Goal: Task Accomplishment & Management: Use online tool/utility

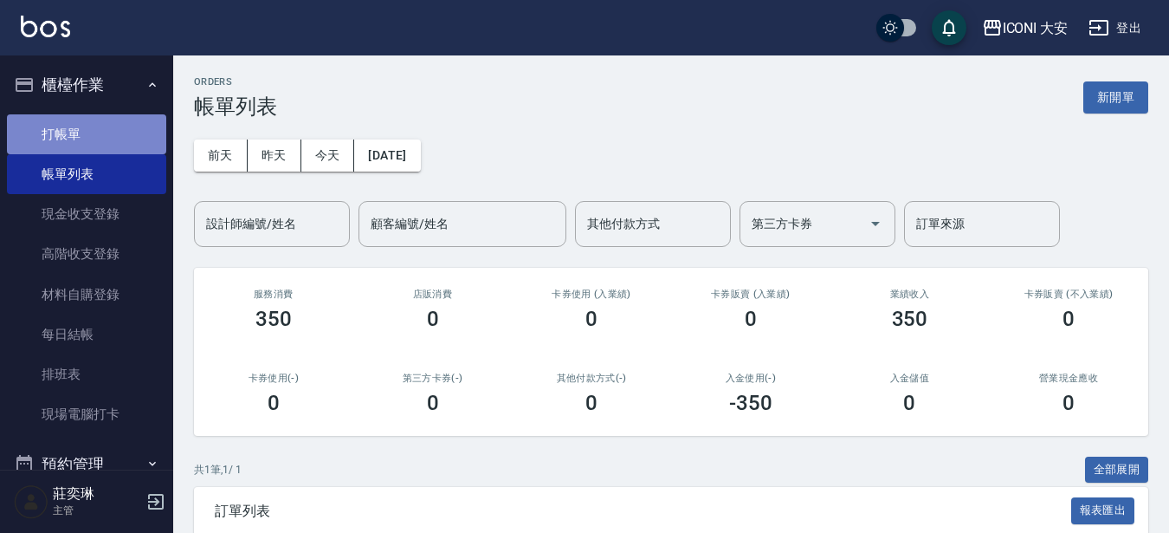
click at [88, 126] on link "打帳單" at bounding box center [86, 134] width 159 height 40
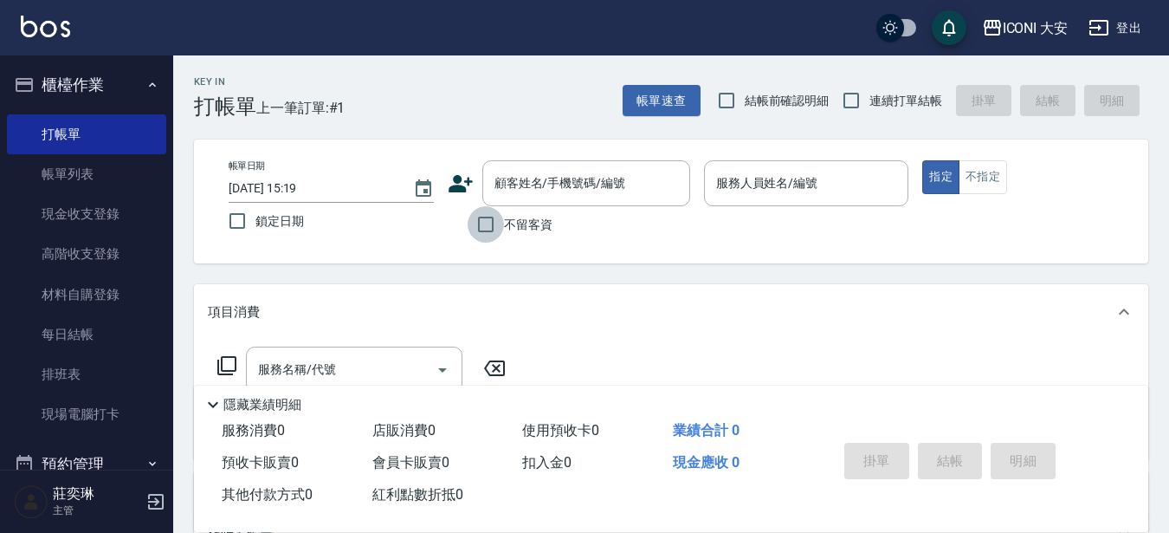
click at [484, 223] on input "不留客資" at bounding box center [486, 224] width 36 height 36
checkbox input "true"
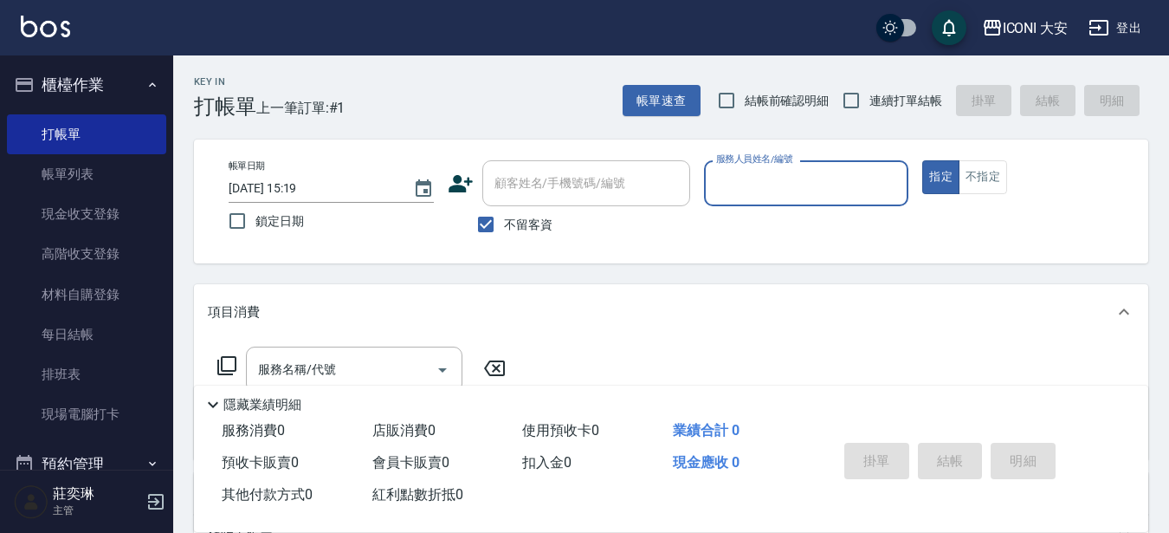
click at [874, 197] on input "服務人員姓名/編號" at bounding box center [807, 183] width 190 height 30
type input "00"
click at [922, 160] on button "指定" at bounding box center [940, 177] width 37 height 34
type button "true"
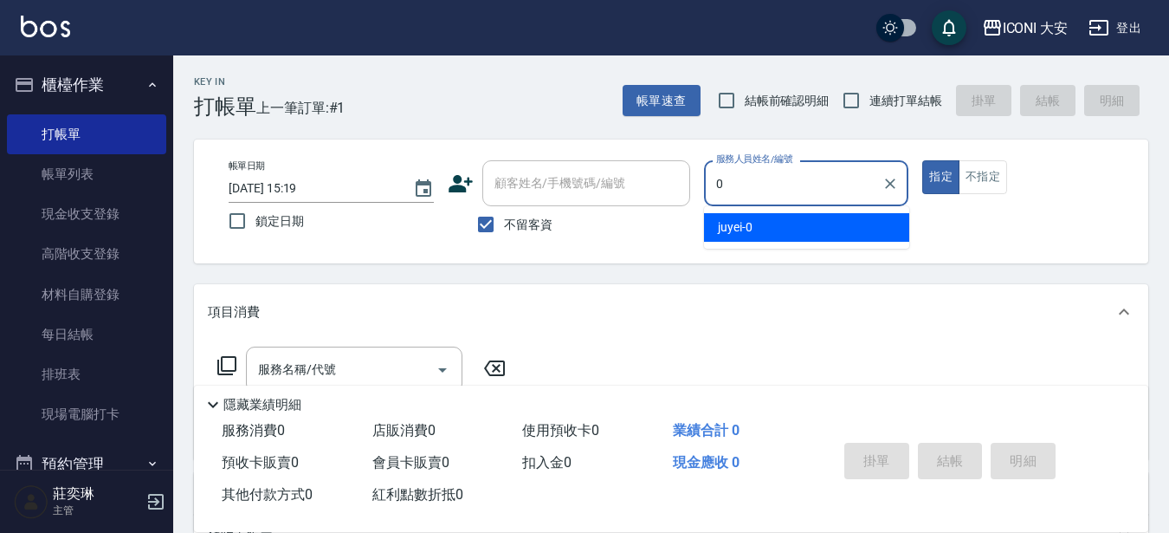
type input "juyei-0"
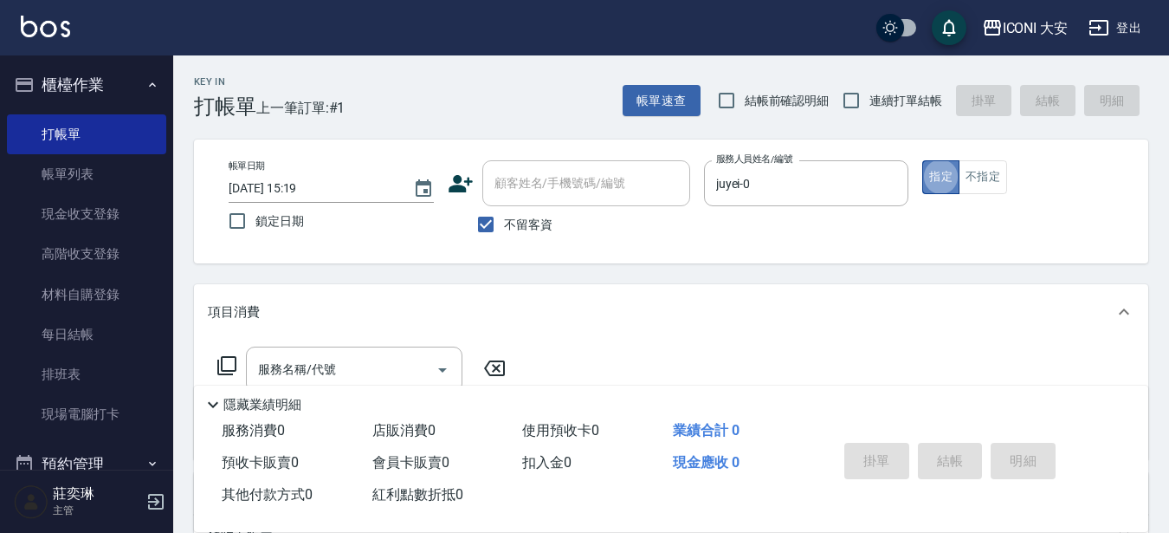
click at [948, 175] on button "指定" at bounding box center [940, 177] width 37 height 34
click at [370, 357] on input "服務名稱/代號" at bounding box center [341, 369] width 175 height 30
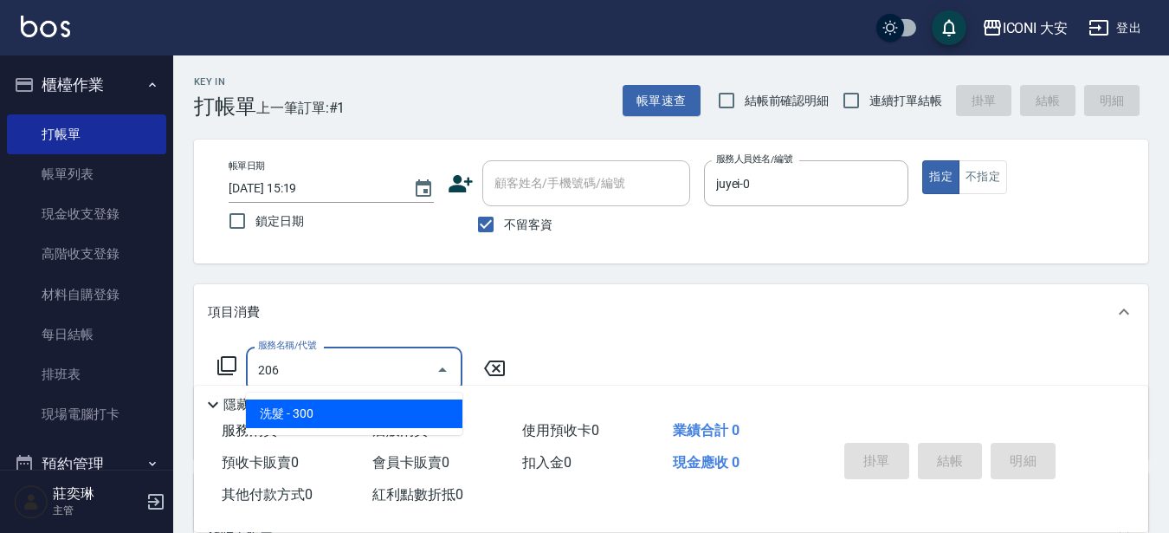
type input "洗髮(206)"
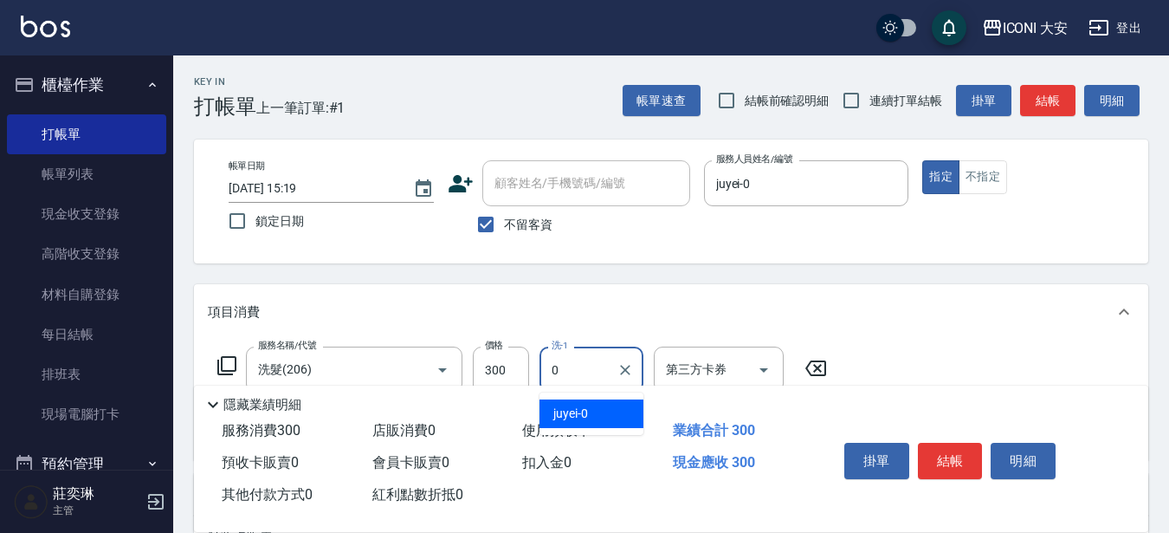
type input "juyei-0"
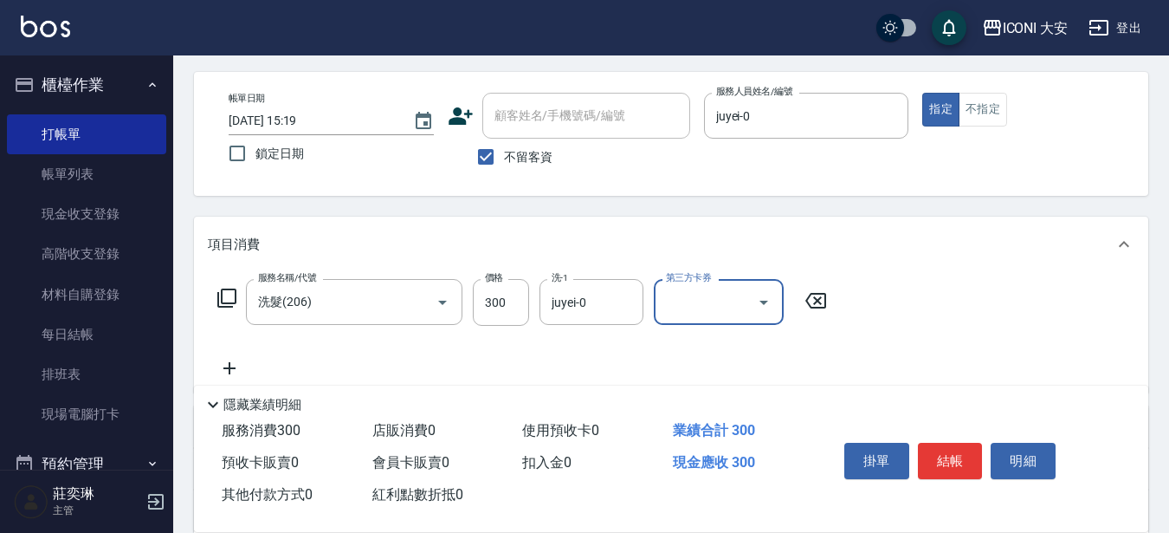
scroll to position [173, 0]
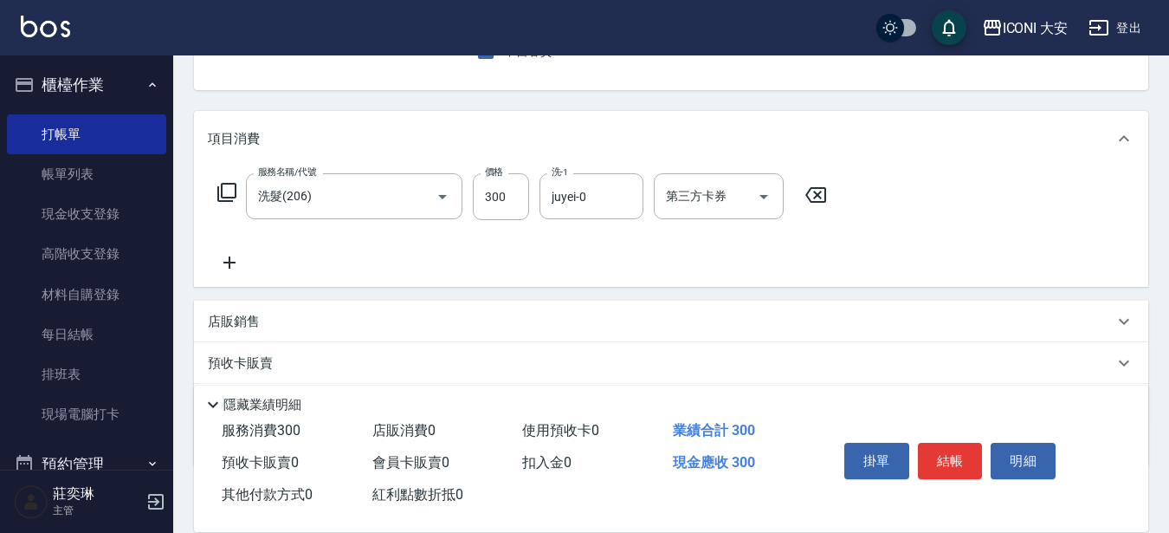
click at [228, 261] on icon at bounding box center [229, 262] width 43 height 21
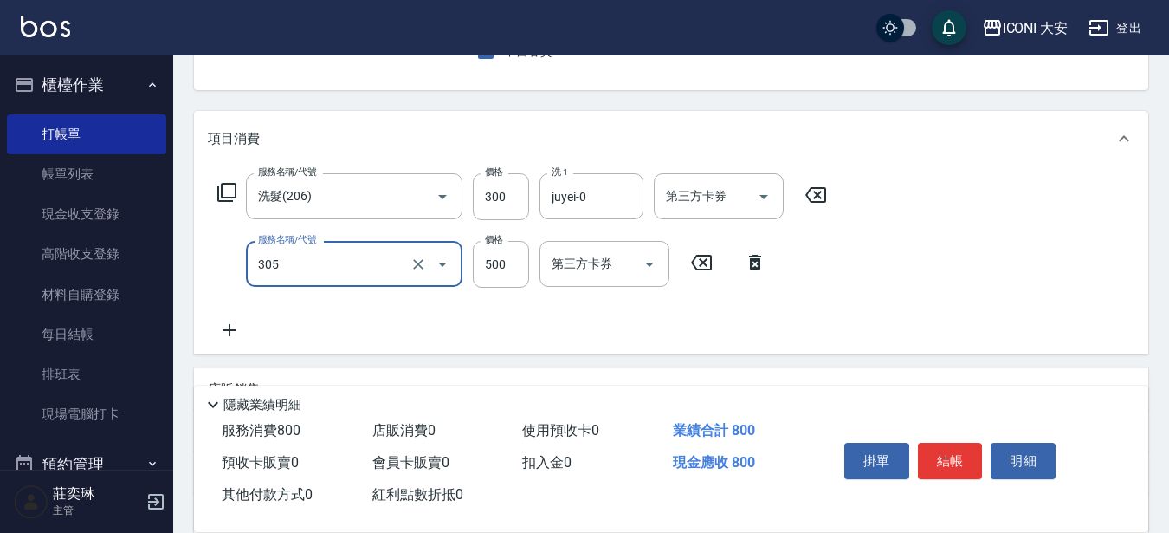
type input "剪髮(305)"
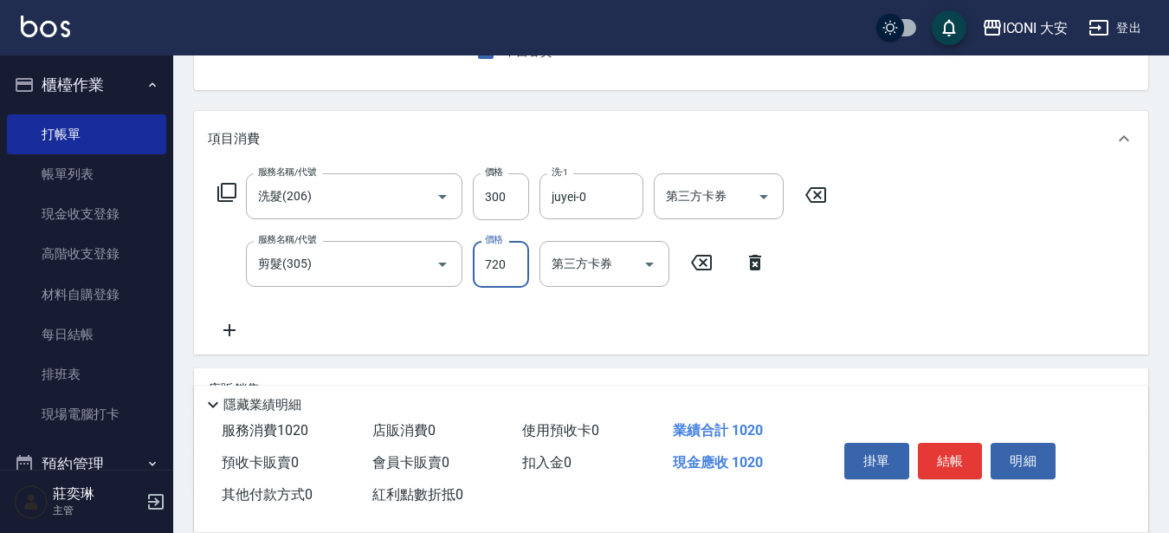
type input "720"
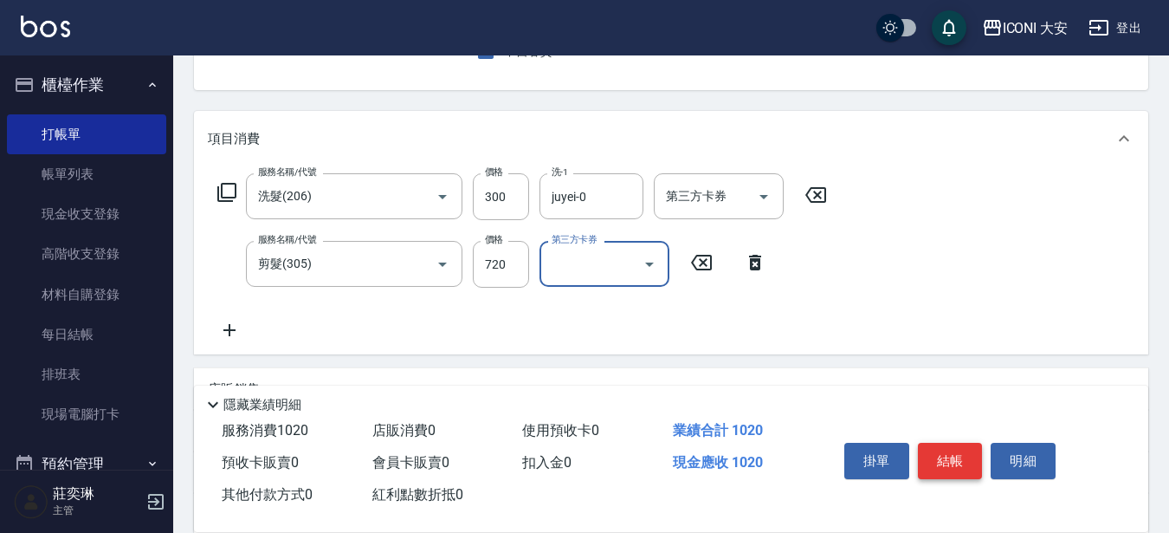
click at [963, 447] on button "結帳" at bounding box center [950, 460] width 65 height 36
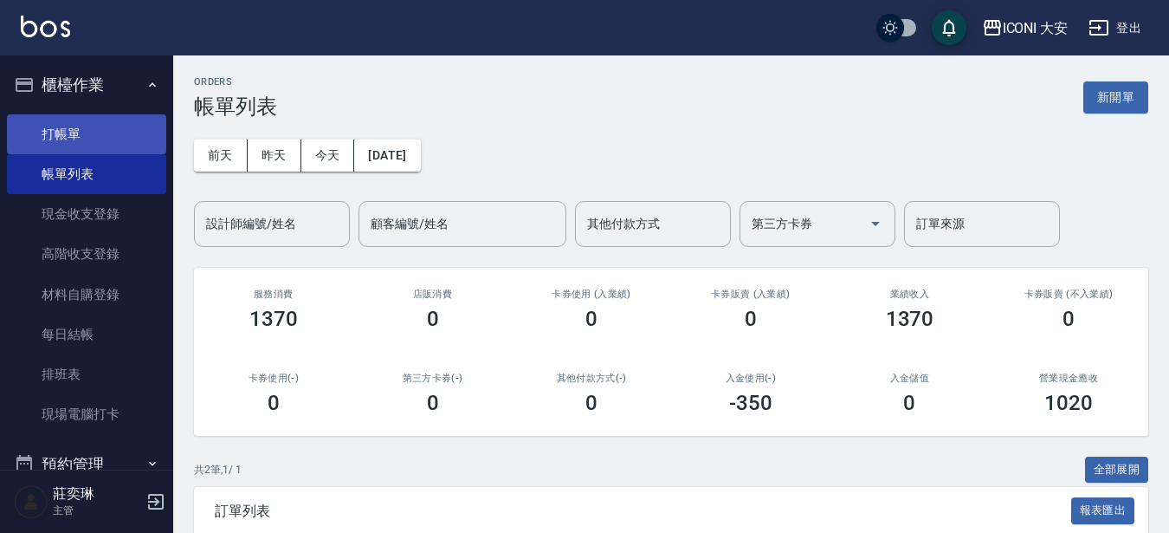
click at [61, 132] on link "打帳單" at bounding box center [86, 134] width 159 height 40
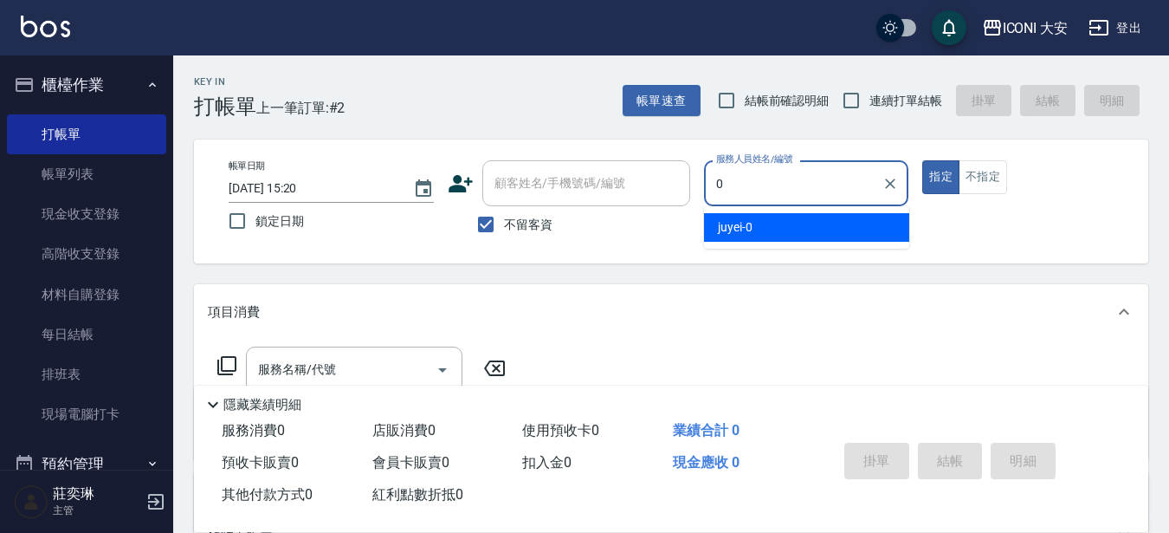
type input "juyei-0"
type button "true"
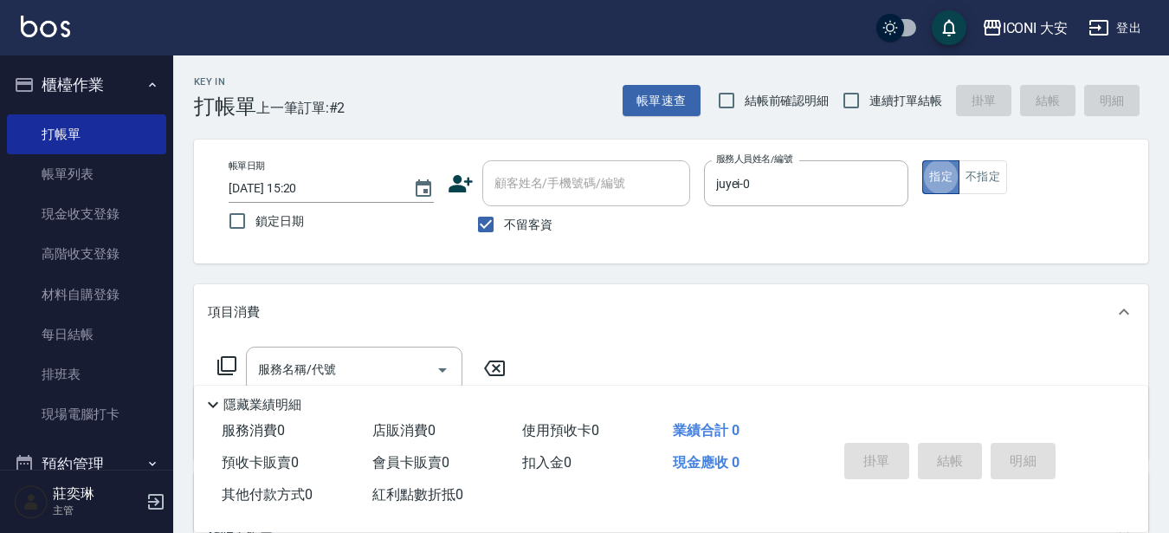
click at [948, 177] on button "指定" at bounding box center [940, 177] width 37 height 34
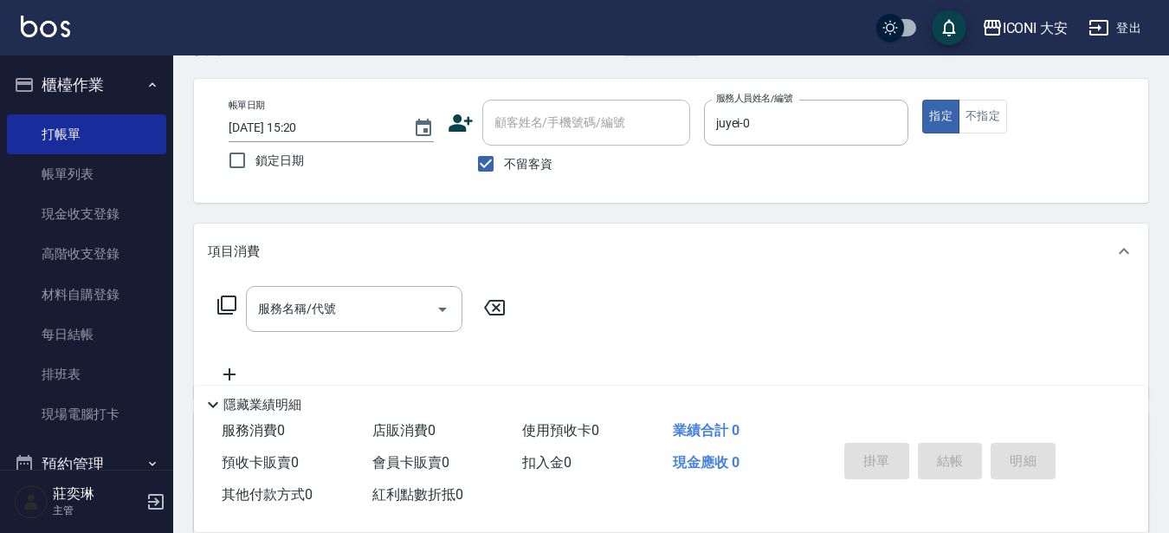
scroll to position [173, 0]
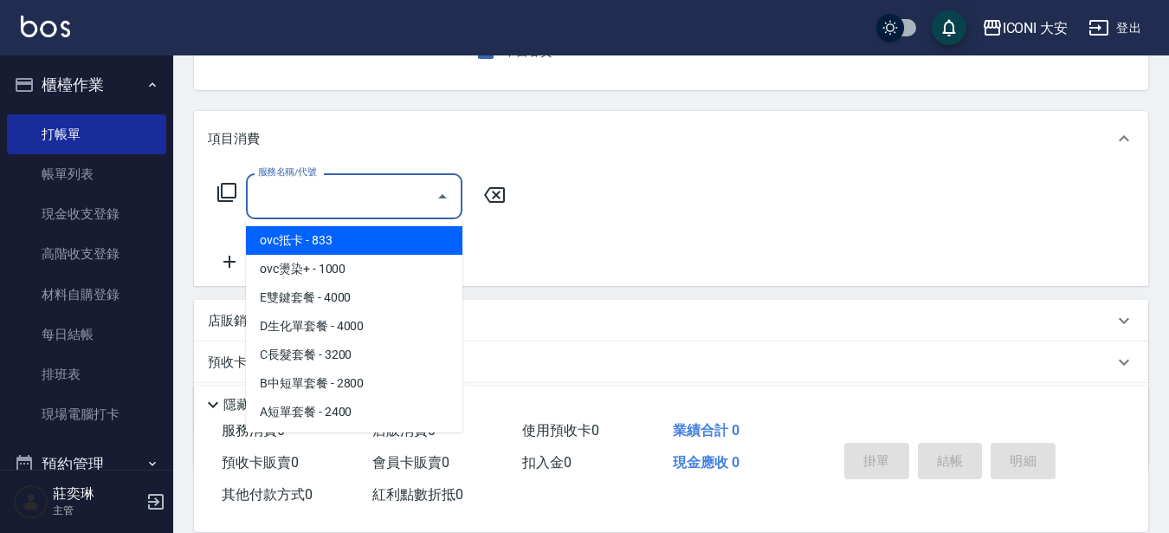
click at [379, 185] on input "服務名稱/代號" at bounding box center [341, 196] width 175 height 30
click at [234, 186] on icon at bounding box center [226, 192] width 21 height 21
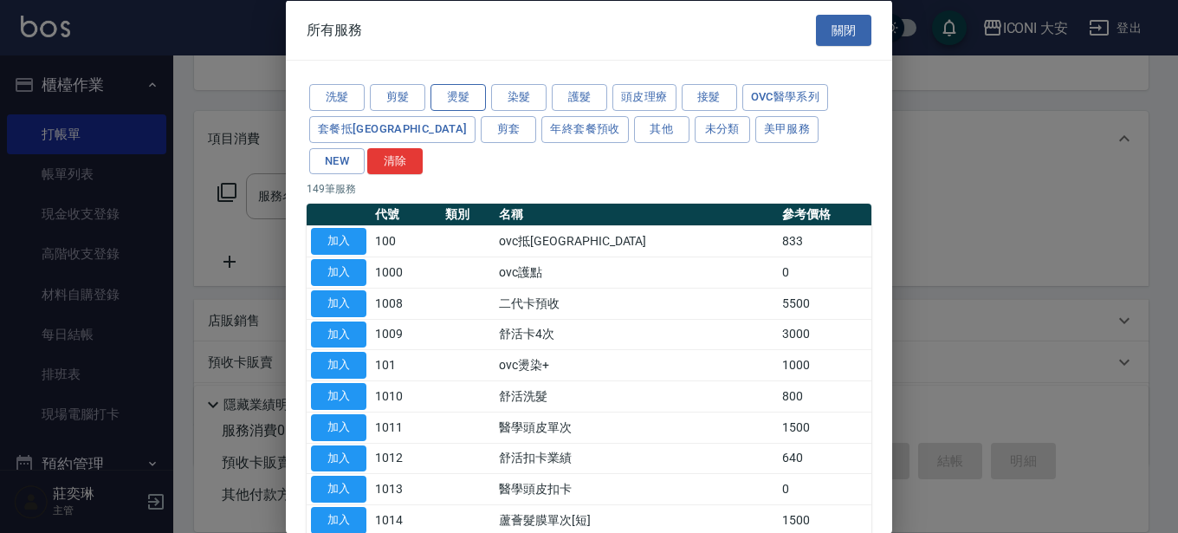
click at [473, 93] on button "燙髮" at bounding box center [457, 97] width 55 height 27
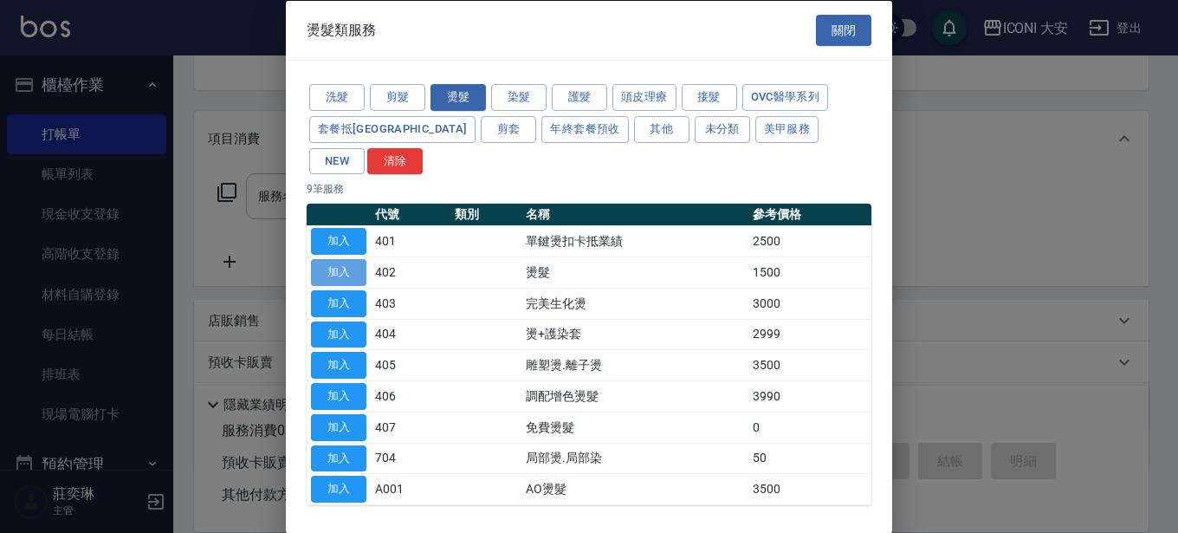
click at [340, 259] on button "加入" at bounding box center [338, 272] width 55 height 27
type input "燙髮(402)"
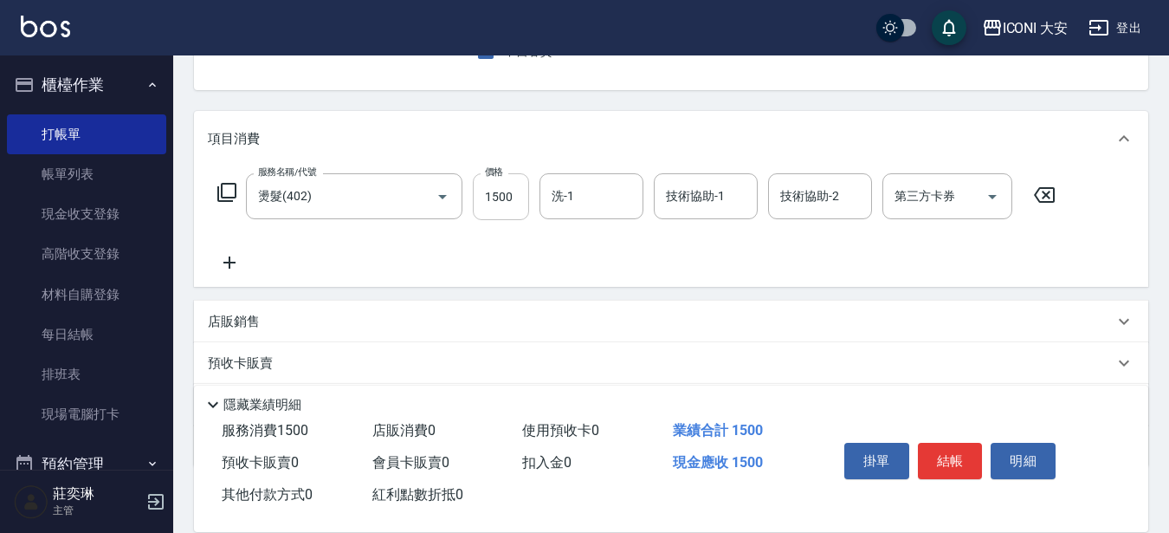
click at [514, 195] on input "1500" at bounding box center [501, 196] width 56 height 47
type input "800"
type input "juyei-0"
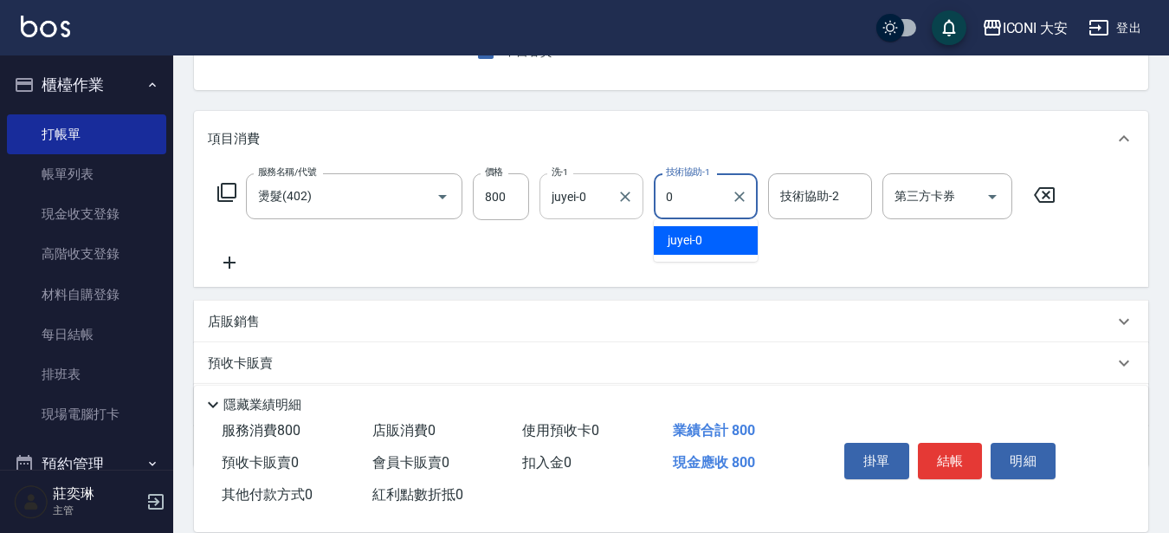
type input "juyei-0"
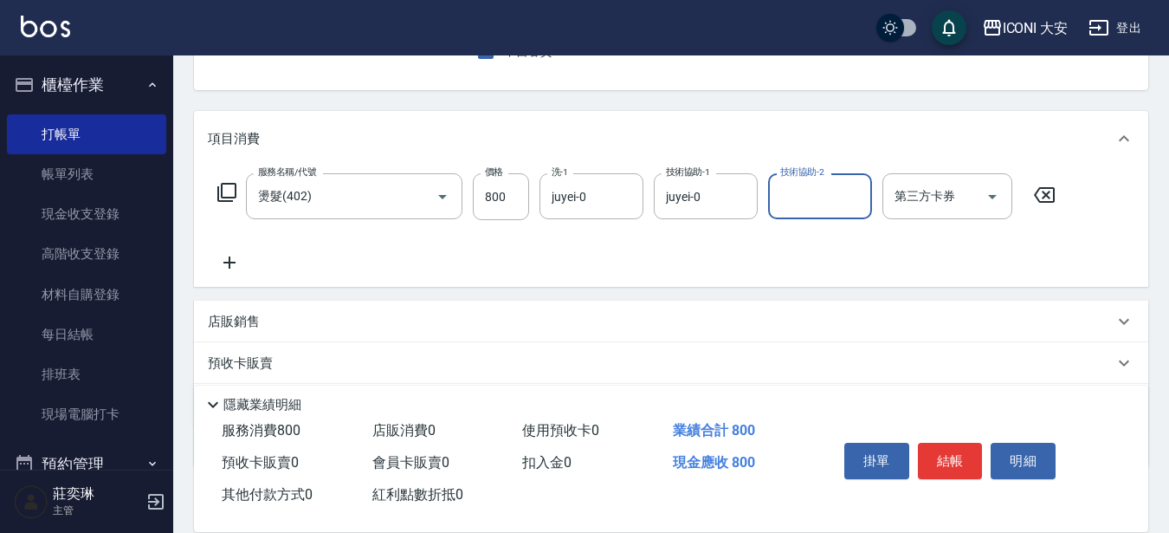
click at [972, 444] on button "結帳" at bounding box center [950, 460] width 65 height 36
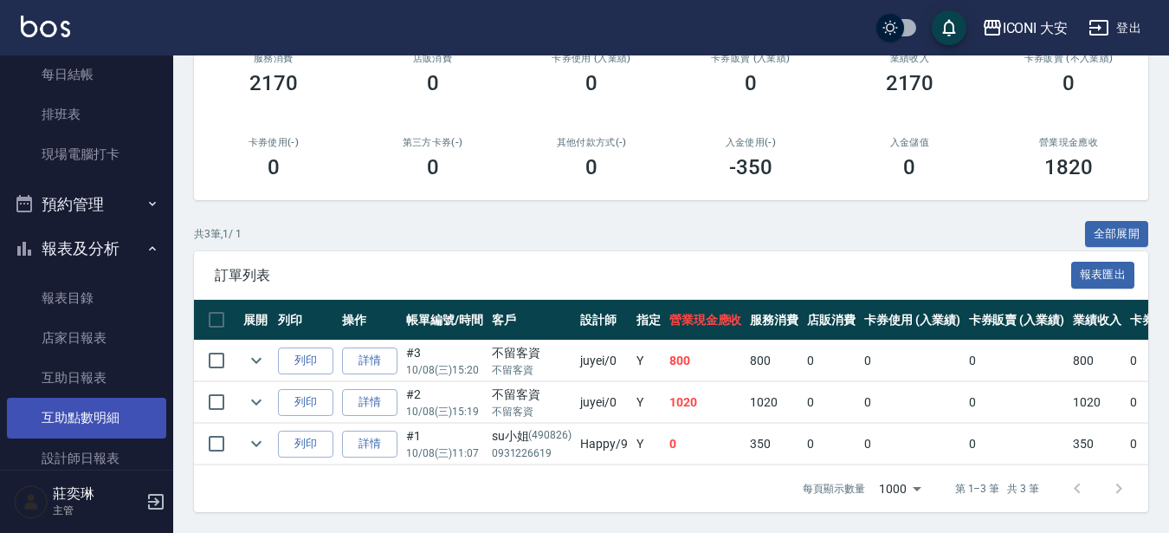
scroll to position [346, 0]
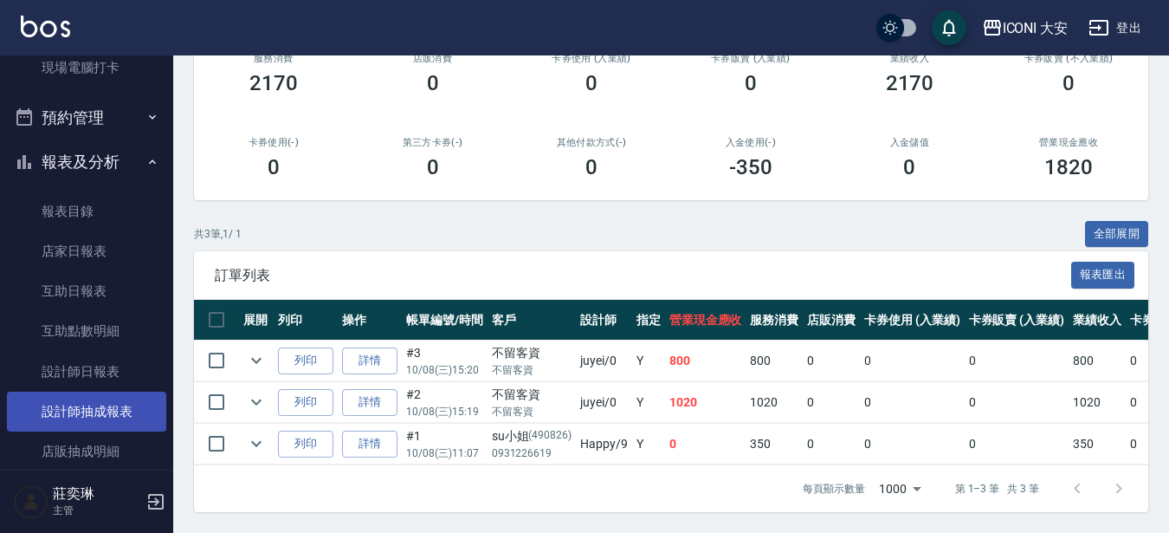
click at [150, 417] on link "設計師抽成報表" at bounding box center [86, 411] width 159 height 40
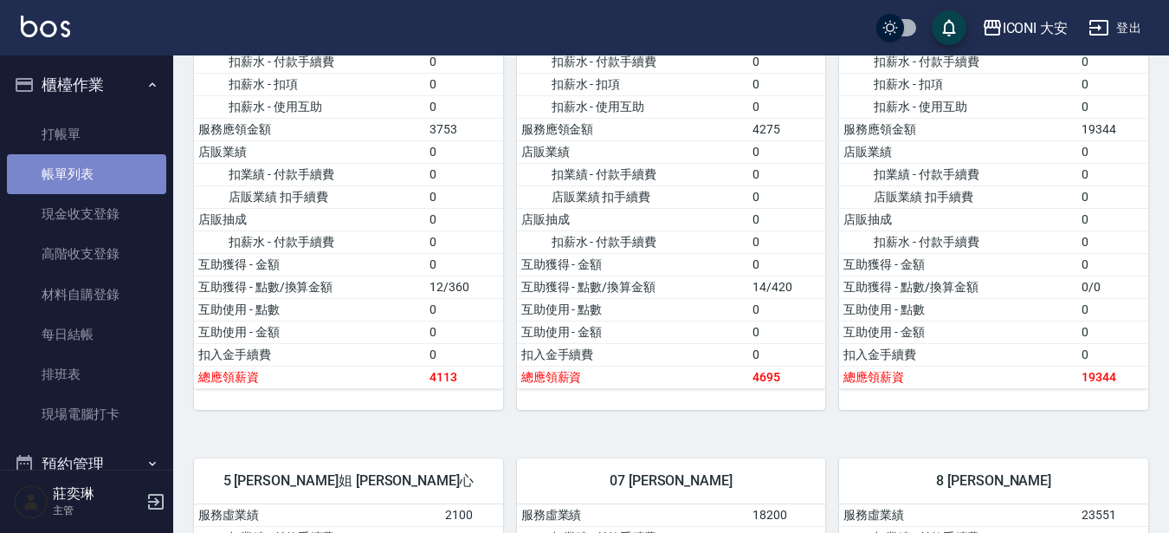
click at [90, 181] on link "帳單列表" at bounding box center [86, 174] width 159 height 40
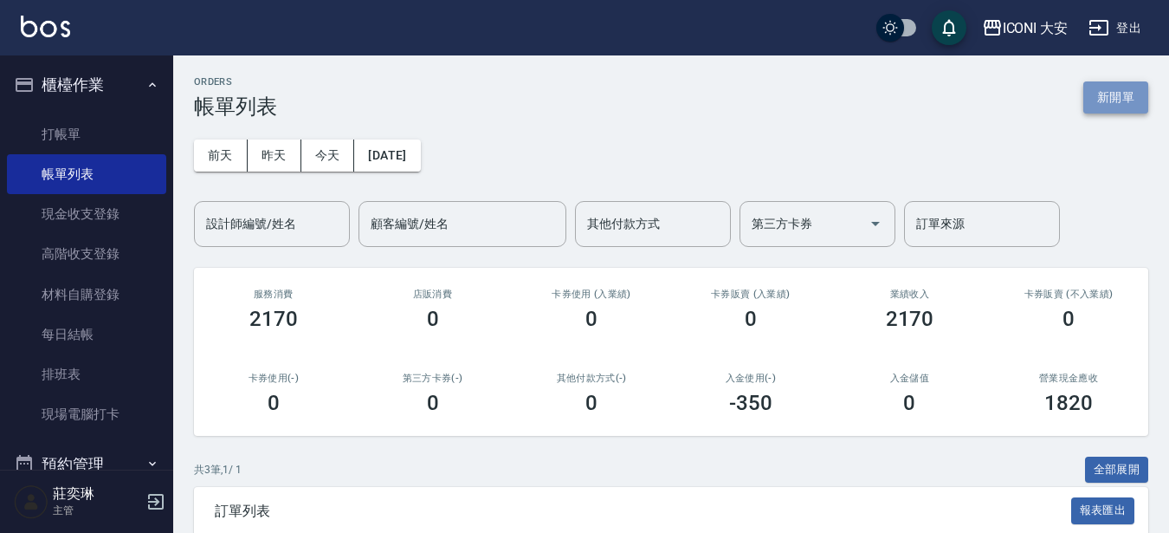
click at [1121, 100] on button "新開單" at bounding box center [1115, 97] width 65 height 32
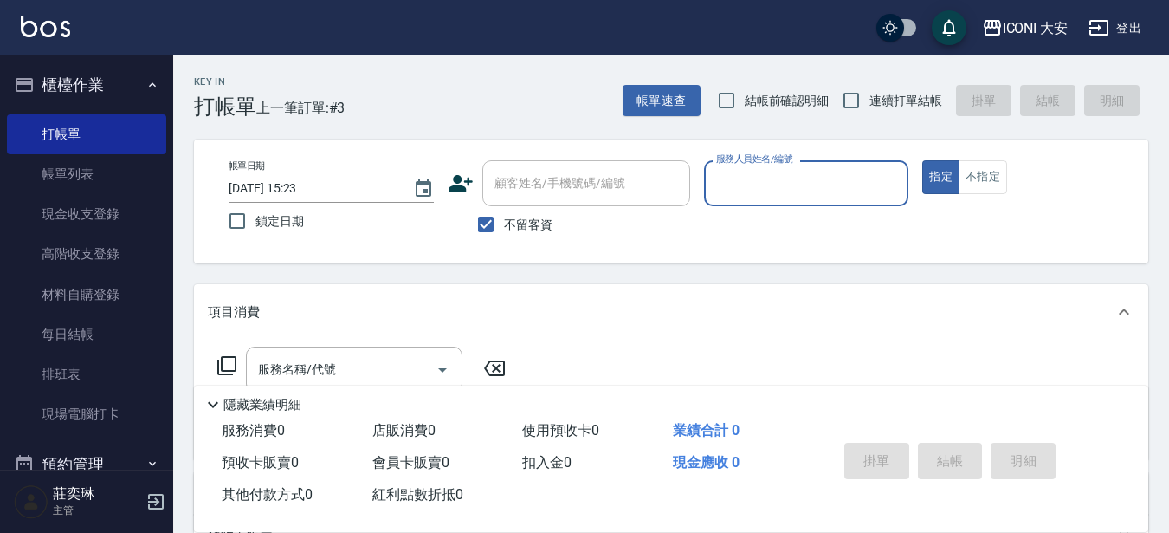
click at [814, 185] on input "服務人員姓名/編號" at bounding box center [807, 183] width 190 height 30
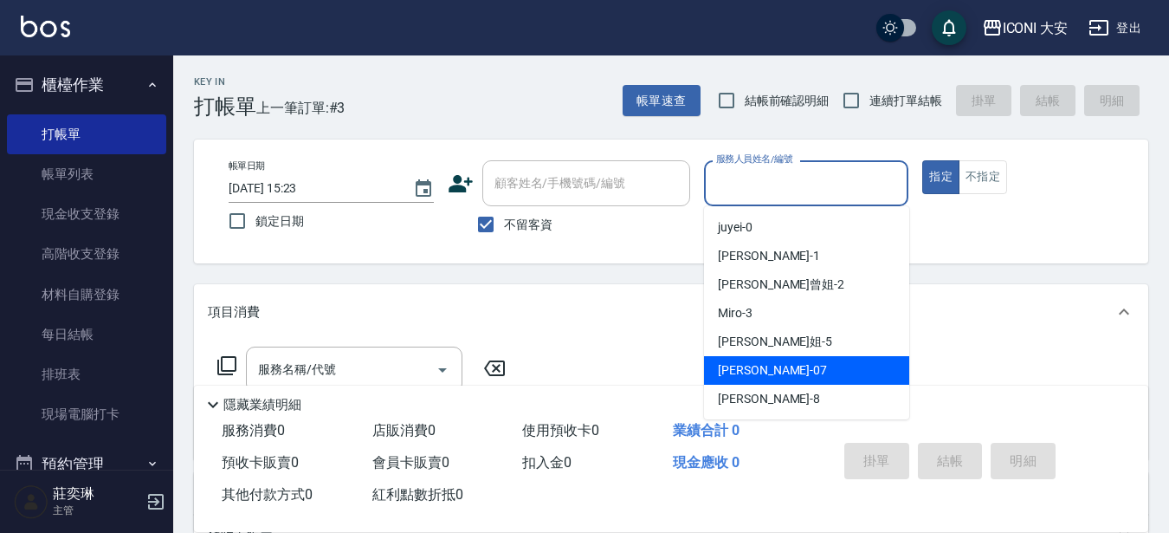
click at [748, 365] on span "[PERSON_NAME] -07" at bounding box center [772, 370] width 109 height 18
type input "[PERSON_NAME]-07"
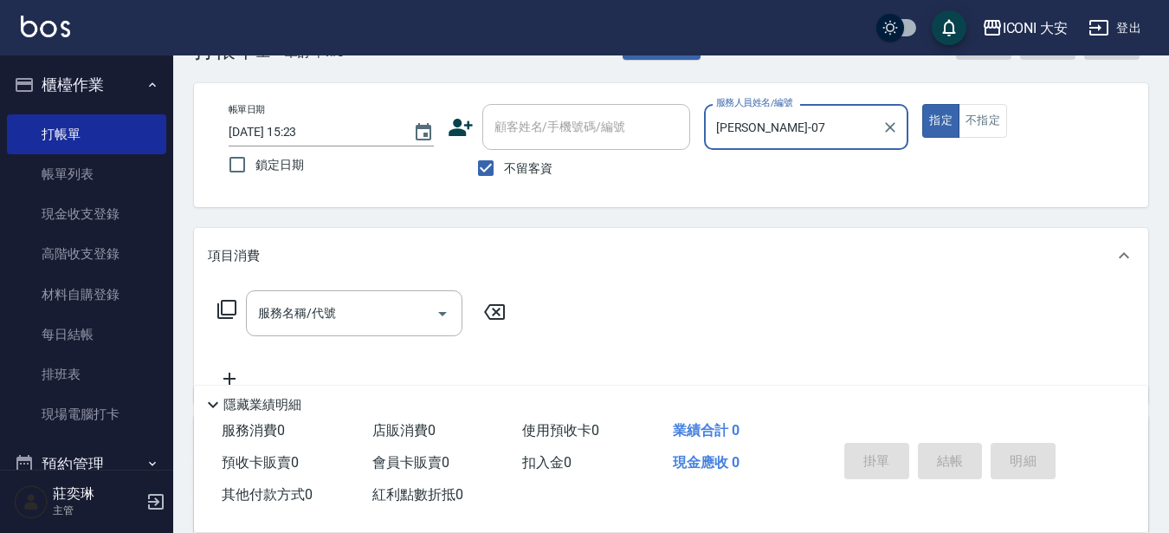
scroll to position [87, 0]
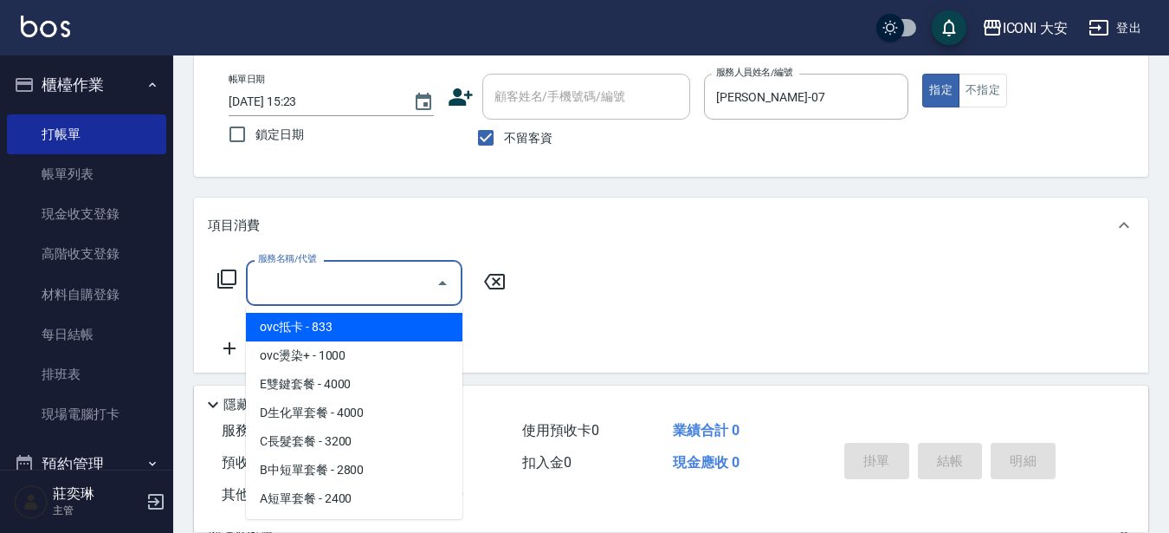
click at [359, 294] on input "服務名稱/代號" at bounding box center [341, 283] width 175 height 30
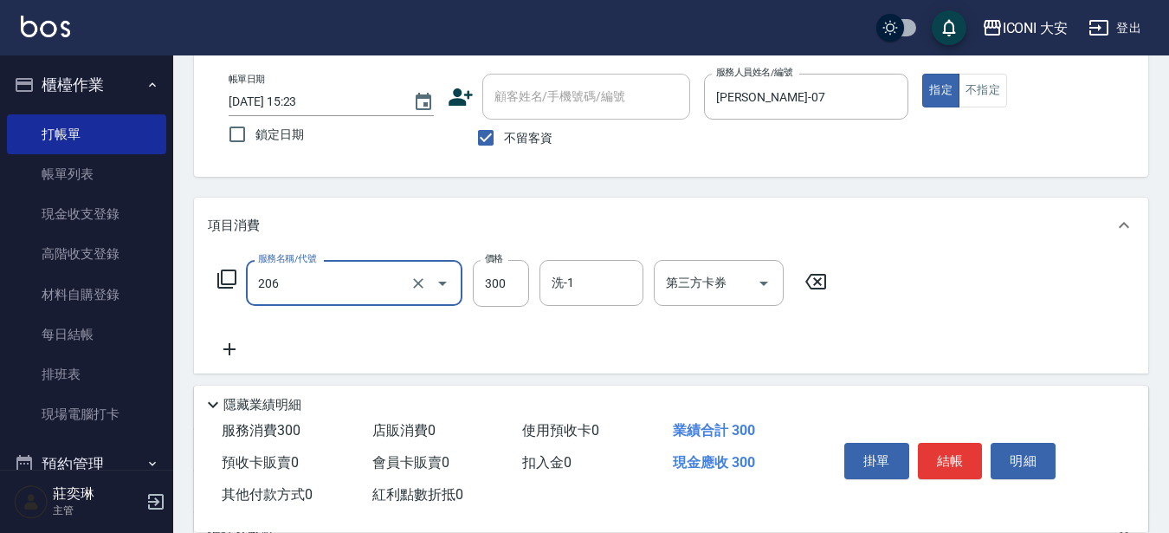
type input "洗髮(206)"
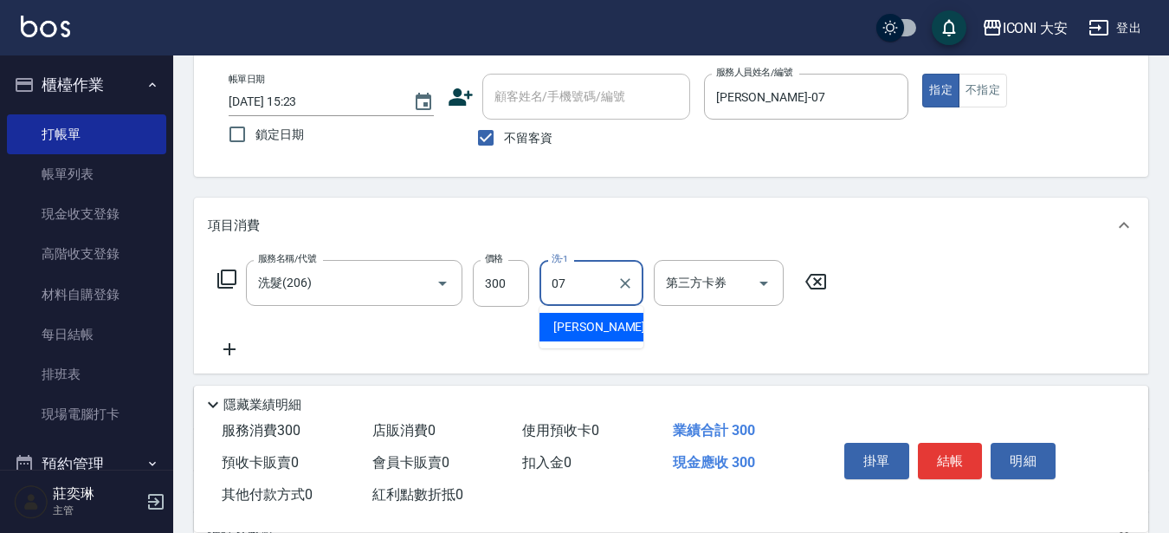
type input "[PERSON_NAME]-07"
click at [232, 351] on icon at bounding box center [229, 349] width 43 height 21
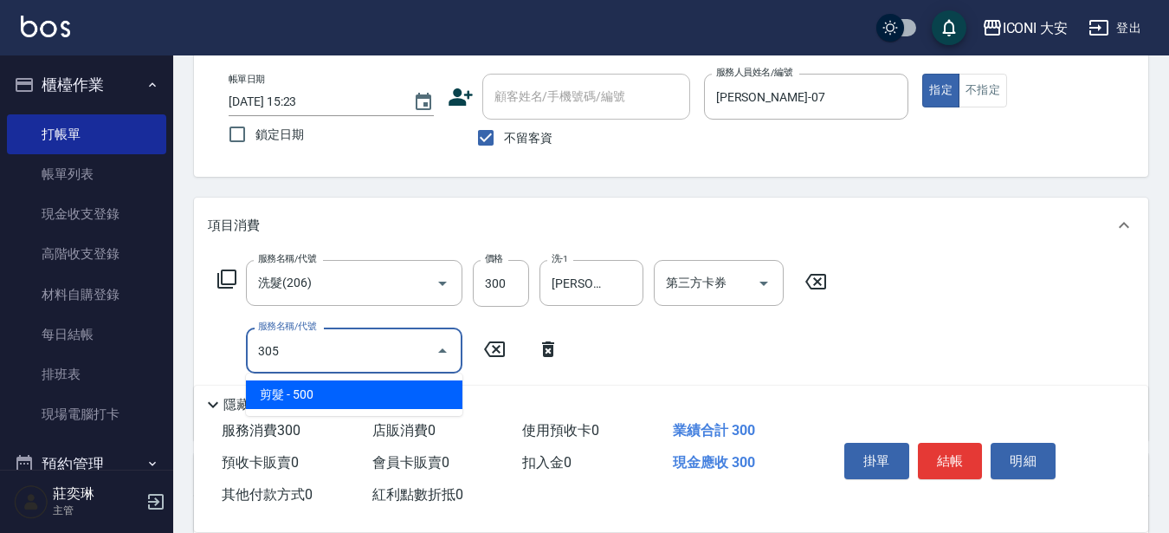
click at [299, 339] on div "305 服務名稱/代號" at bounding box center [354, 350] width 216 height 46
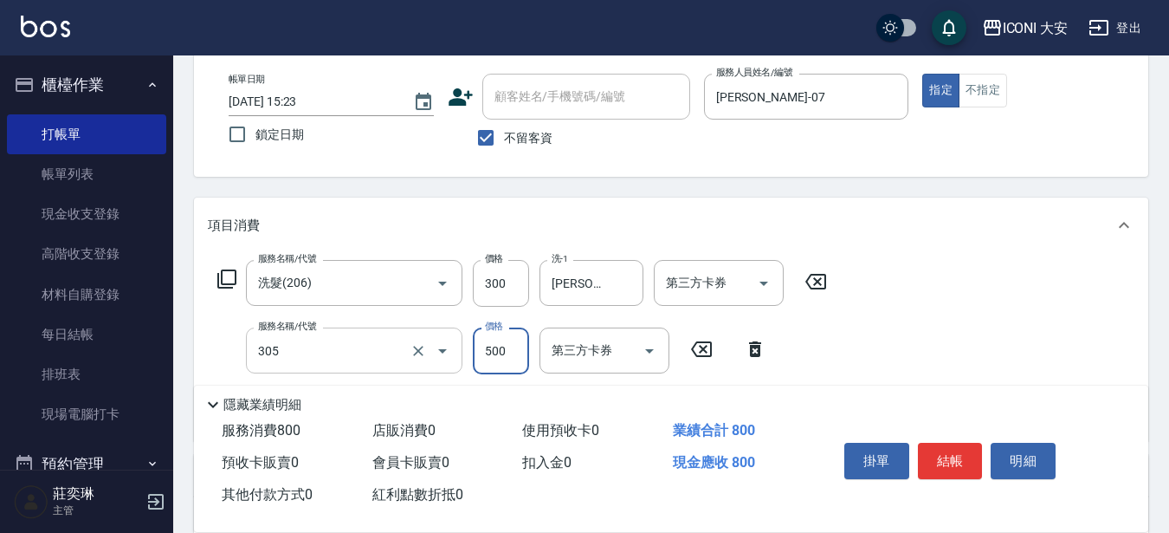
type input "剪髮(305)"
type input "700"
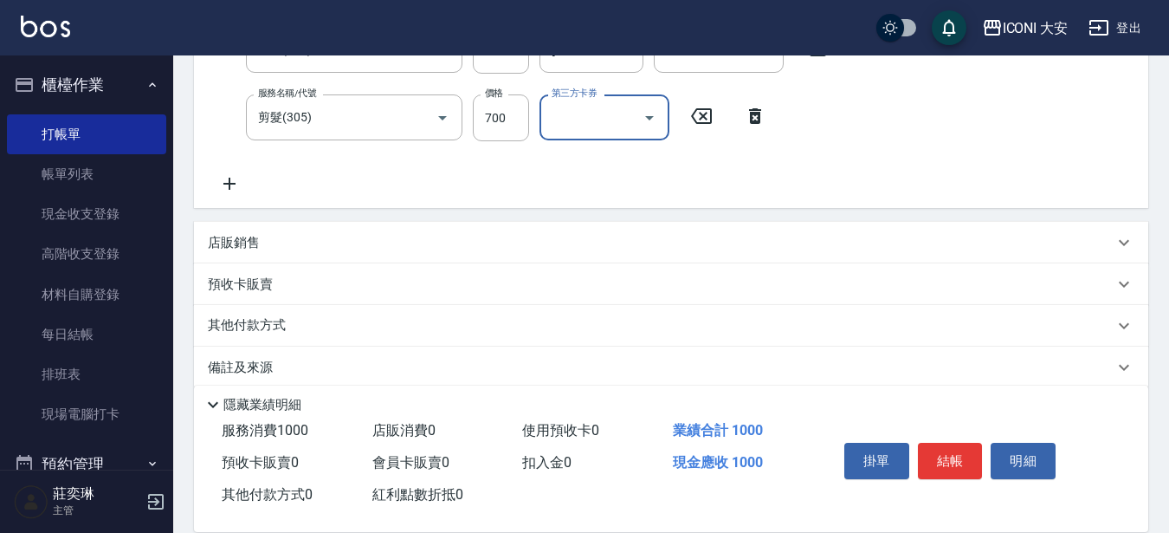
scroll to position [341, 0]
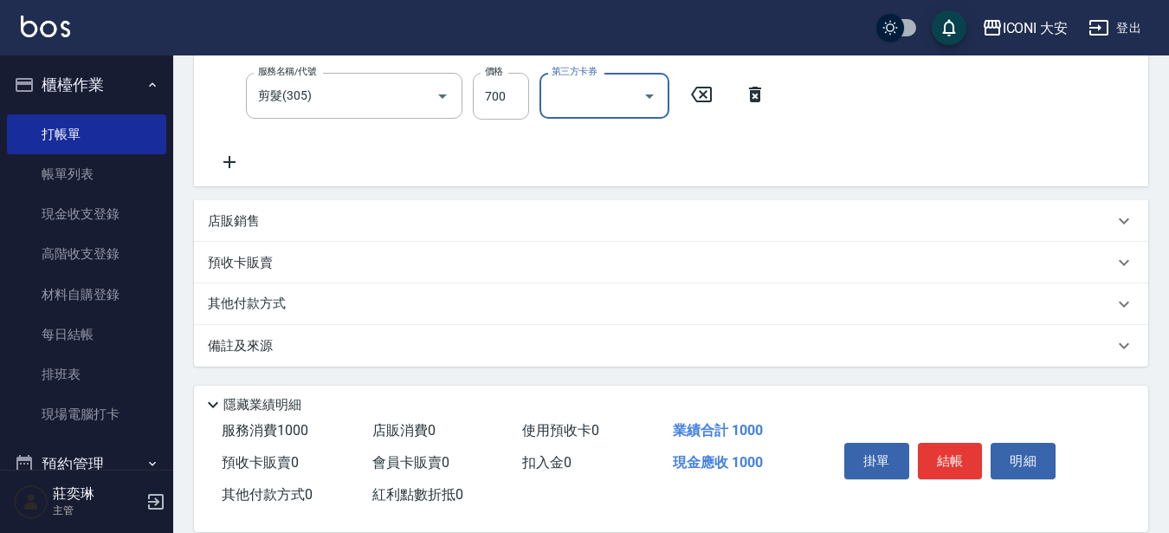
click at [222, 163] on icon at bounding box center [229, 162] width 43 height 21
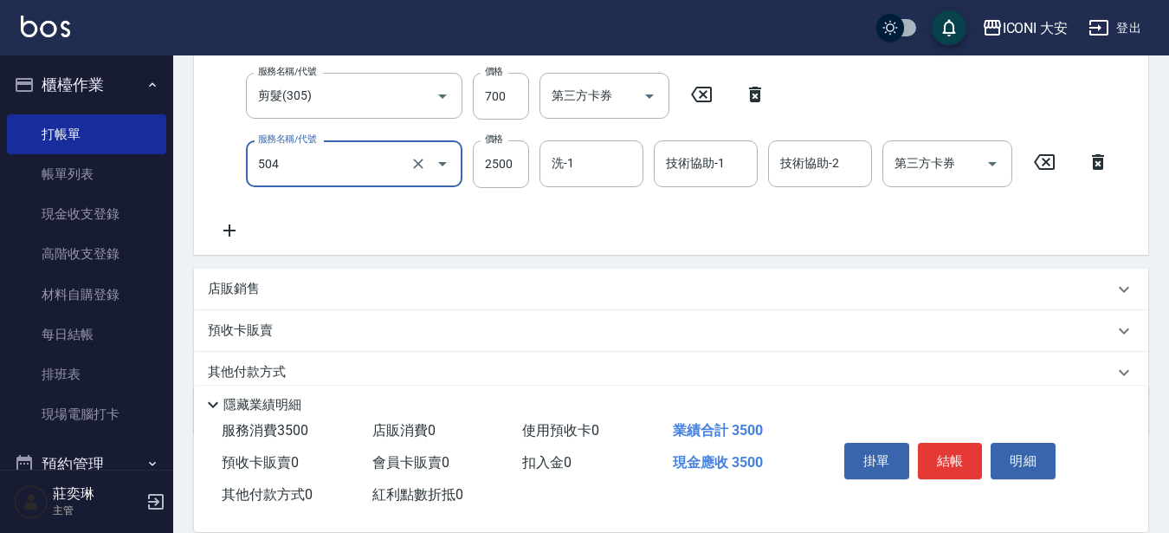
type input "染髮(504)"
type input "2400"
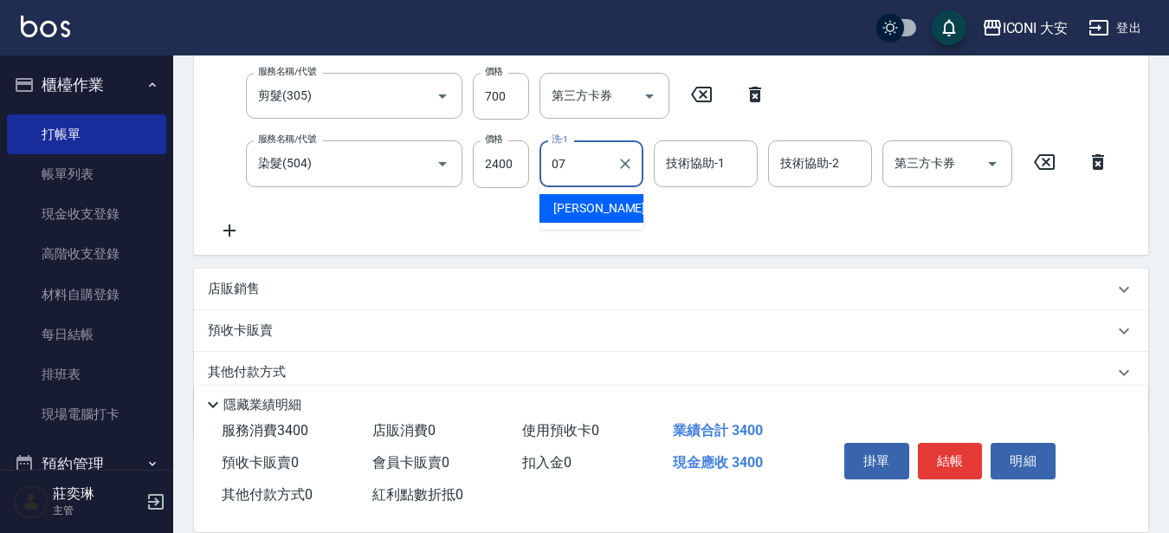
type input "[PERSON_NAME]-07"
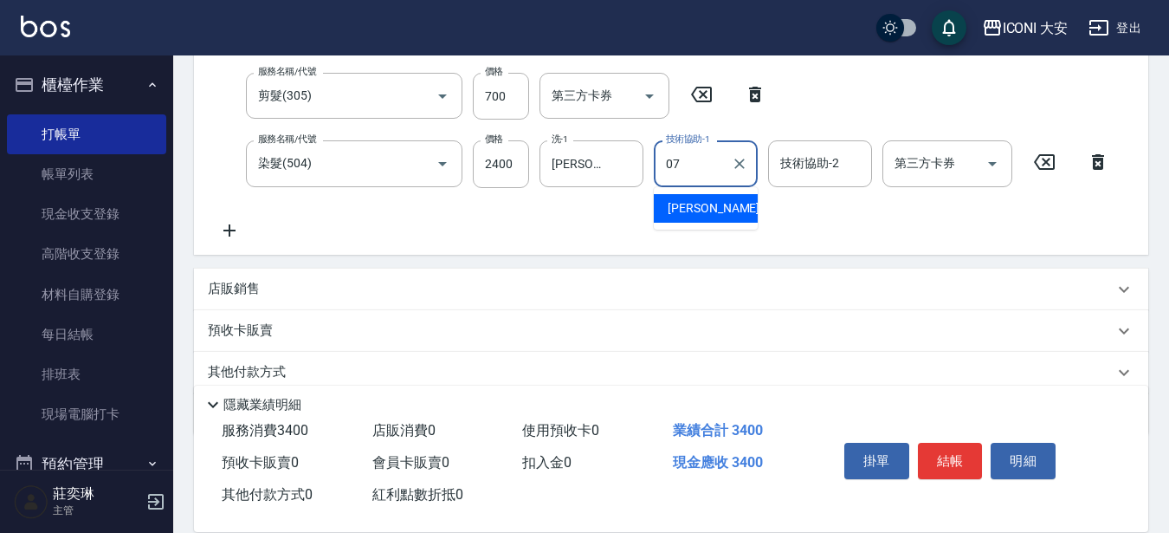
type input "[PERSON_NAME]-07"
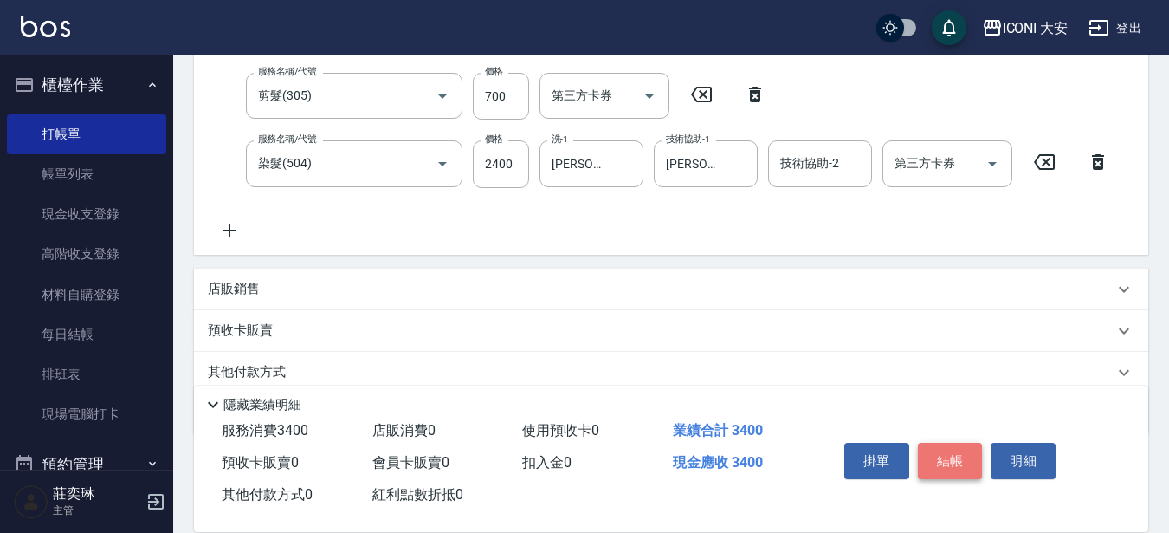
click at [955, 456] on button "結帳" at bounding box center [950, 460] width 65 height 36
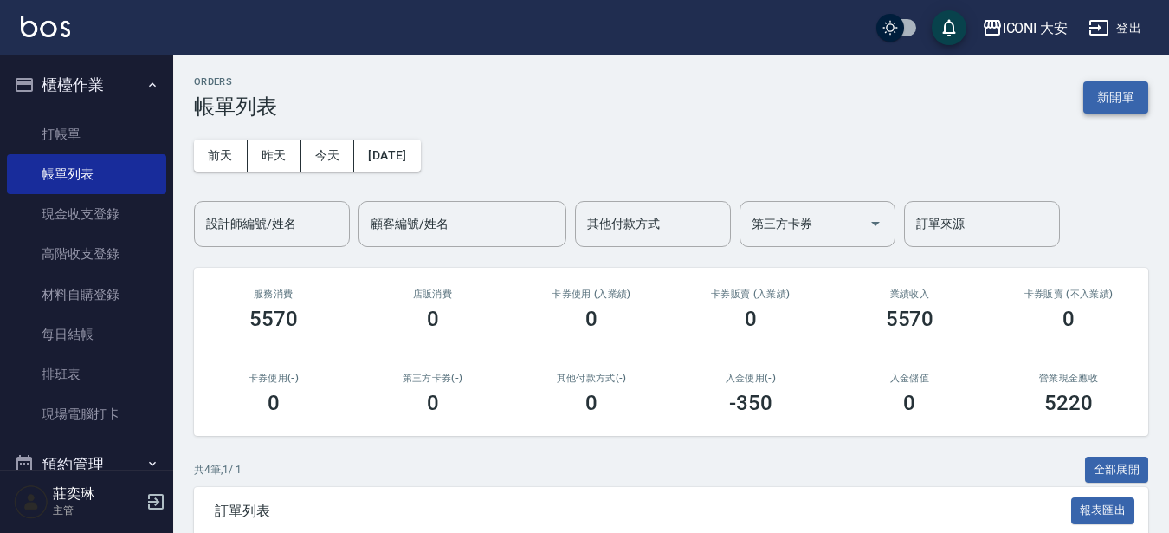
click at [1121, 99] on button "新開單" at bounding box center [1115, 97] width 65 height 32
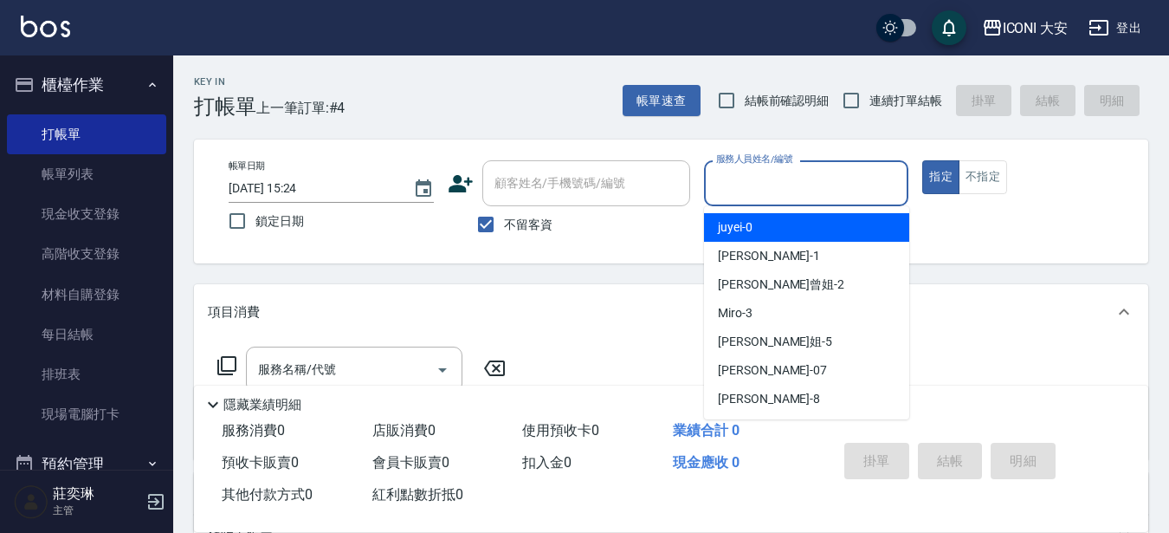
click at [774, 188] on input "服務人員姓名/編號" at bounding box center [807, 183] width 190 height 30
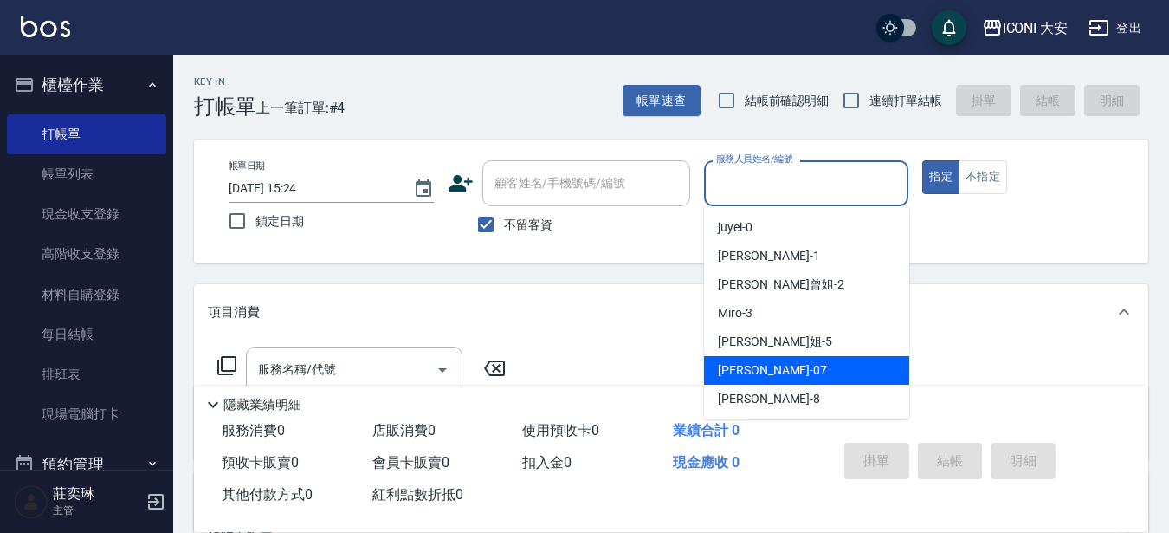
click at [776, 372] on div "[PERSON_NAME] -07" at bounding box center [806, 370] width 205 height 29
type input "[PERSON_NAME]-07"
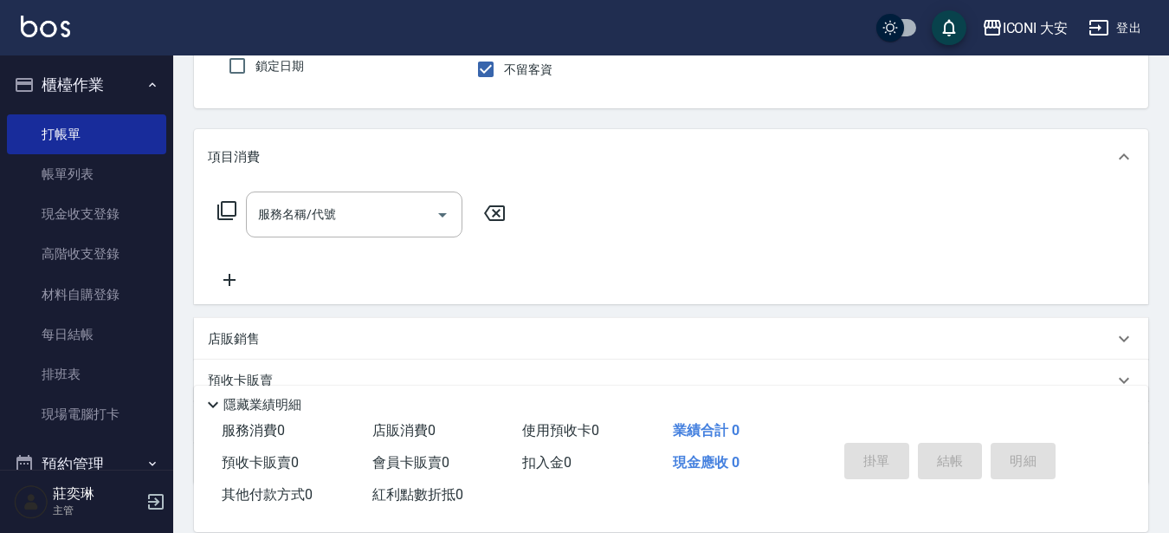
scroll to position [173, 0]
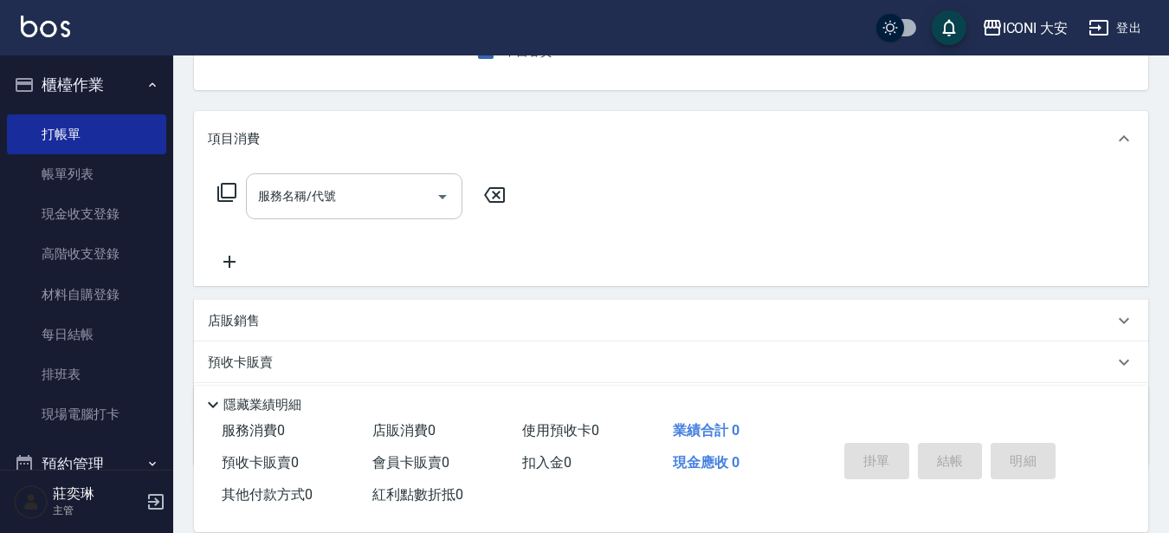
click at [321, 186] on div "服務名稱/代號 服務名稱/代號" at bounding box center [354, 196] width 216 height 46
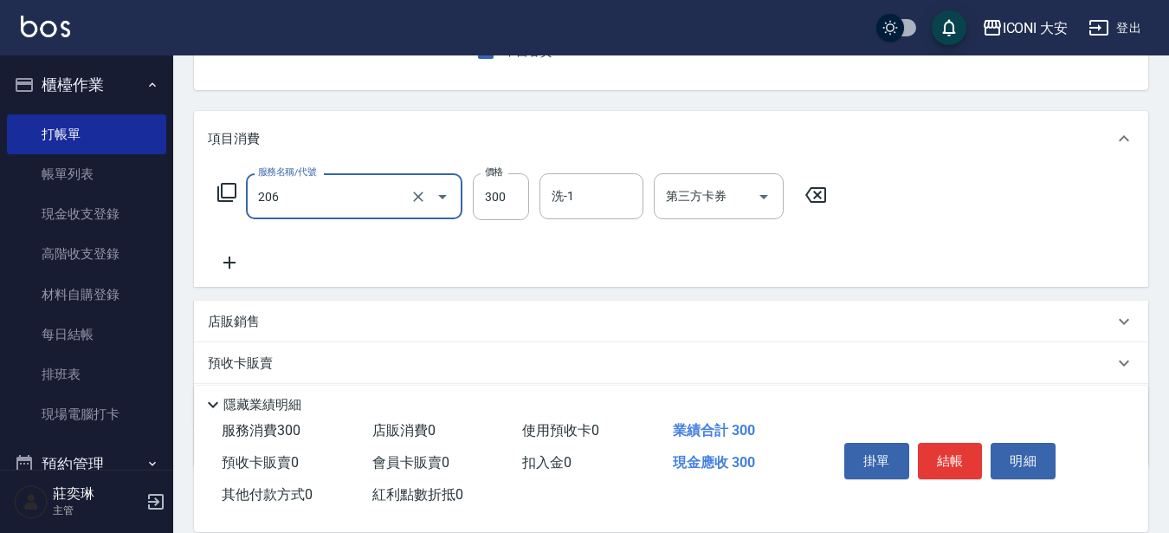
type input "洗髮(206)"
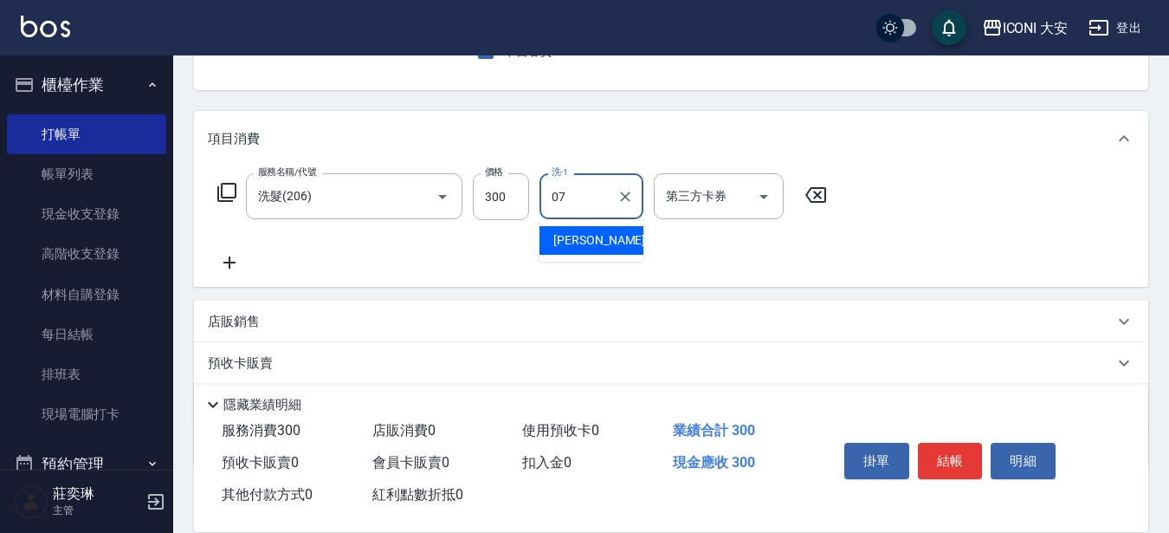
type input "[PERSON_NAME]-07"
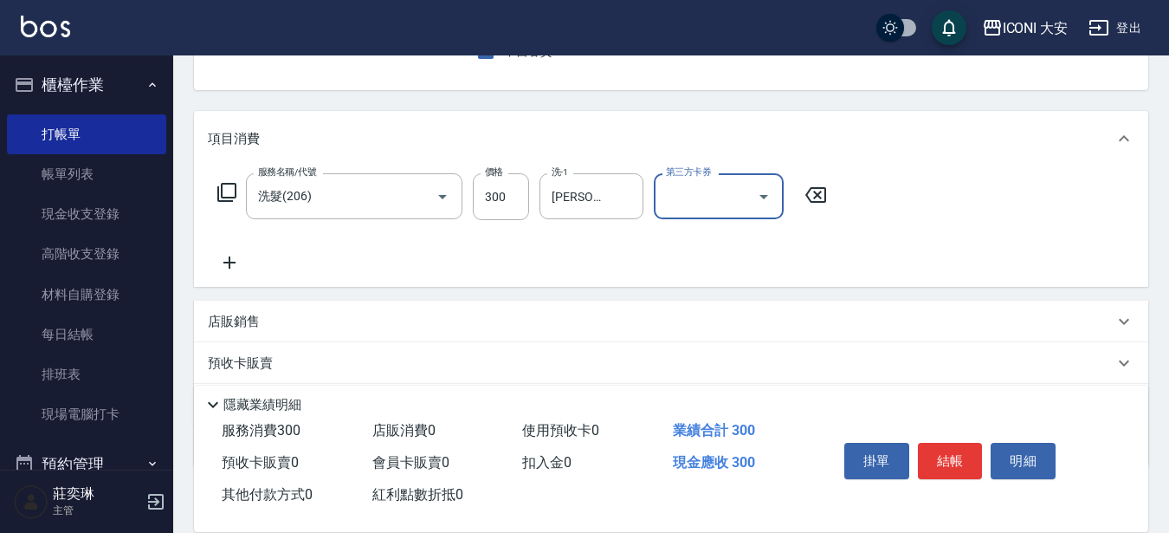
click at [227, 256] on icon at bounding box center [229, 262] width 43 height 21
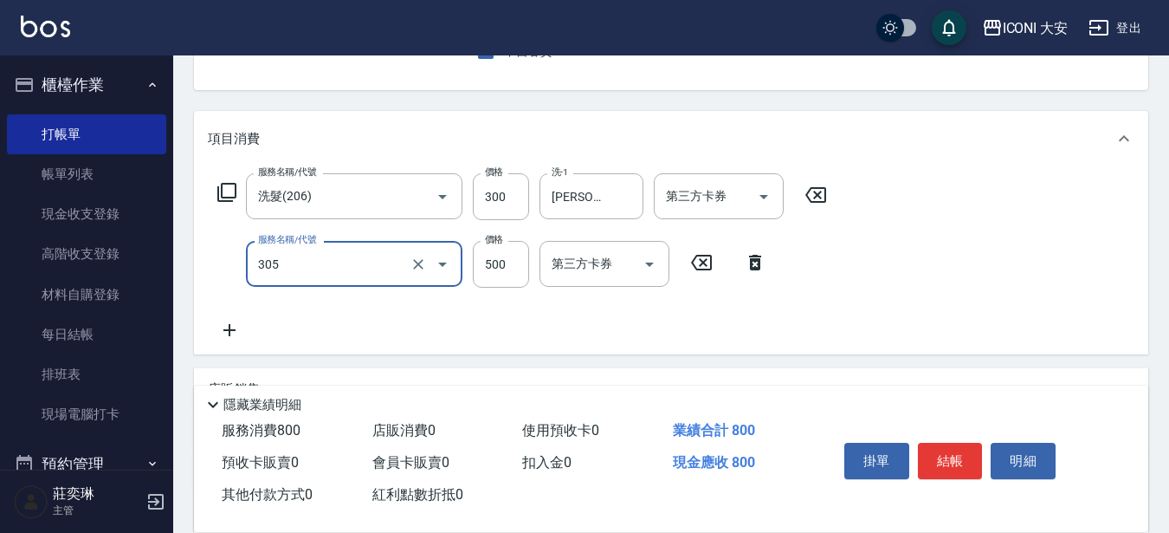
type input "剪髮(305)"
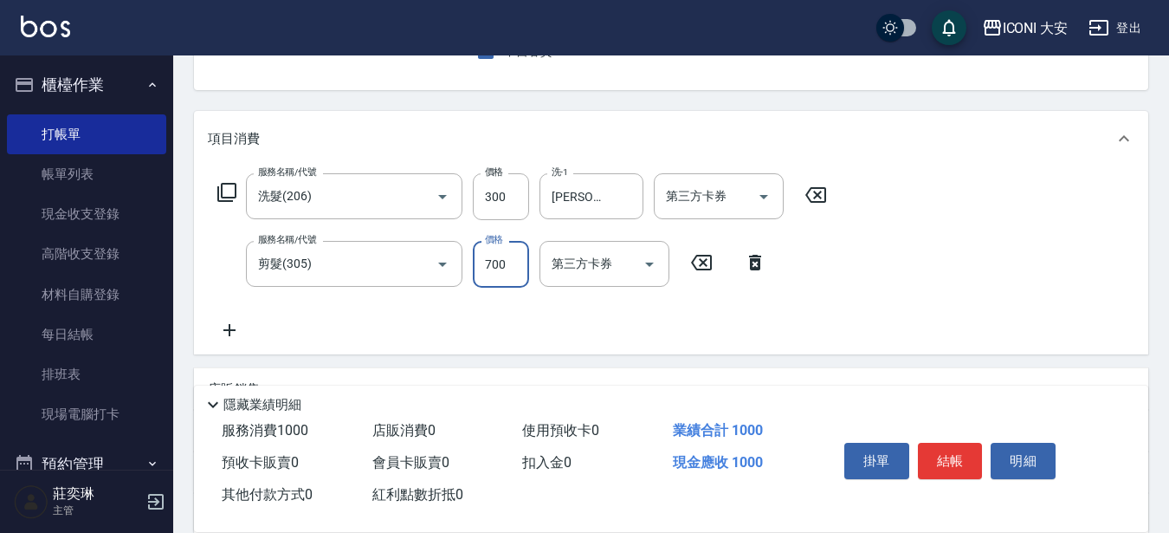
type input "700"
click at [954, 455] on button "結帳" at bounding box center [950, 460] width 65 height 36
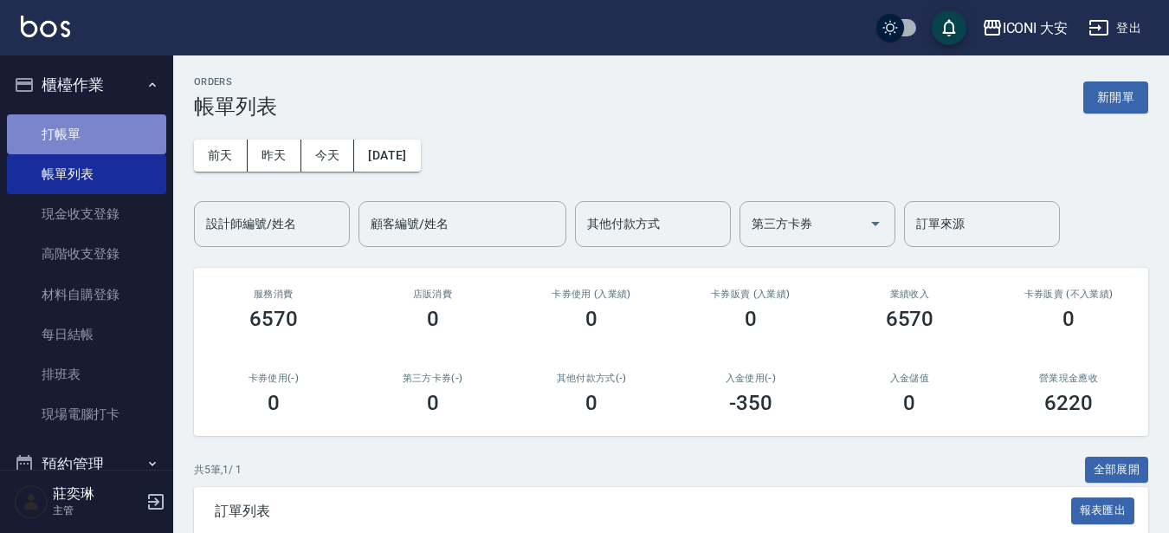
click at [92, 136] on link "打帳單" at bounding box center [86, 134] width 159 height 40
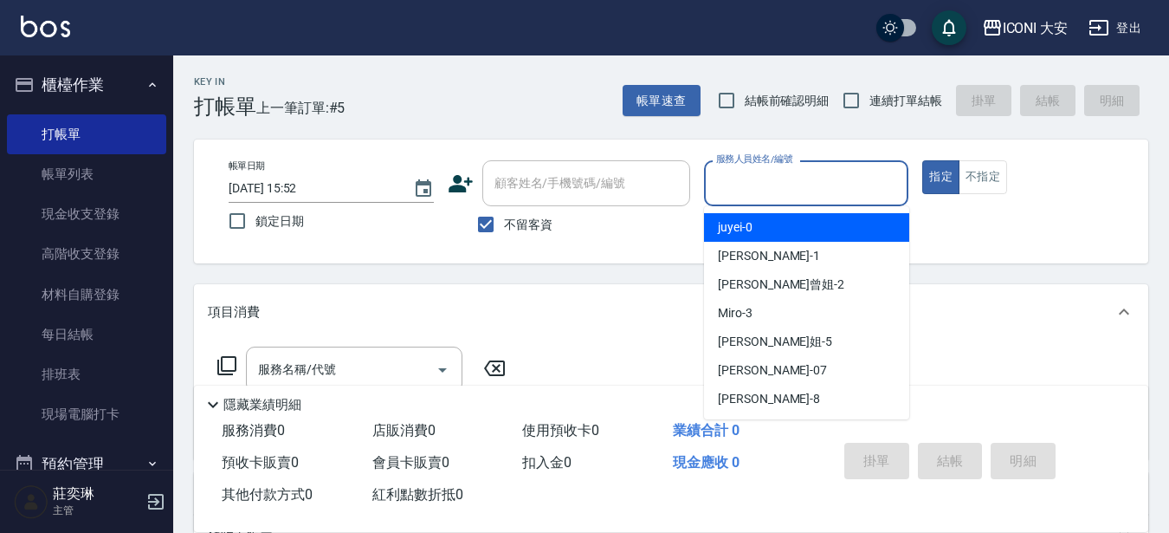
click at [848, 169] on input "服務人員姓名/編號" at bounding box center [807, 183] width 190 height 30
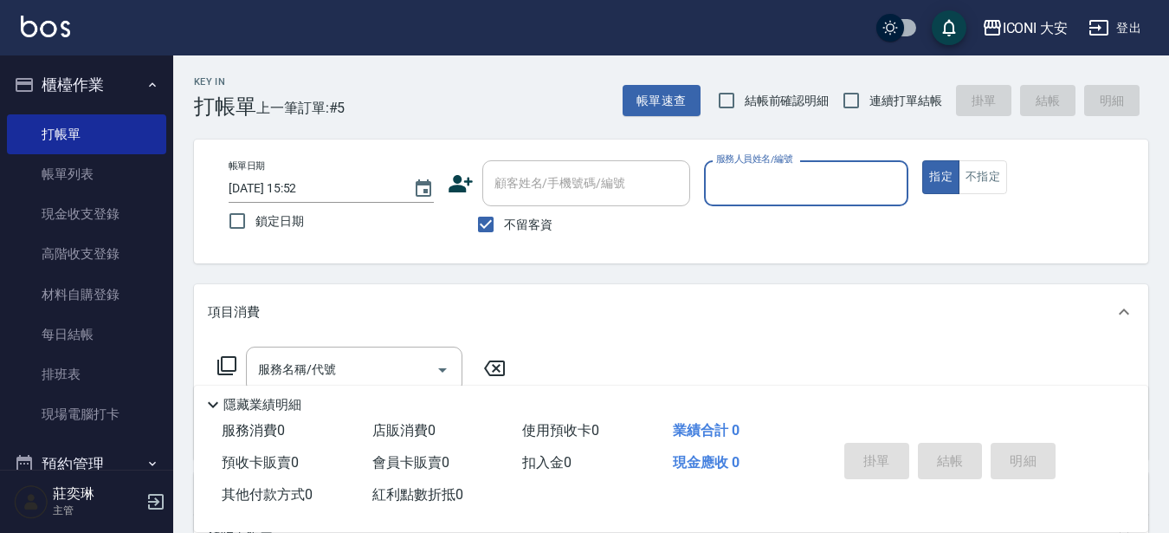
click at [733, 177] on input "服務人員姓名/編號" at bounding box center [807, 183] width 190 height 30
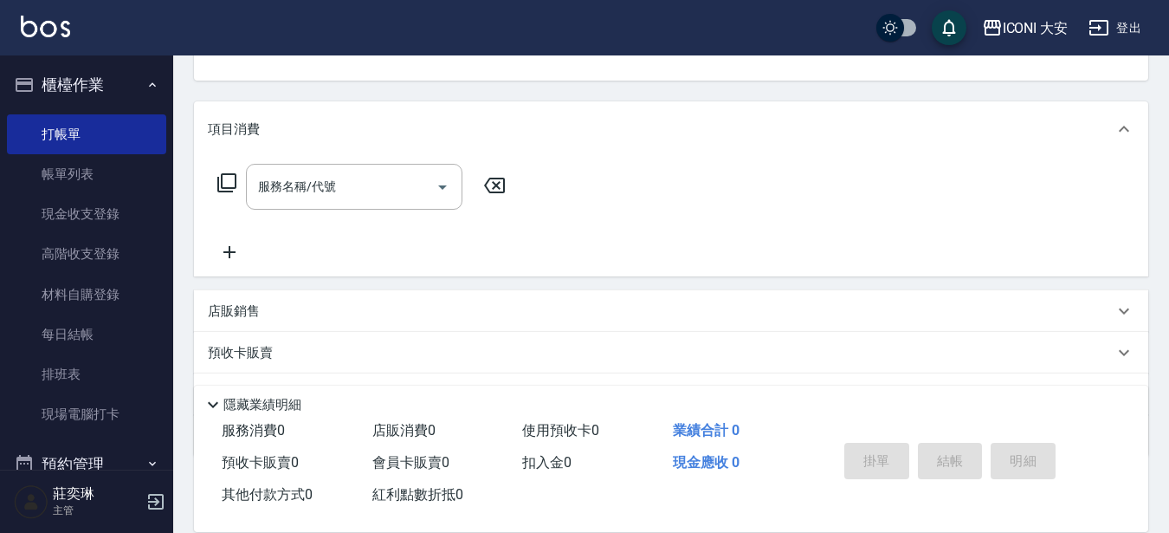
scroll to position [100, 0]
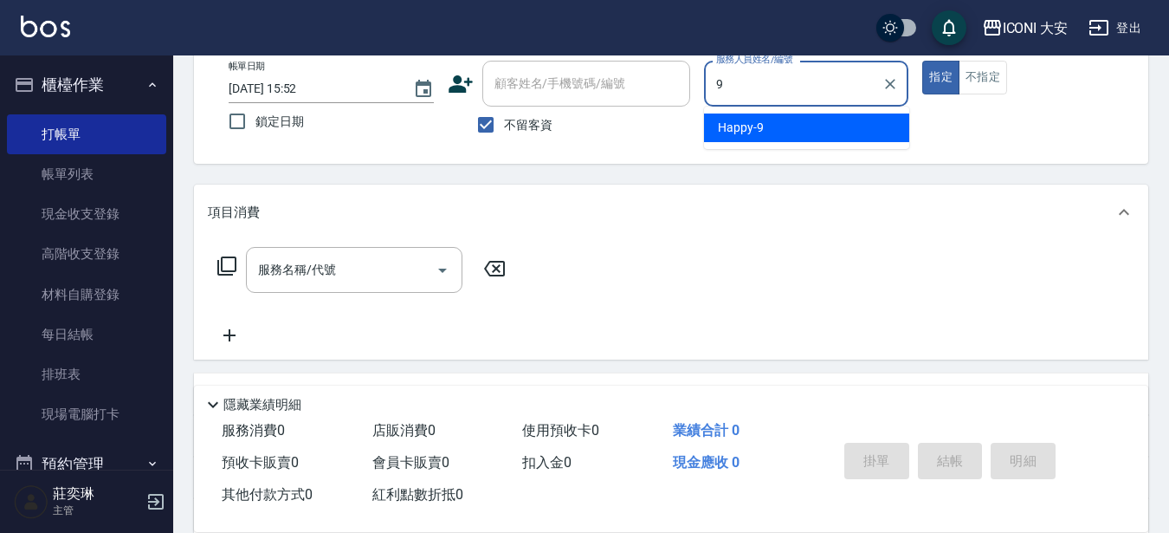
type input "Happy-9"
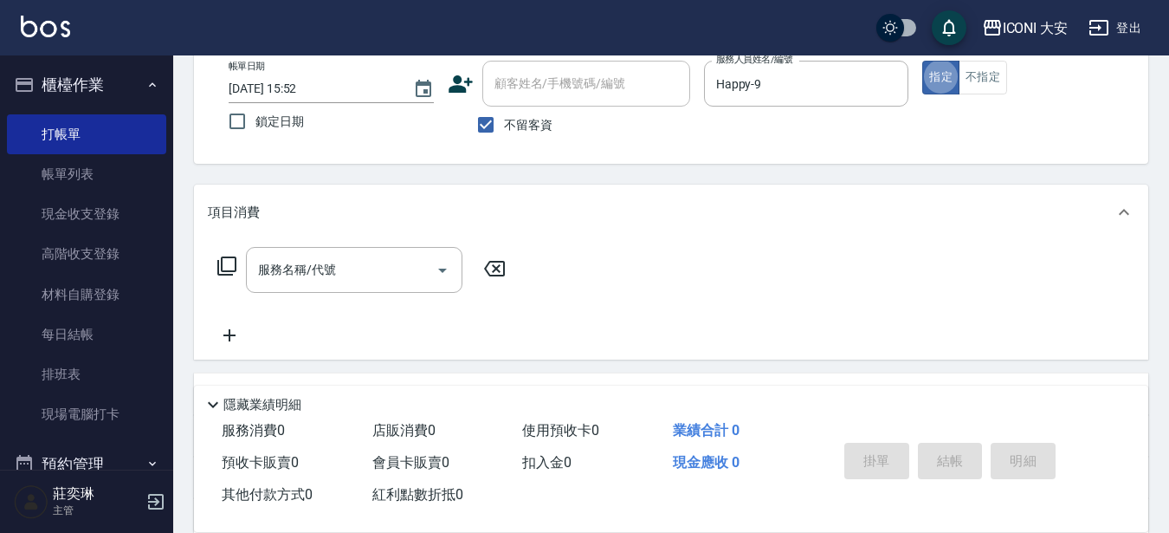
type button "true"
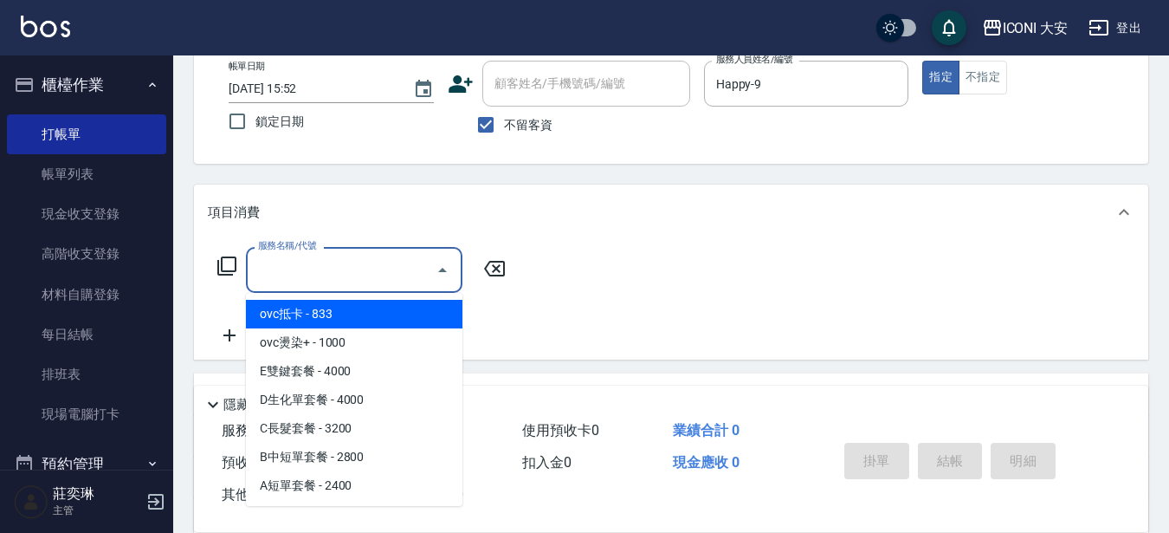
click at [333, 274] on input "服務名稱/代號" at bounding box center [341, 270] width 175 height 30
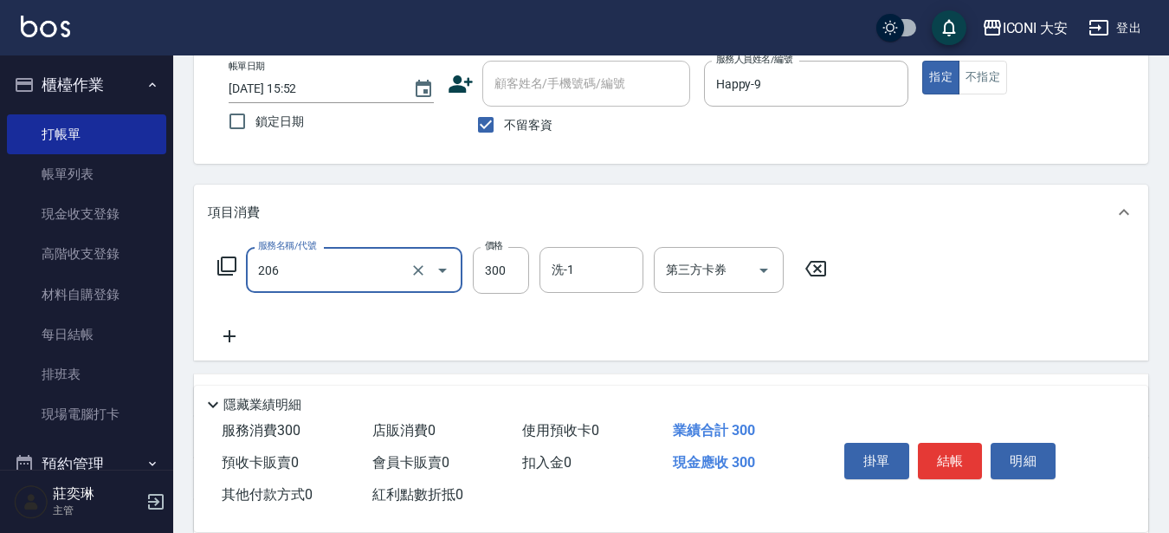
type input "洗髮(206)"
type input "400"
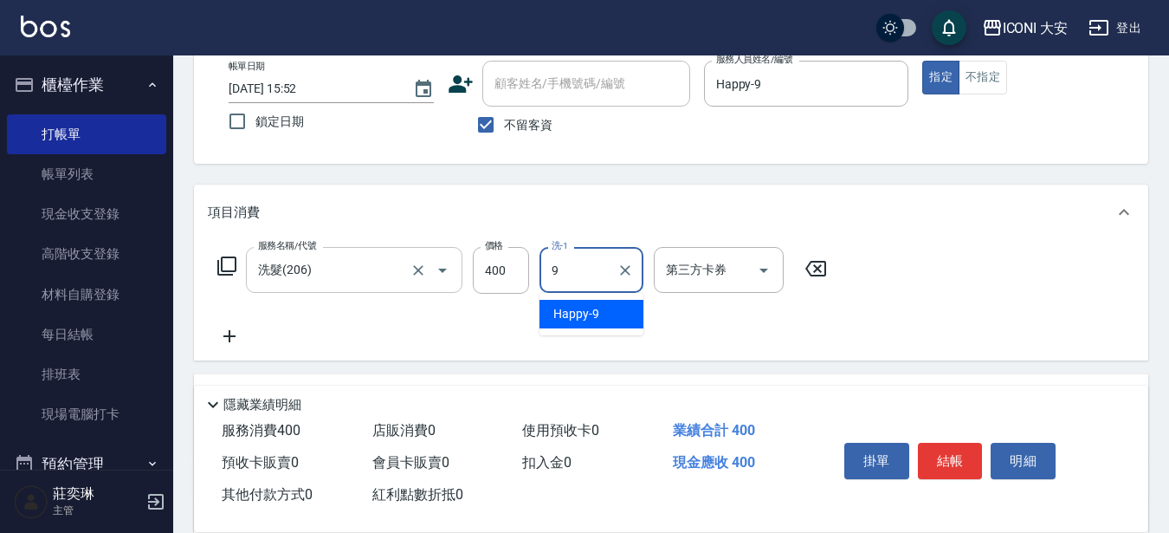
type input "Happy-9"
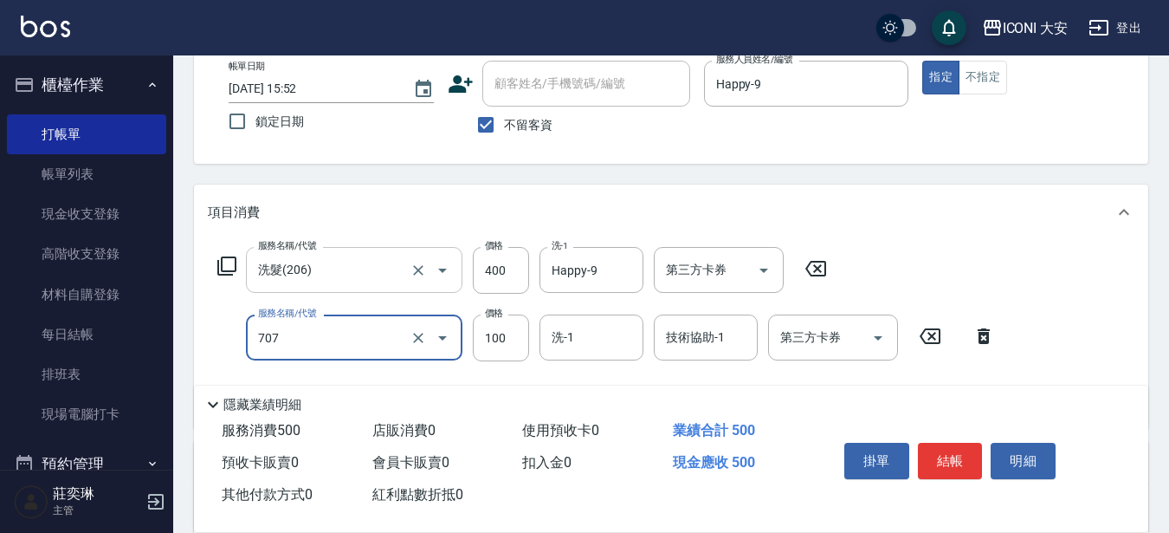
type input "瞬間護髮(707)"
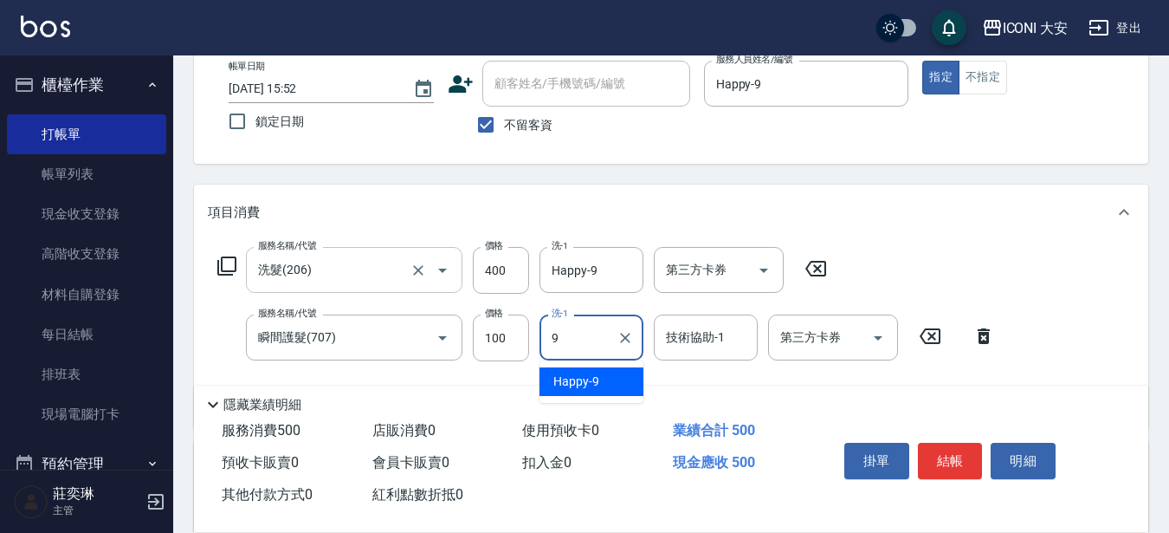
type input "Happy-9"
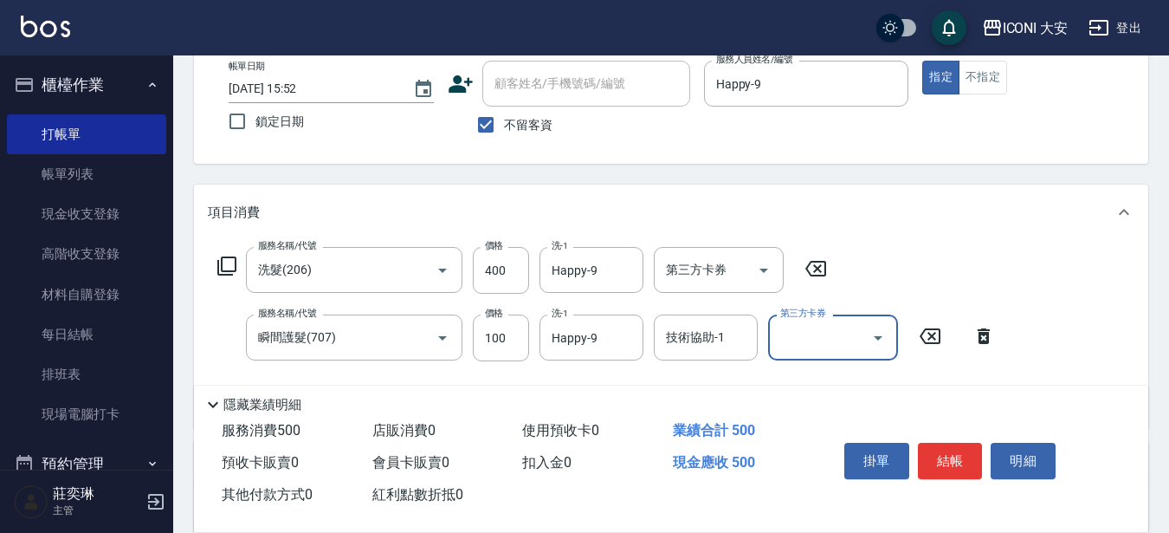
scroll to position [341, 0]
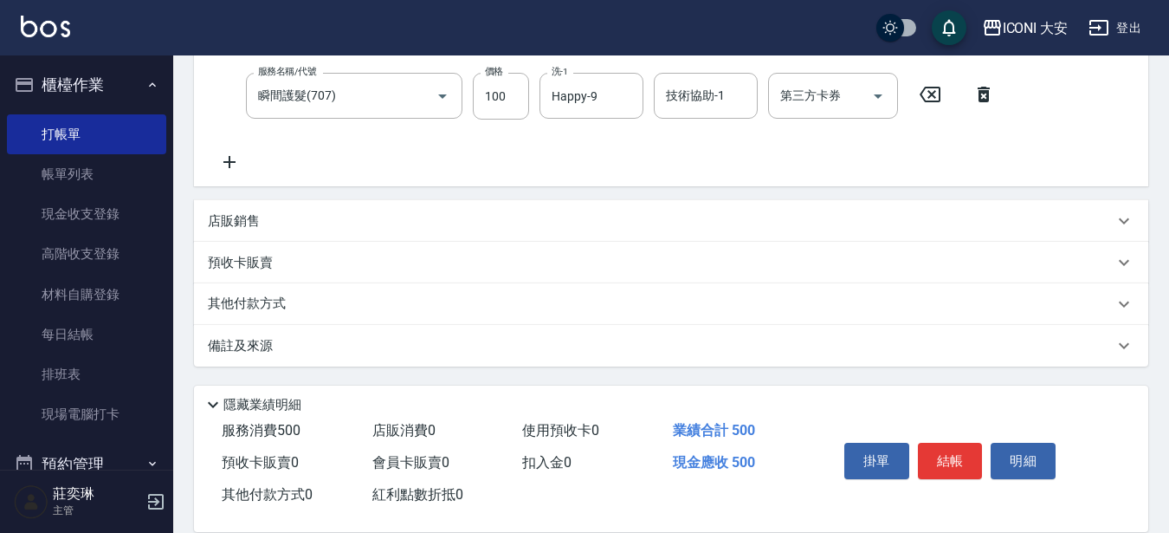
click at [225, 161] on icon at bounding box center [229, 162] width 43 height 21
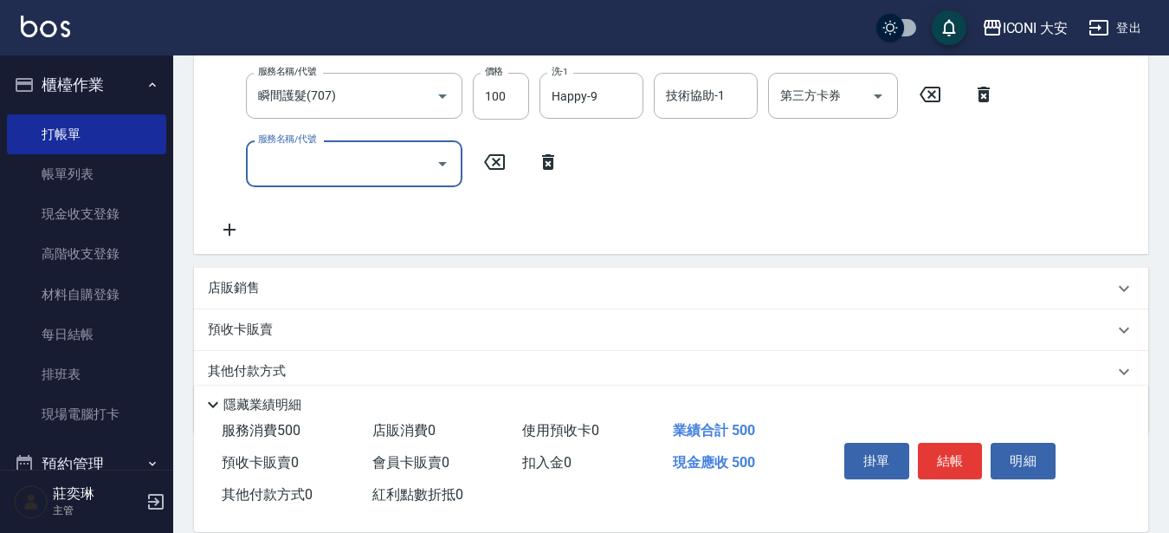
click at [314, 153] on input "服務名稱/代號" at bounding box center [341, 163] width 175 height 30
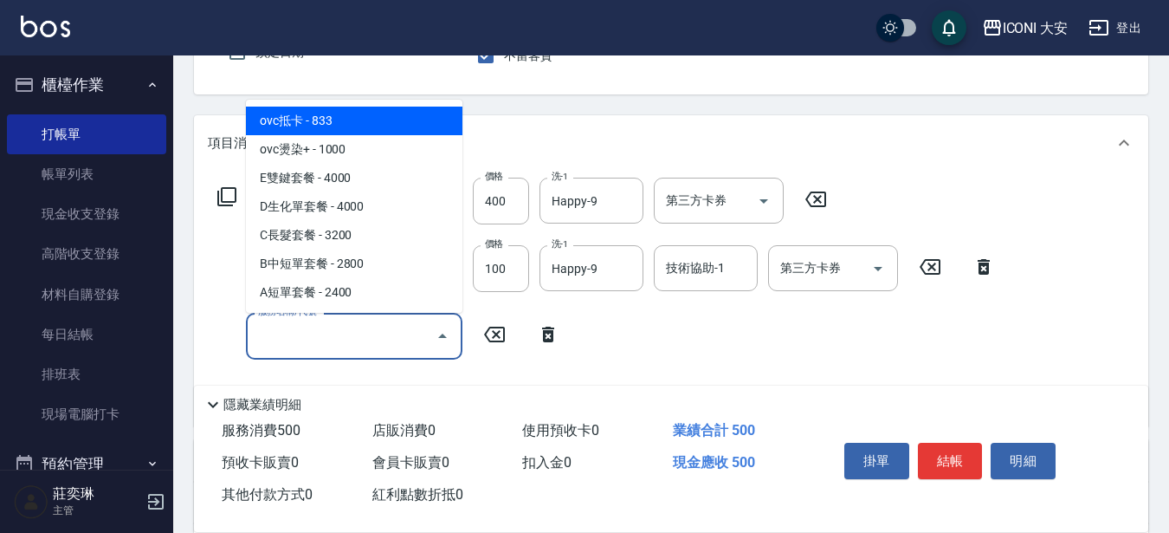
scroll to position [168, 0]
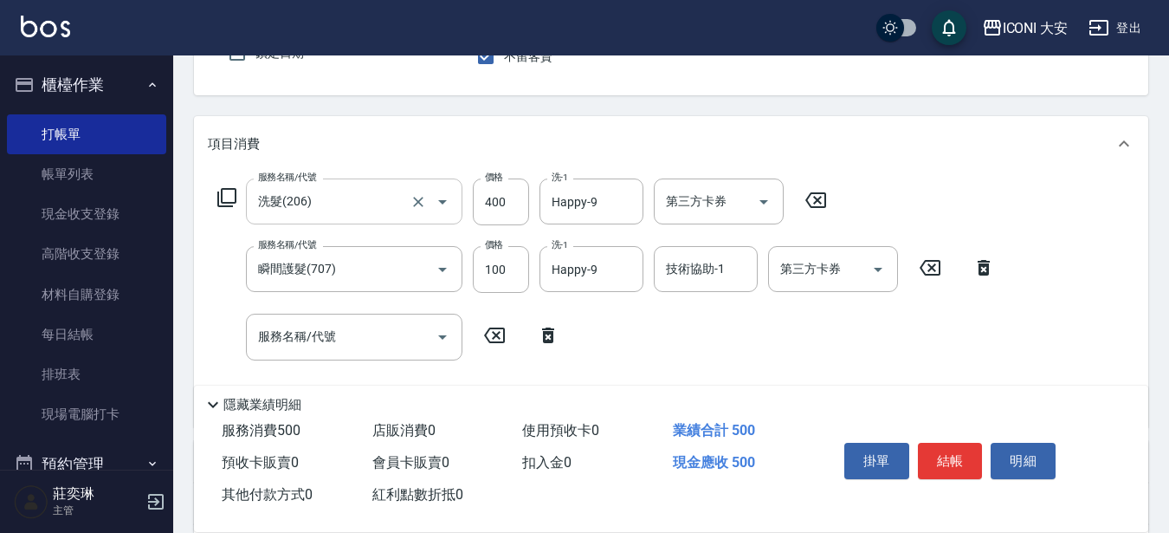
click at [240, 196] on div "服務名稱/代號 洗髮(206) 服務名稱/代號 價格 400 價格 洗-1 Happy-9 洗-1 第三方卡券 第三方卡券" at bounding box center [523, 201] width 630 height 47
click at [218, 191] on icon at bounding box center [226, 197] width 21 height 21
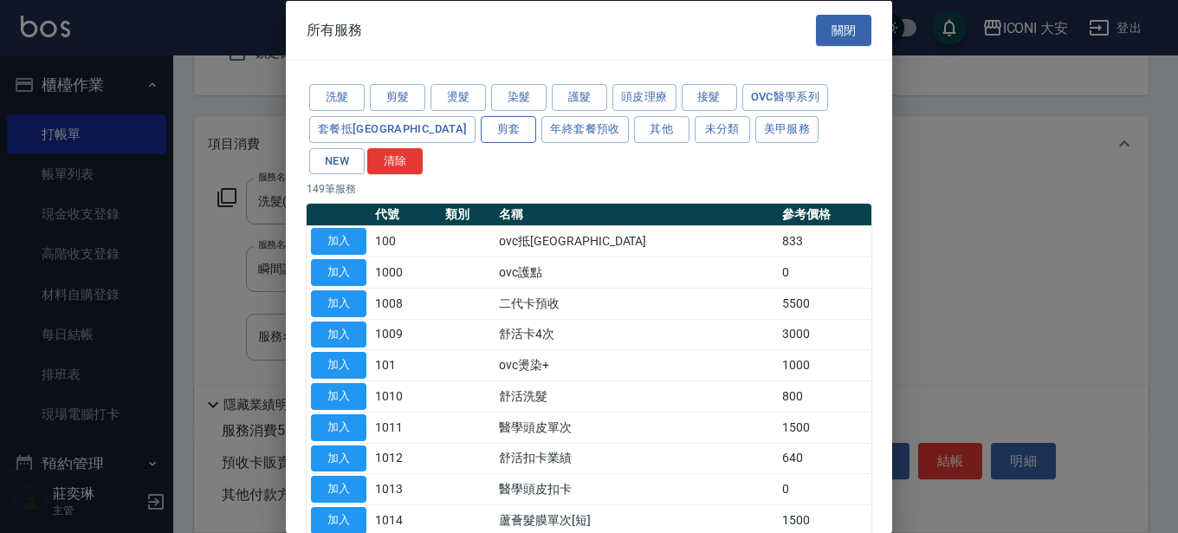
click at [481, 123] on button "剪套" at bounding box center [508, 128] width 55 height 27
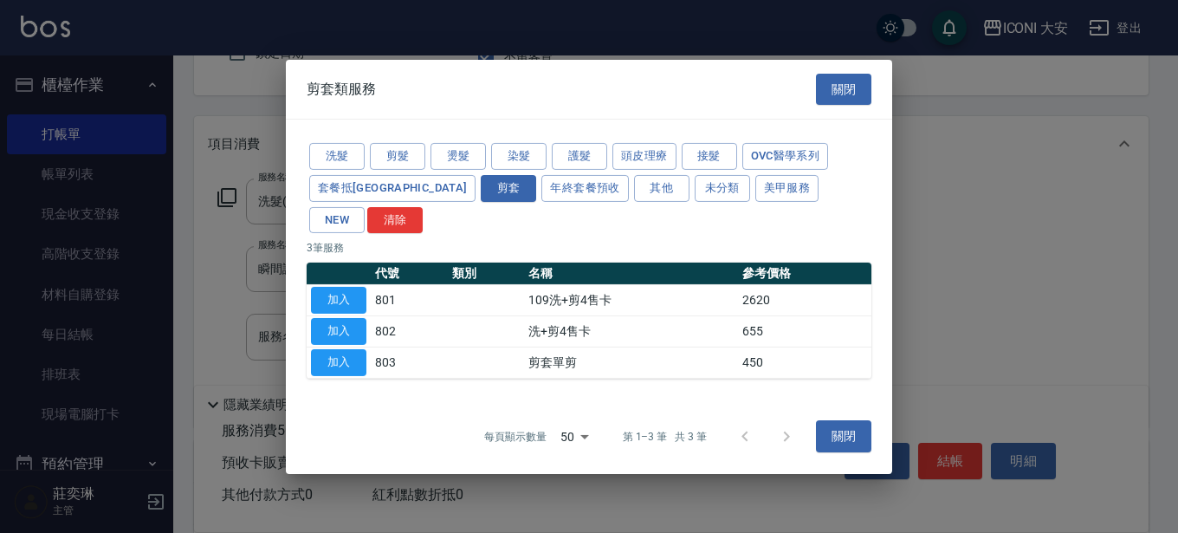
drag, startPoint x: 339, startPoint y: 343, endPoint x: 391, endPoint y: 341, distance: 52.0
click at [346, 349] on button "加入" at bounding box center [338, 362] width 55 height 27
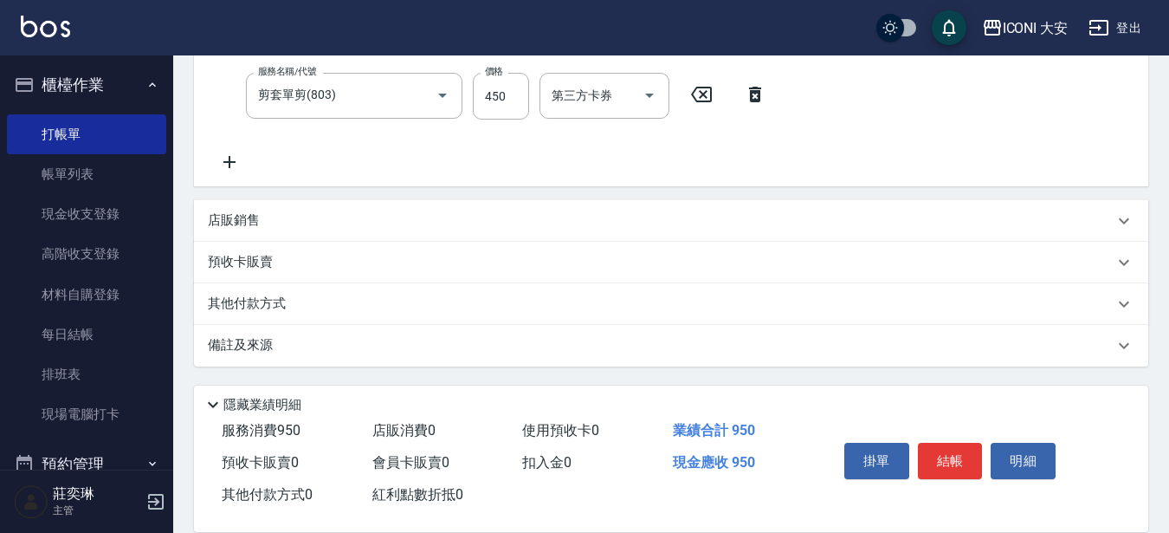
scroll to position [104, 0]
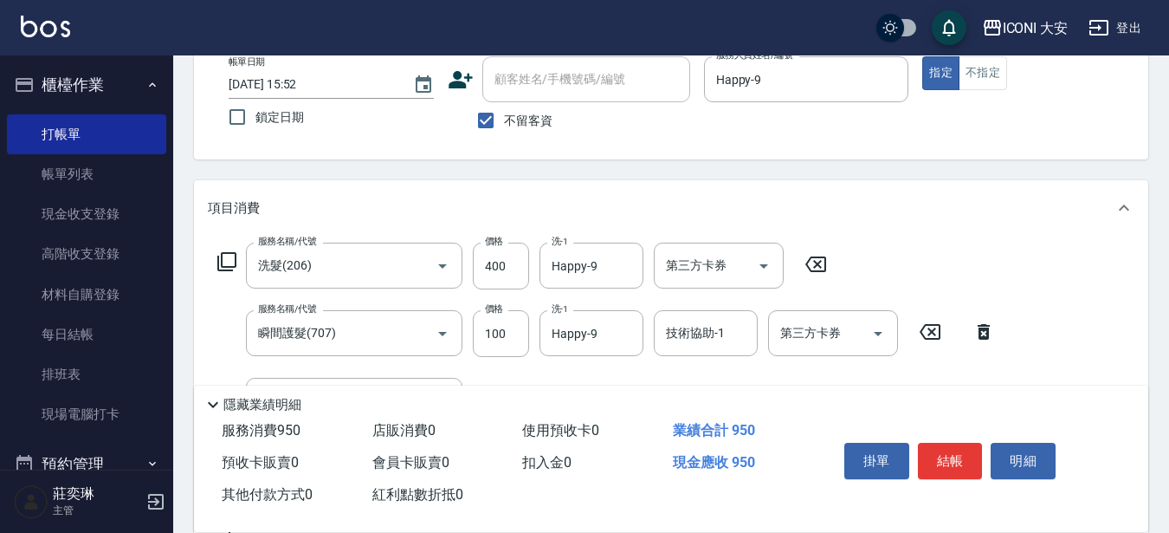
click at [495, 97] on div "Key In 打帳單 上一筆訂單:#5 帳單速查 結帳前確認明細 連續打單結帳 掛單 結帳 明細 帳單日期 [DATE] 15:52 鎖定日期 顧客姓名/手機…" at bounding box center [671, 428] width 996 height 953
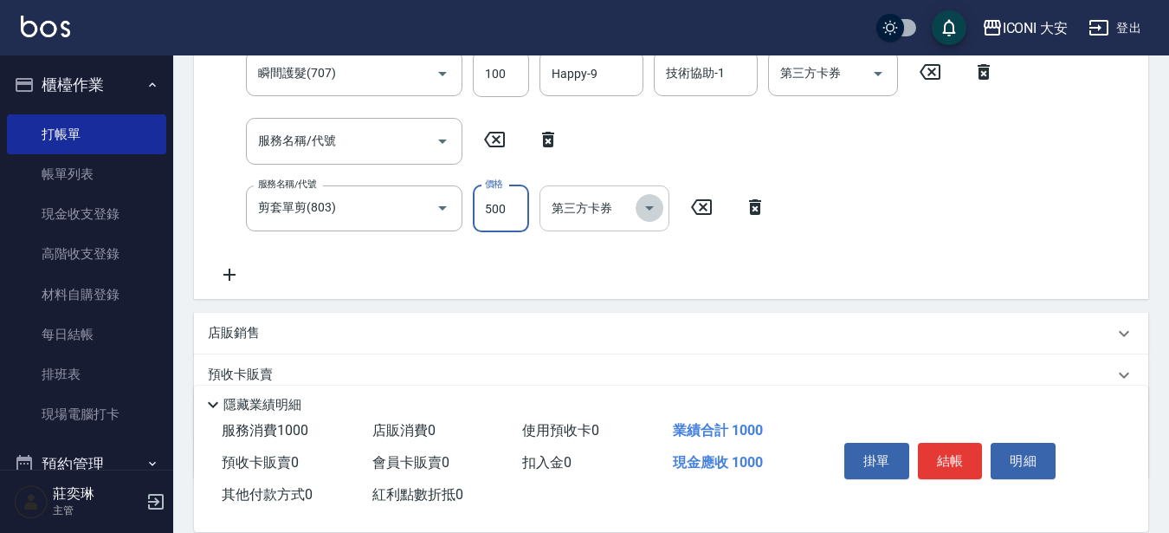
click at [651, 205] on icon "Open" at bounding box center [649, 207] width 21 height 21
type input "500"
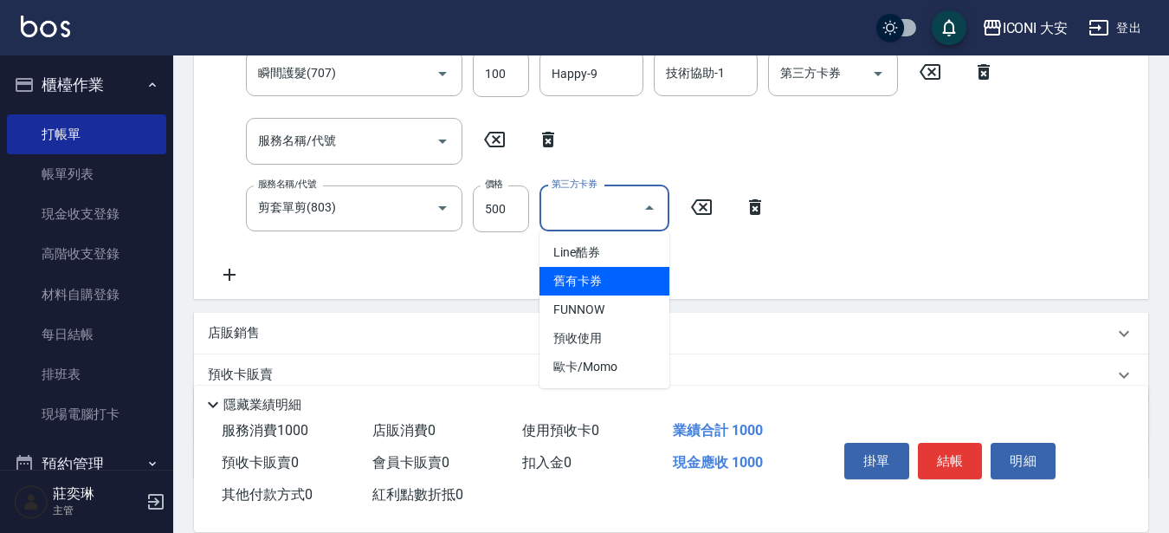
click at [610, 281] on span "舊有卡券" at bounding box center [604, 281] width 130 height 29
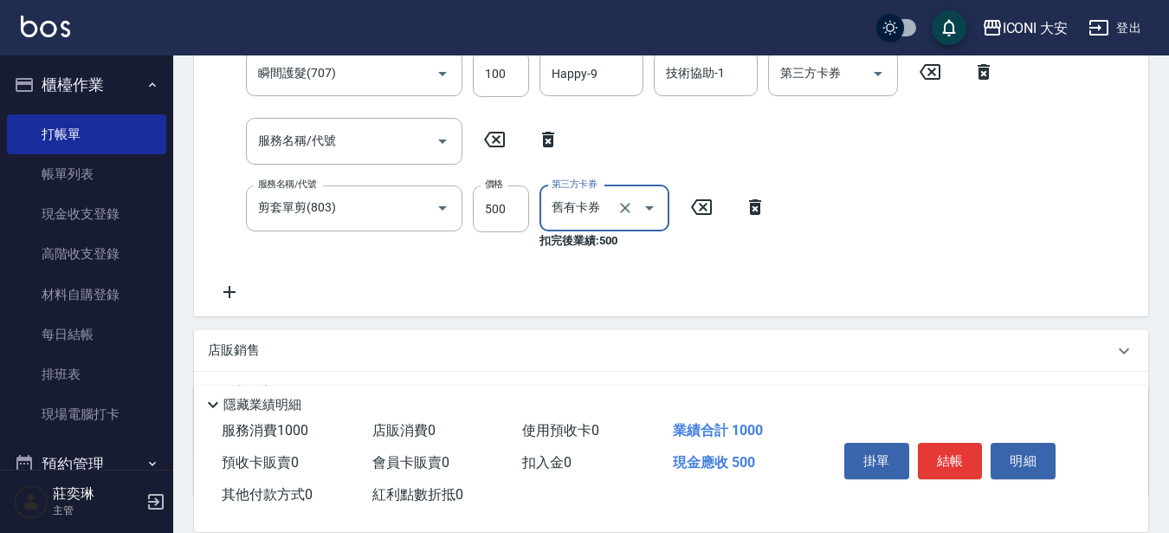
type input "舊有卡券"
click at [931, 449] on button "結帳" at bounding box center [950, 460] width 65 height 36
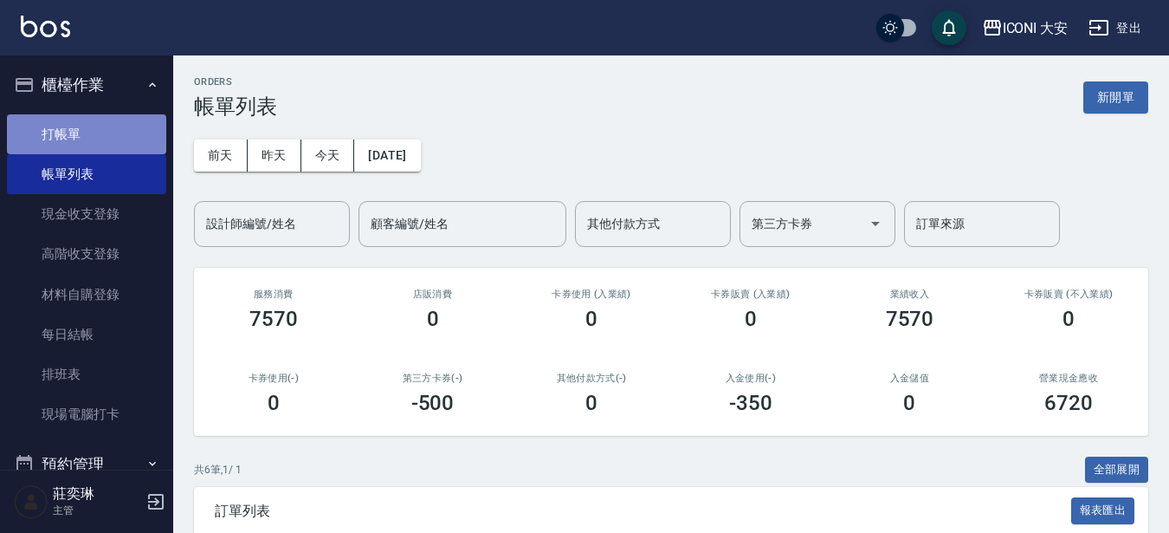
click at [104, 145] on link "打帳單" at bounding box center [86, 134] width 159 height 40
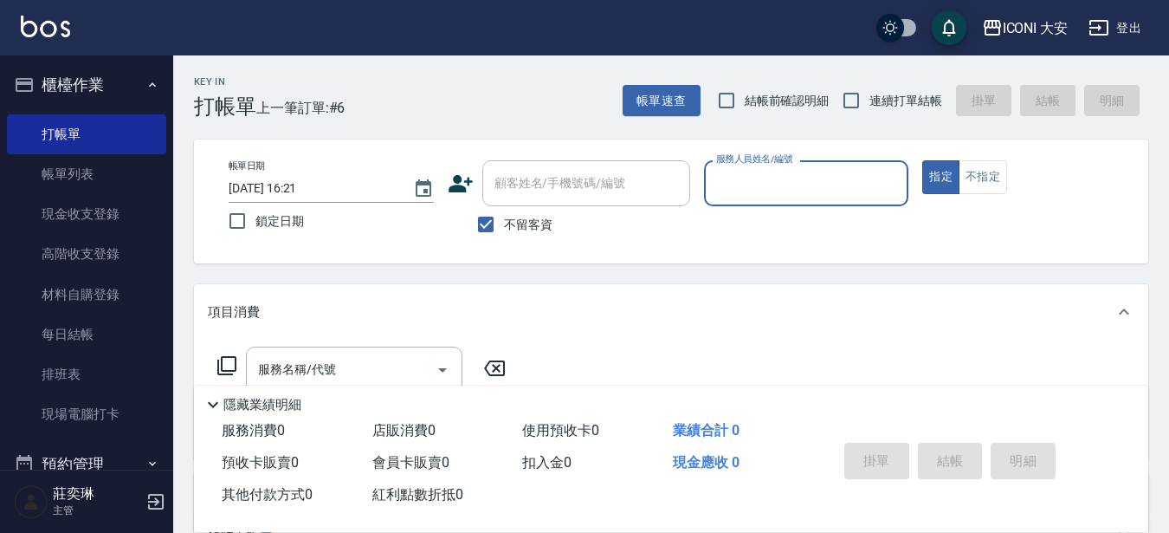
click at [789, 169] on input "服務人員姓名/編號" at bounding box center [807, 183] width 190 height 30
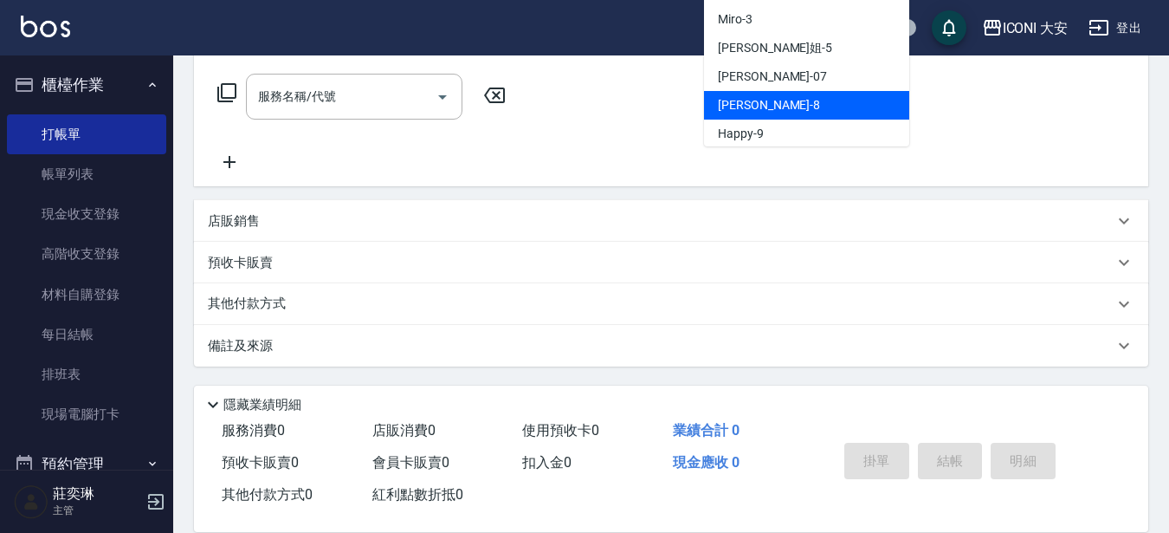
scroll to position [29, 0]
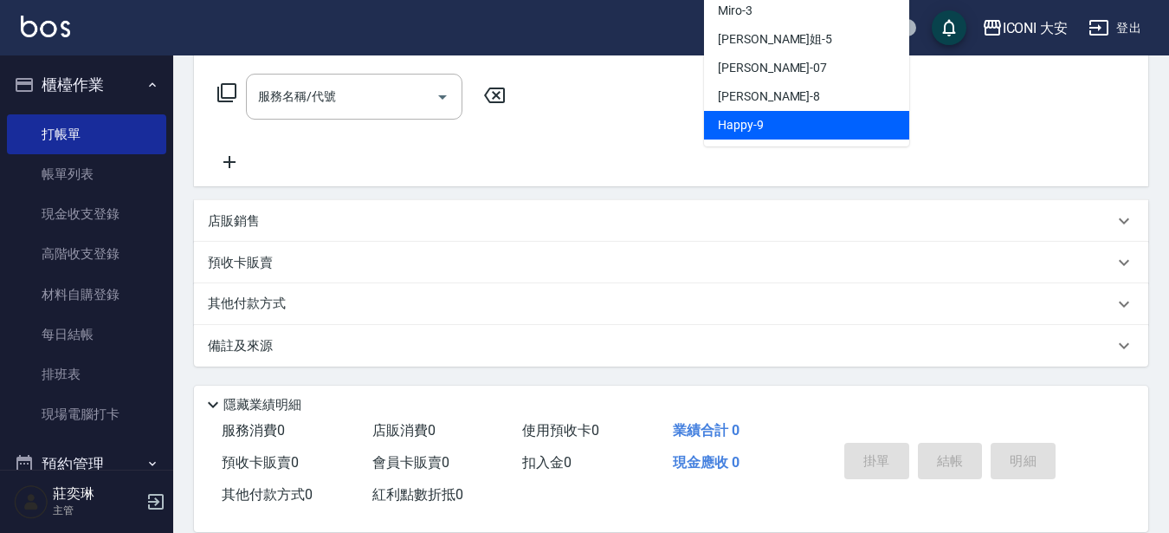
click at [726, 123] on span "Happy -9" at bounding box center [741, 125] width 46 height 18
type input "Happy-9"
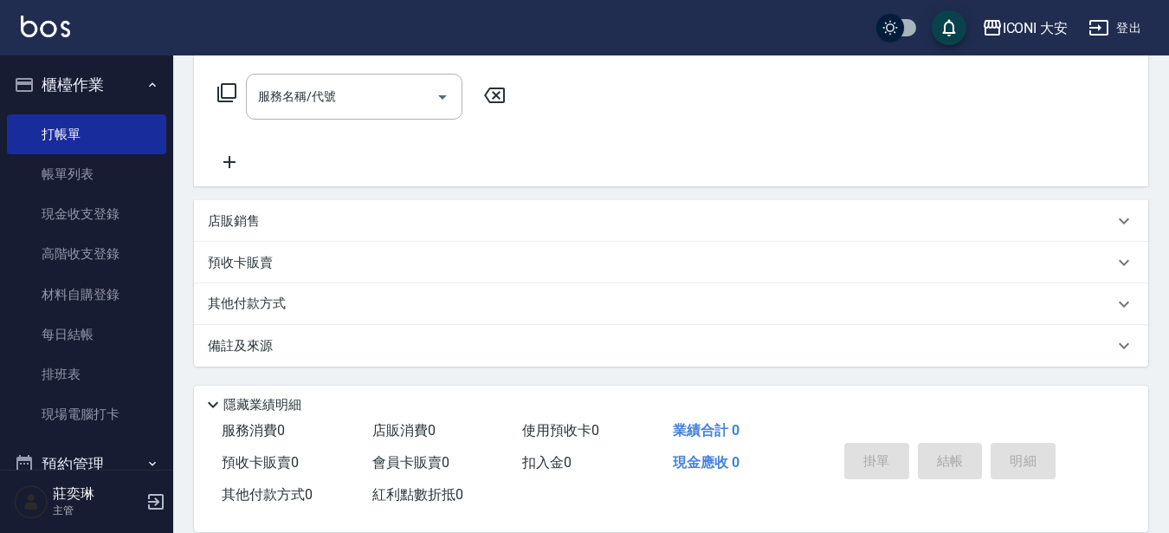
click at [229, 218] on p "店販銷售" at bounding box center [234, 221] width 52 height 18
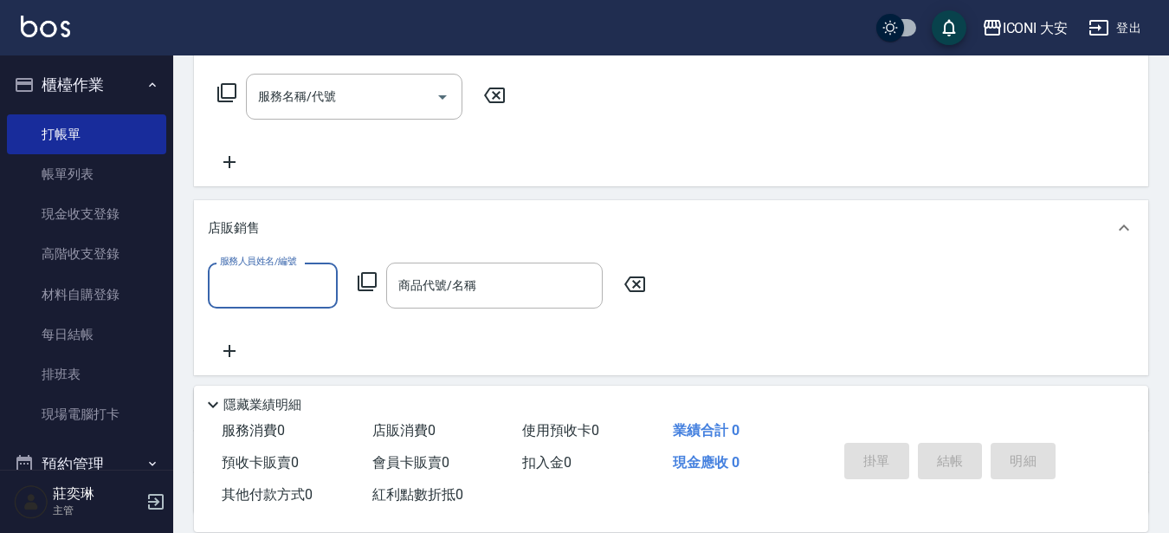
scroll to position [0, 0]
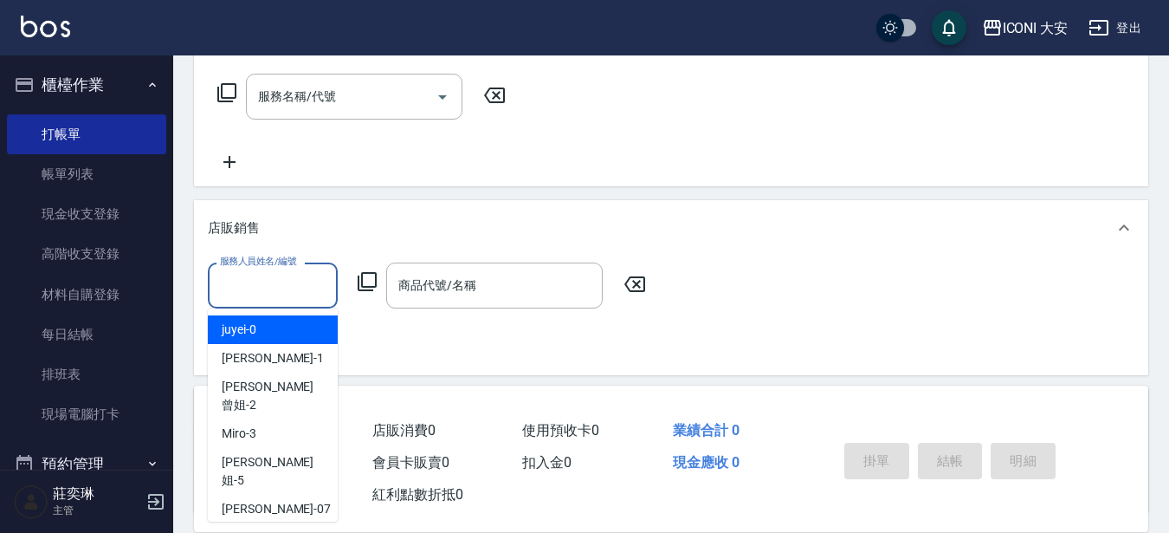
click at [294, 284] on input "服務人員姓名/編號" at bounding box center [273, 285] width 114 height 30
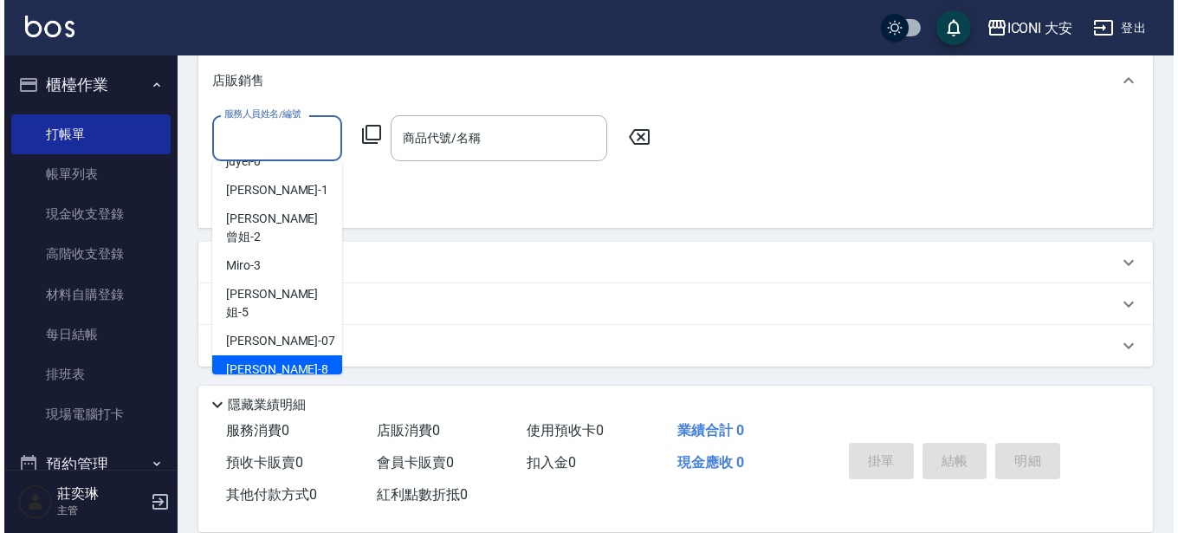
scroll to position [29, 0]
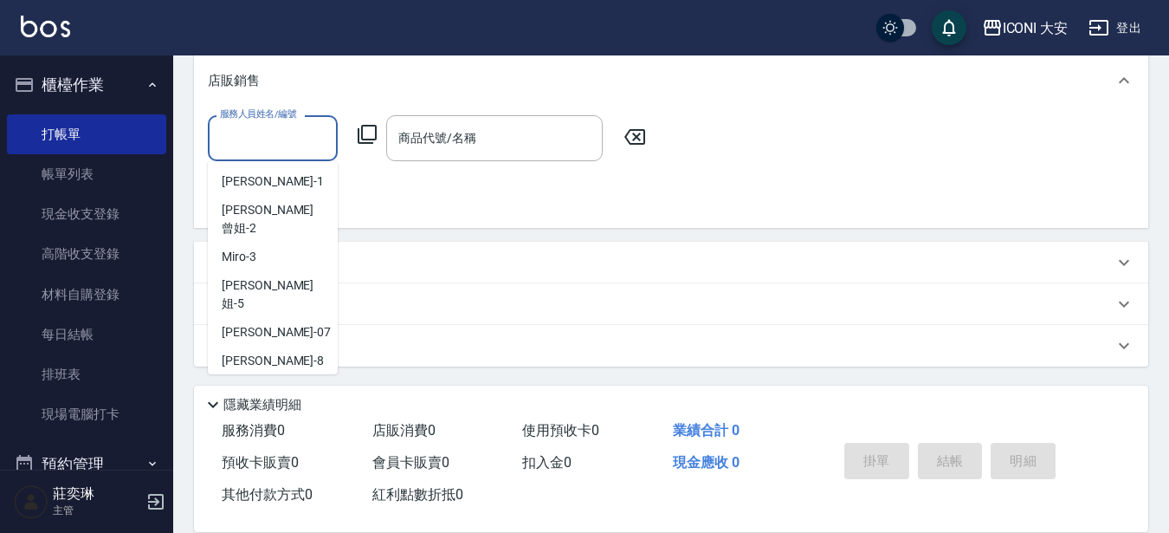
click at [282, 375] on div "Happy -9" at bounding box center [273, 389] width 130 height 29
type input "Happy-9"
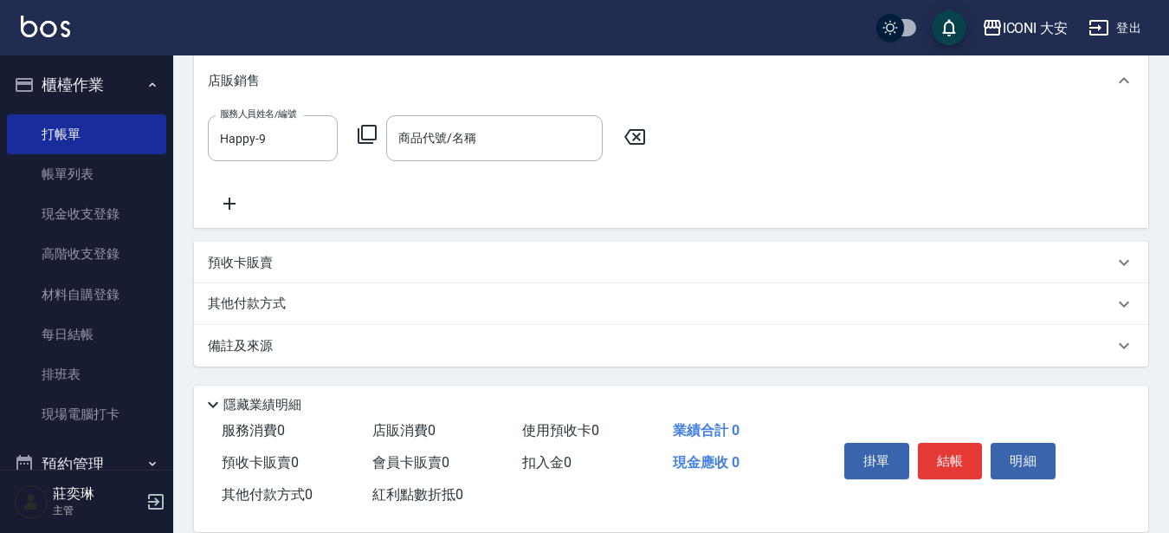
click at [365, 131] on icon at bounding box center [367, 134] width 21 height 21
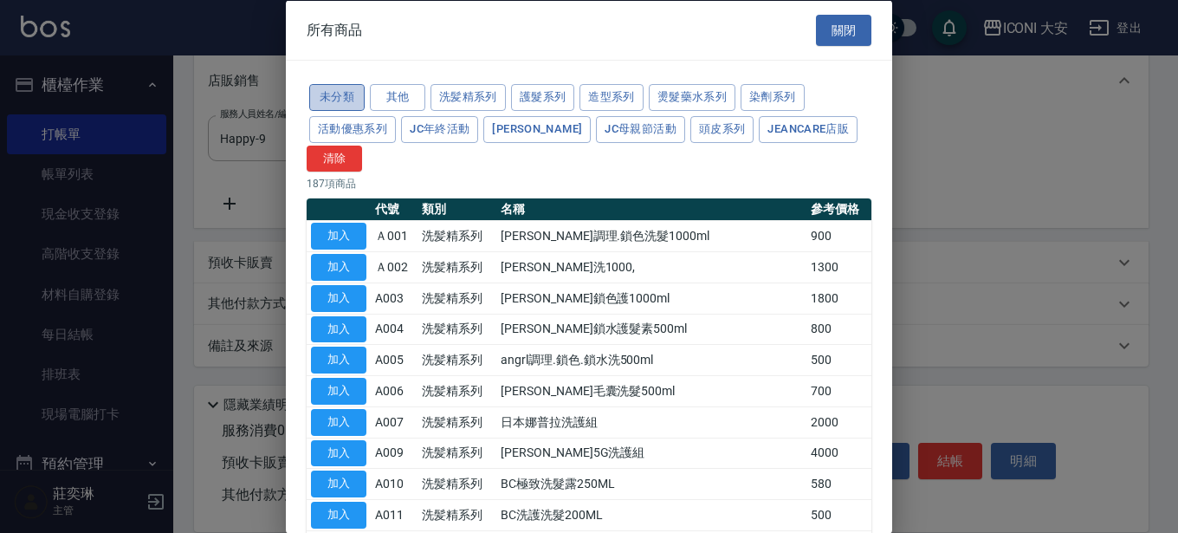
click at [345, 92] on button "未分類" at bounding box center [336, 97] width 55 height 27
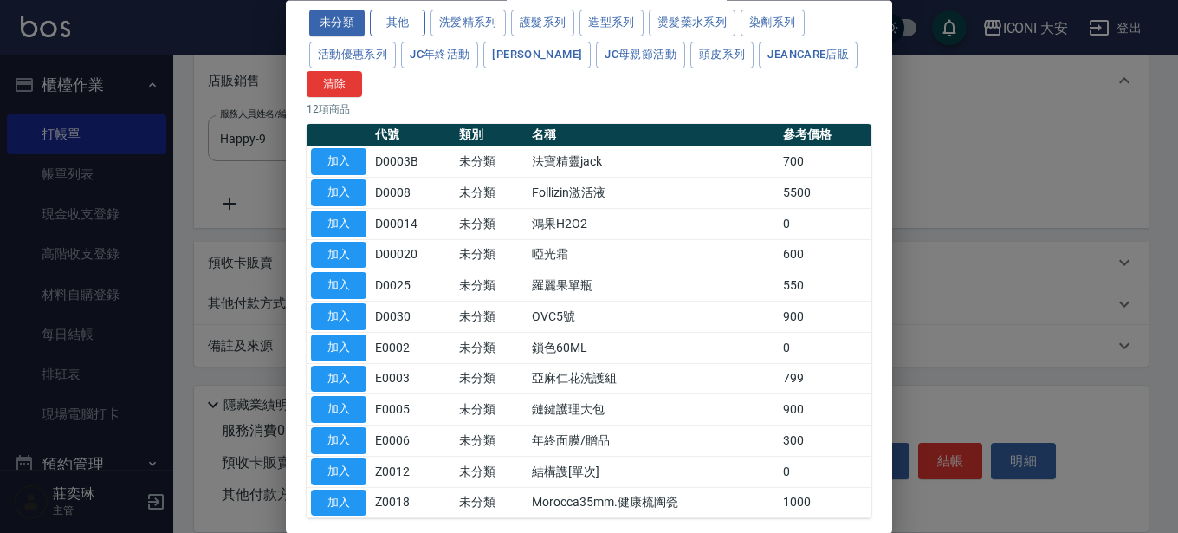
scroll to position [0, 0]
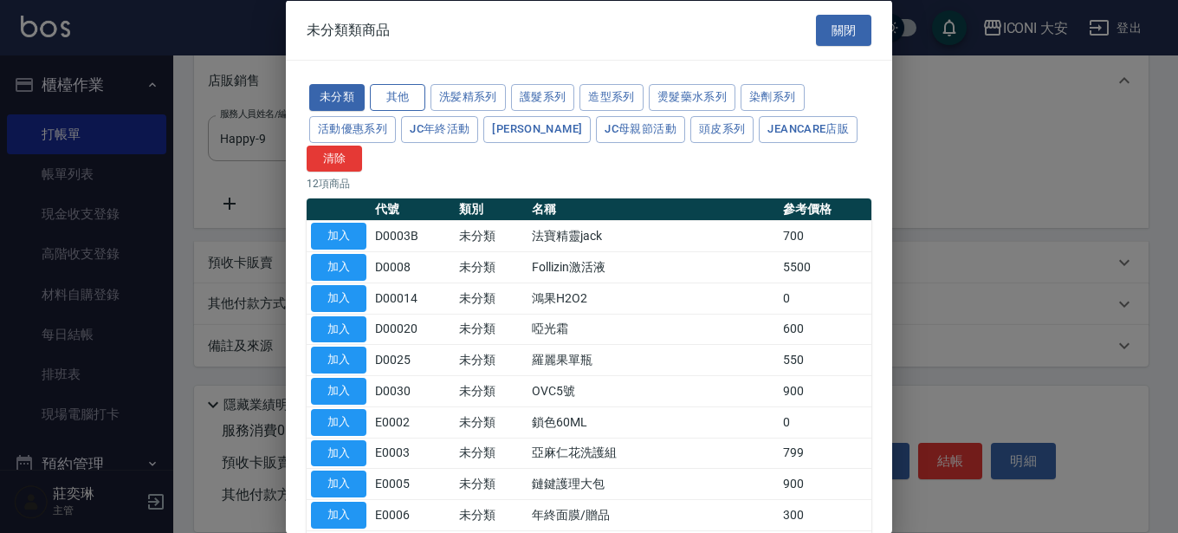
click at [404, 99] on button "其他" at bounding box center [397, 97] width 55 height 27
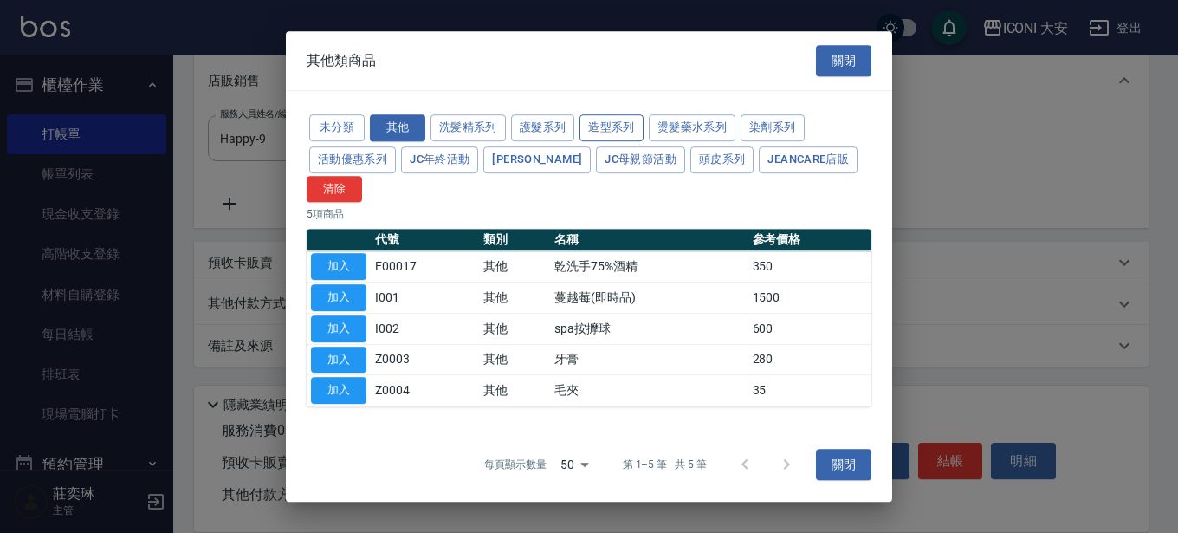
click at [609, 126] on button "造型系列" at bounding box center [611, 127] width 64 height 27
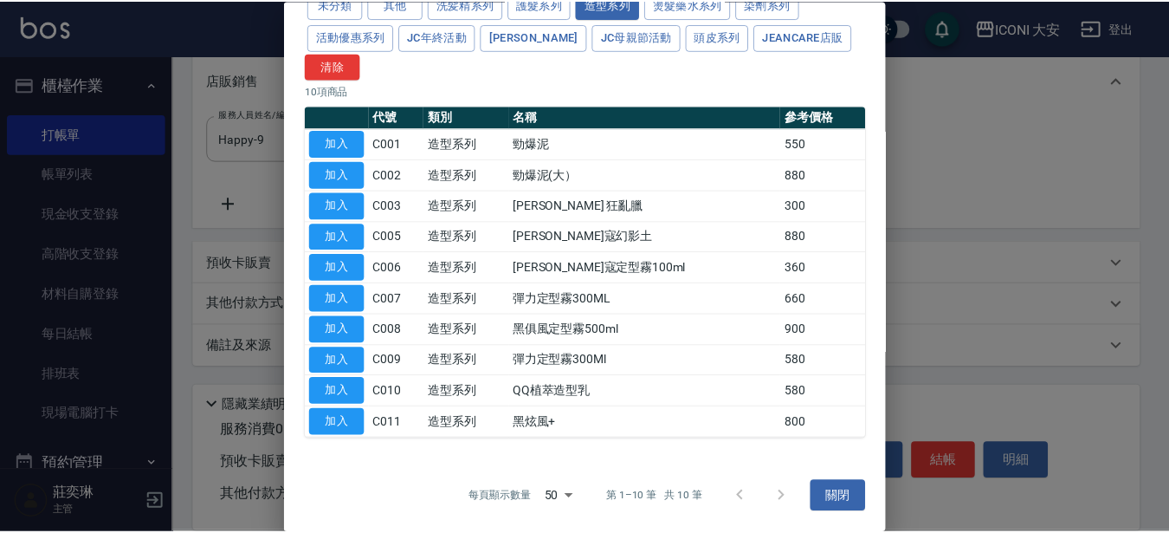
scroll to position [93, 0]
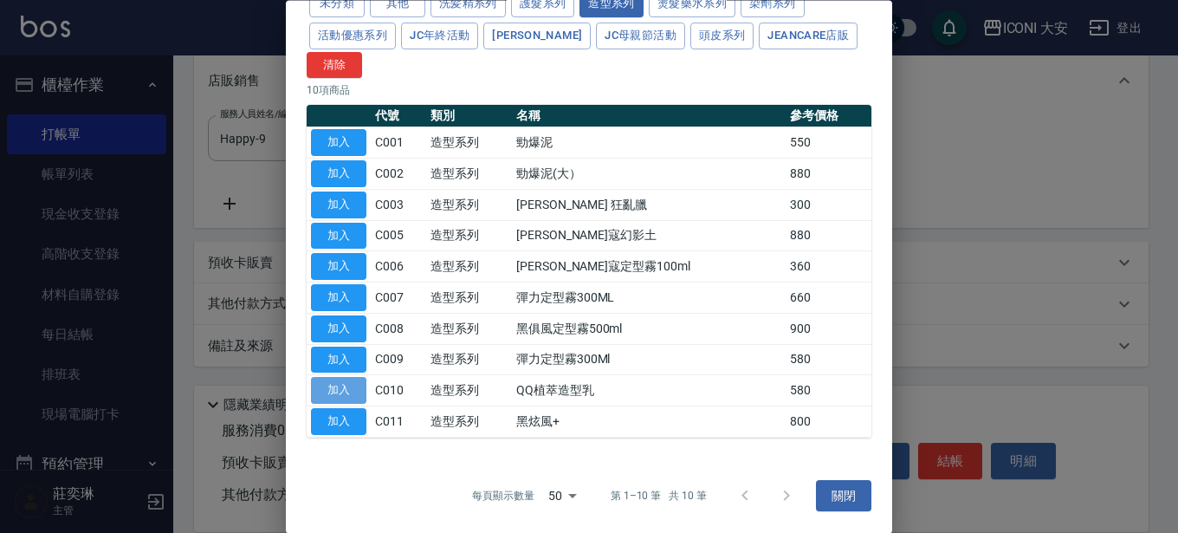
click at [345, 379] on button "加入" at bounding box center [338, 391] width 55 height 27
type input "QQ植萃造型乳"
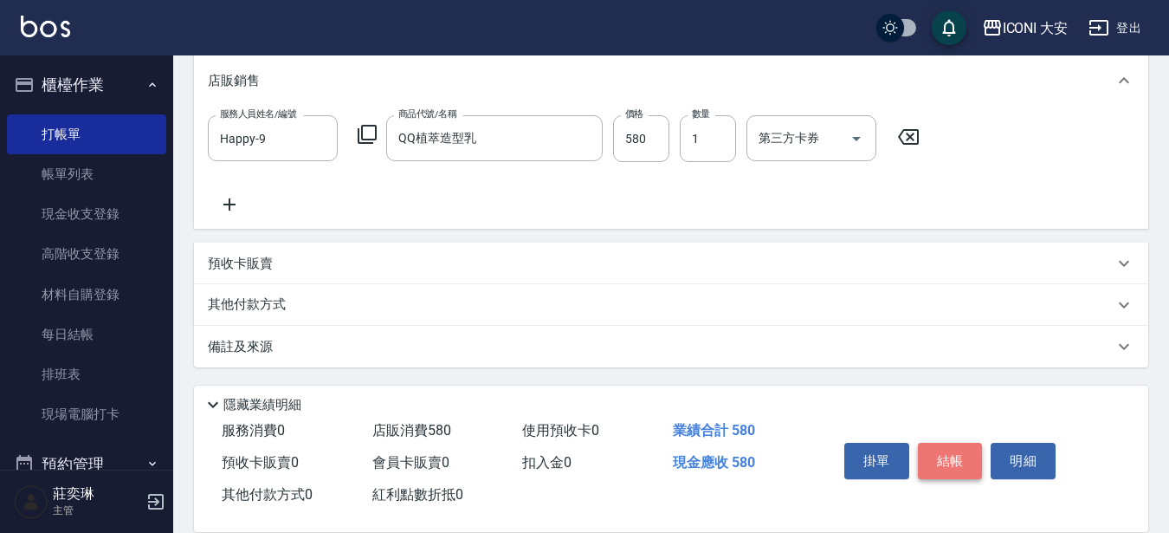
click at [940, 456] on button "結帳" at bounding box center [950, 460] width 65 height 36
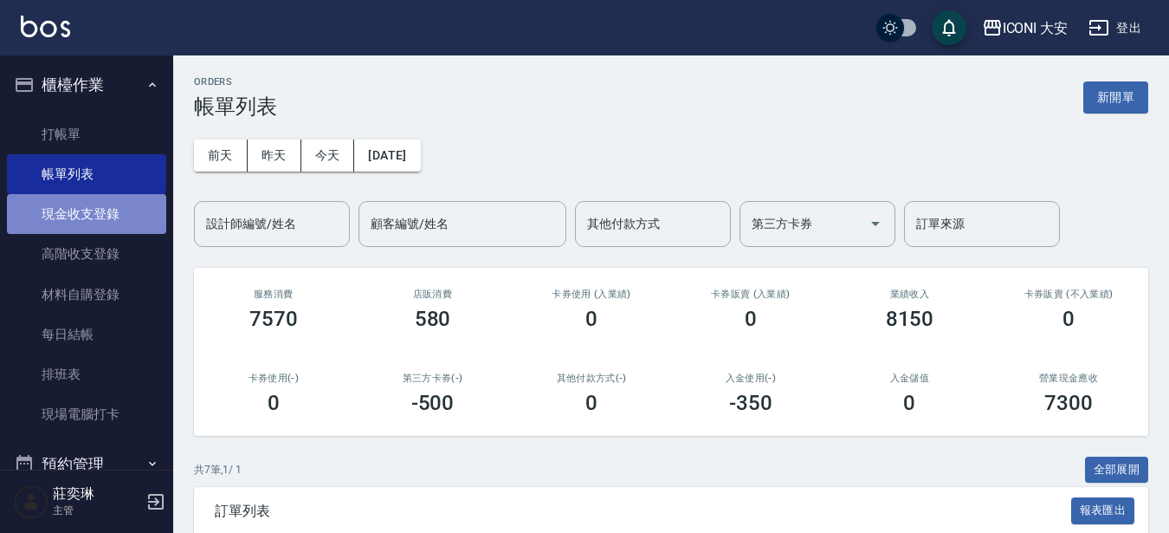
click at [97, 220] on link "現金收支登錄" at bounding box center [86, 214] width 159 height 40
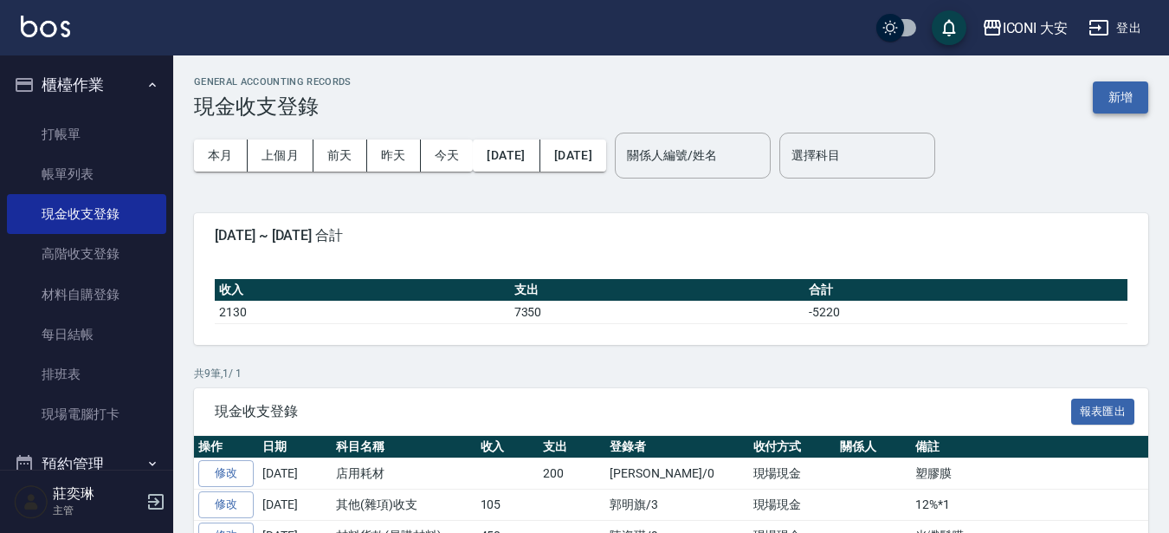
click at [1122, 106] on button "新增" at bounding box center [1120, 97] width 55 height 32
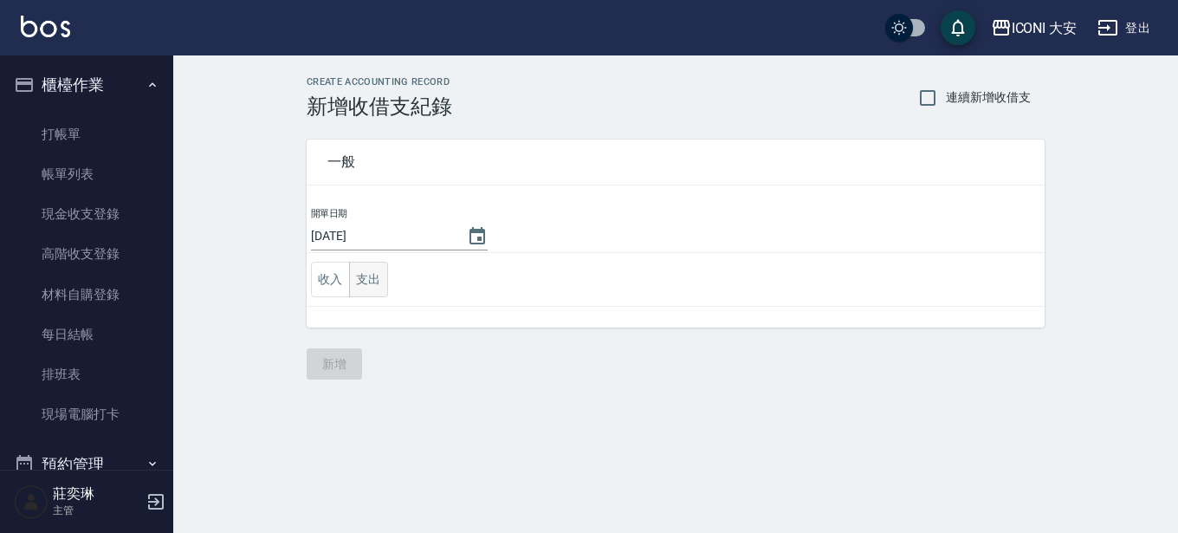
click at [363, 280] on button "支出" at bounding box center [368, 280] width 39 height 36
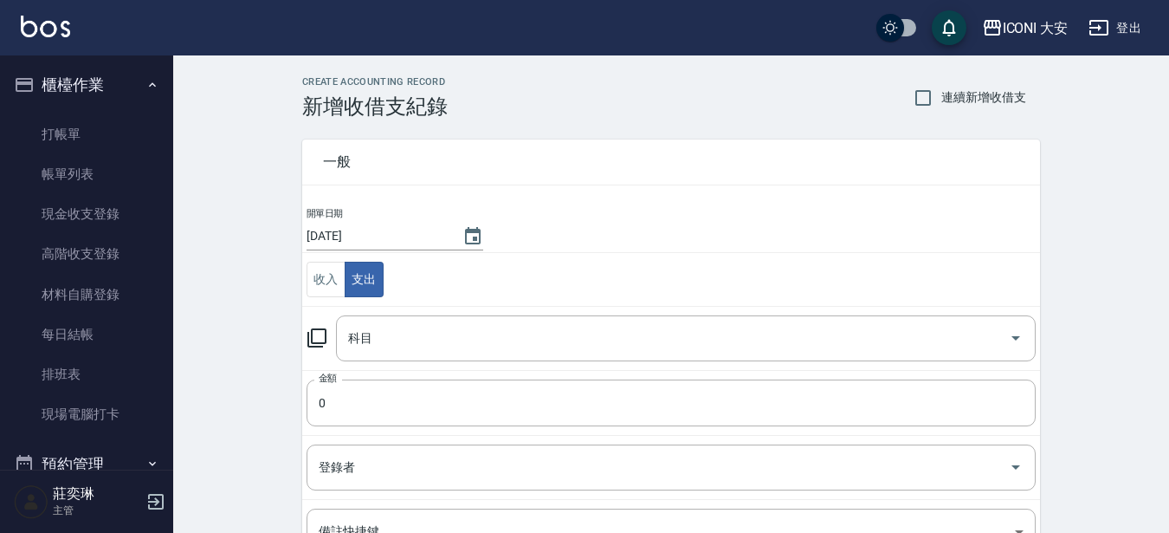
click at [320, 343] on icon at bounding box center [316, 337] width 19 height 19
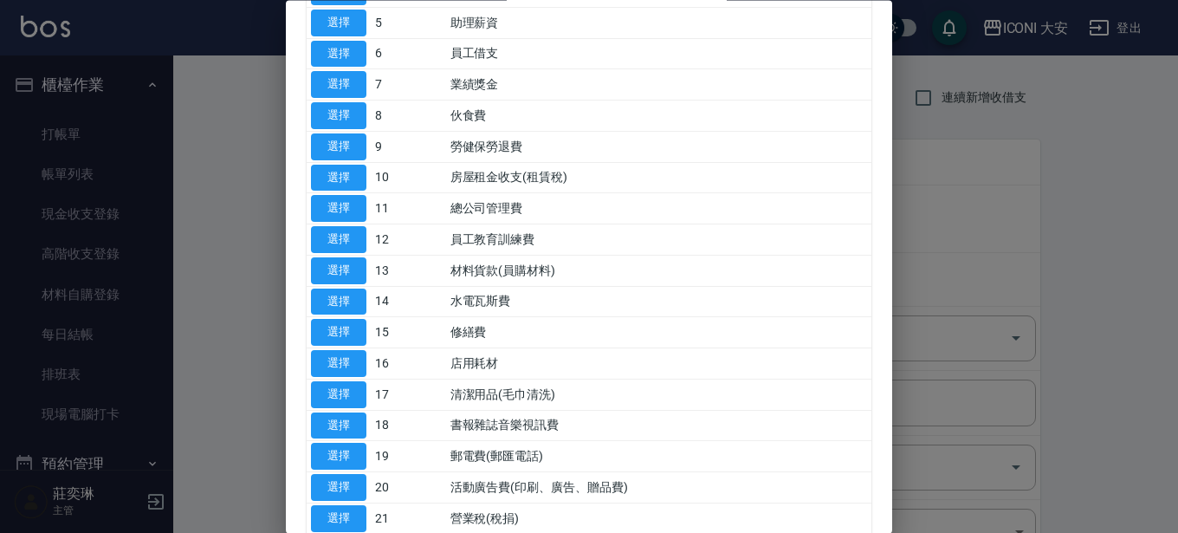
scroll to position [346, 0]
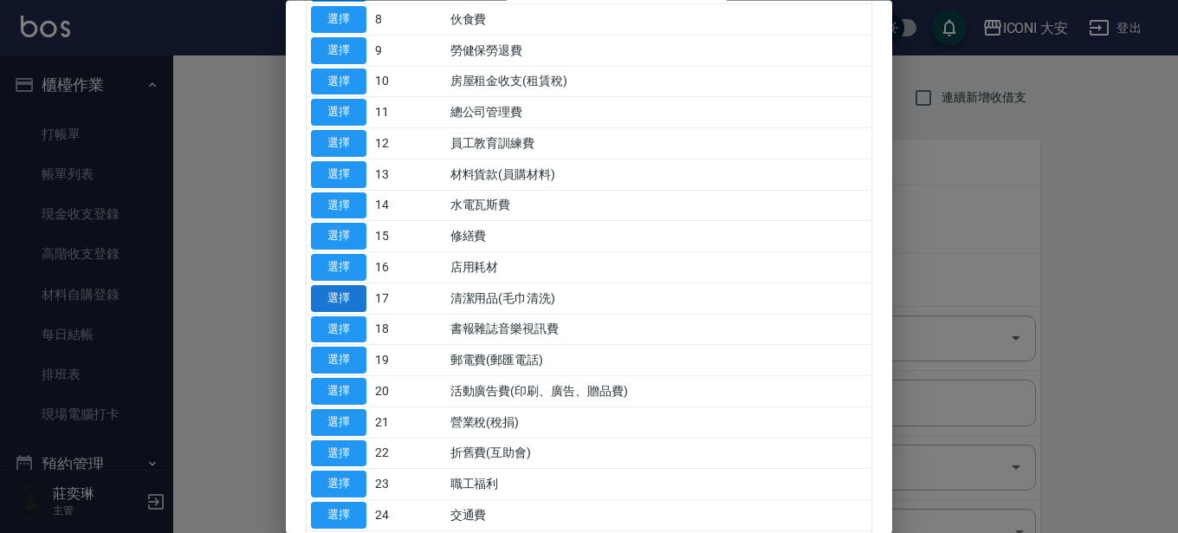
click at [345, 291] on button "選擇" at bounding box center [338, 298] width 55 height 27
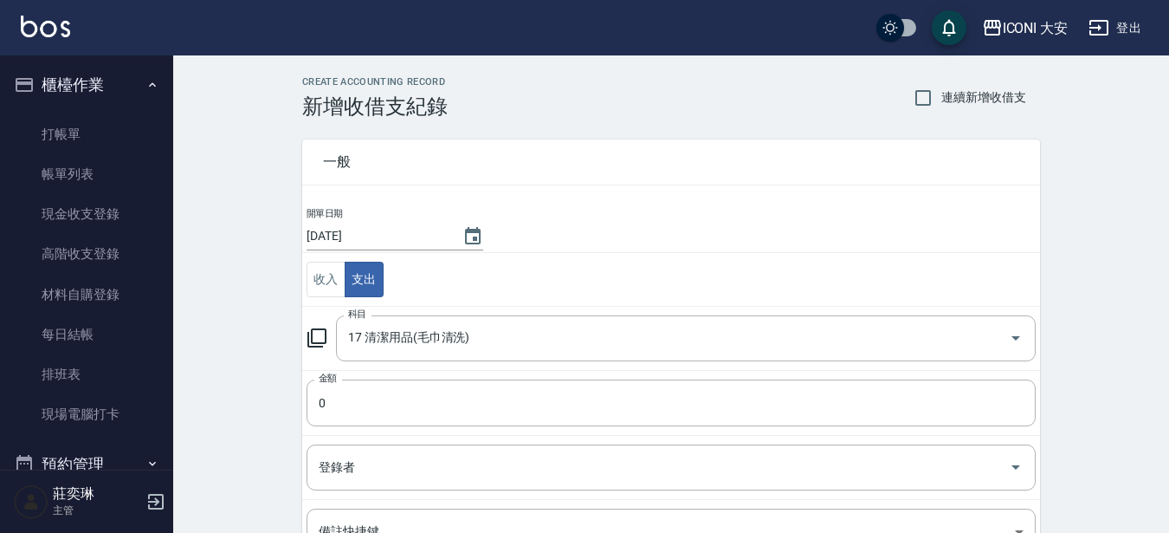
click at [316, 338] on icon at bounding box center [317, 337] width 21 height 21
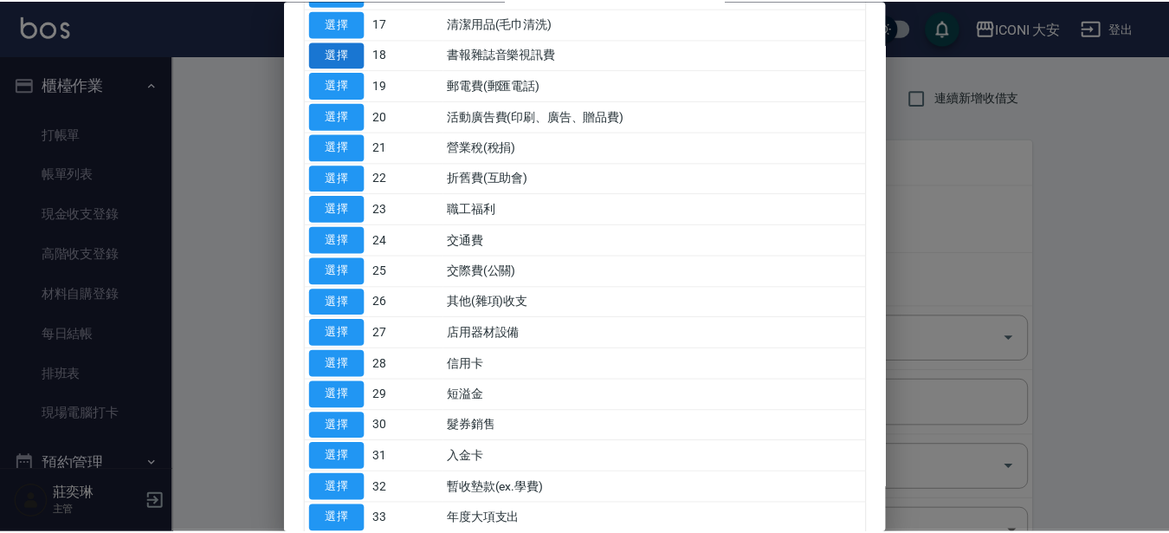
scroll to position [693, 0]
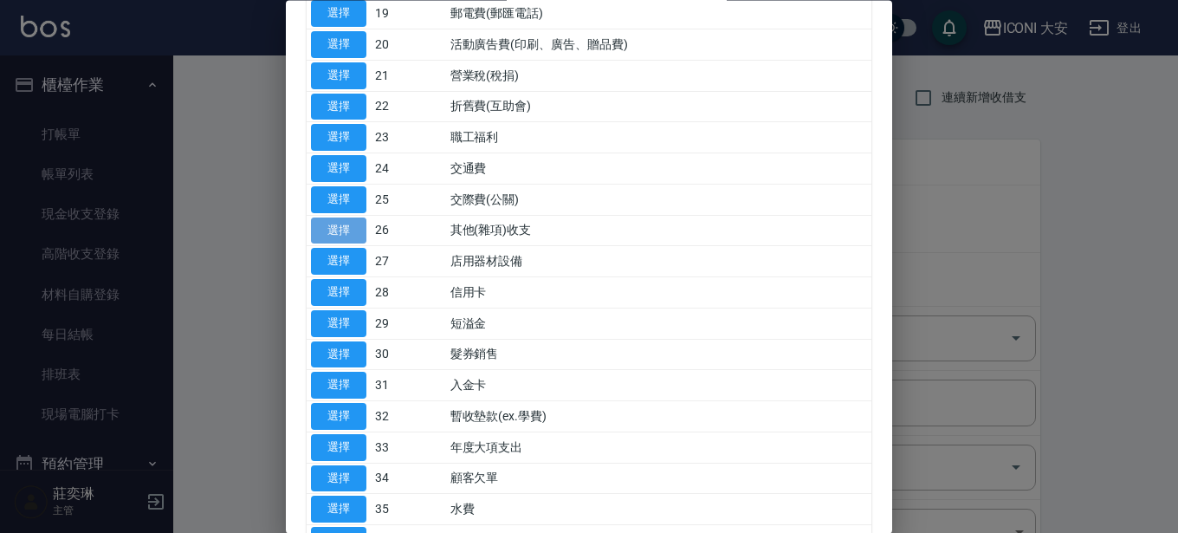
click at [335, 234] on button "選擇" at bounding box center [338, 230] width 55 height 27
type input "26 其他(雜項)收支"
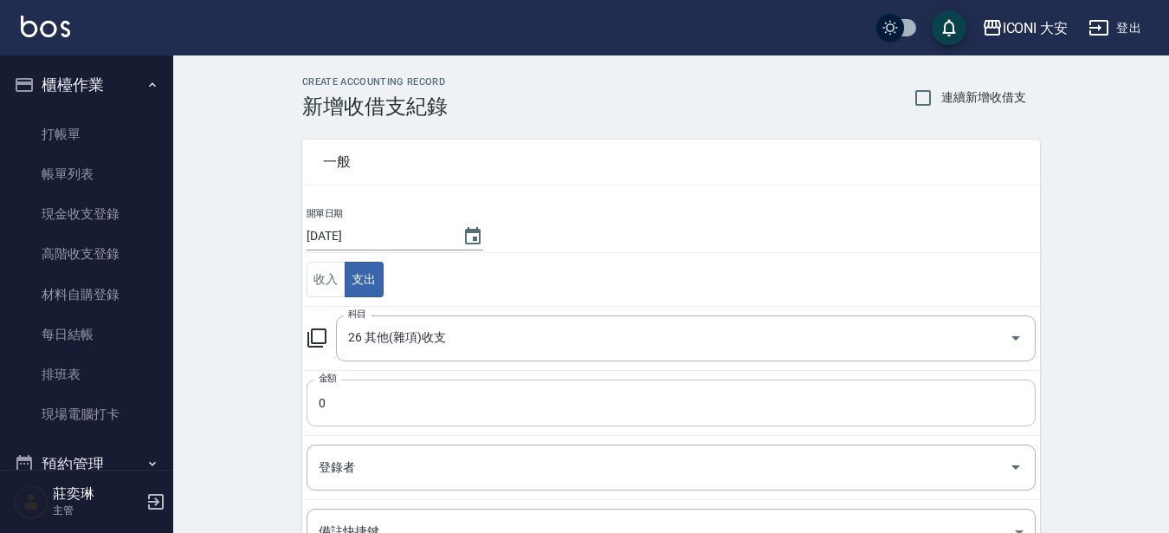
click at [374, 398] on input "0" at bounding box center [671, 402] width 729 height 47
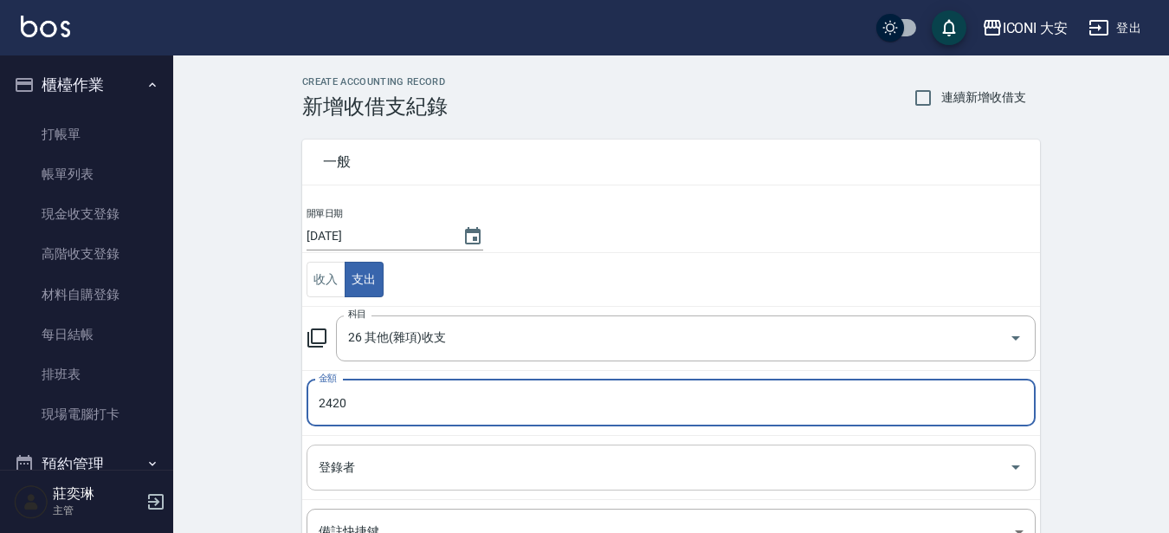
click at [441, 478] on input "登錄者" at bounding box center [658, 467] width 688 height 30
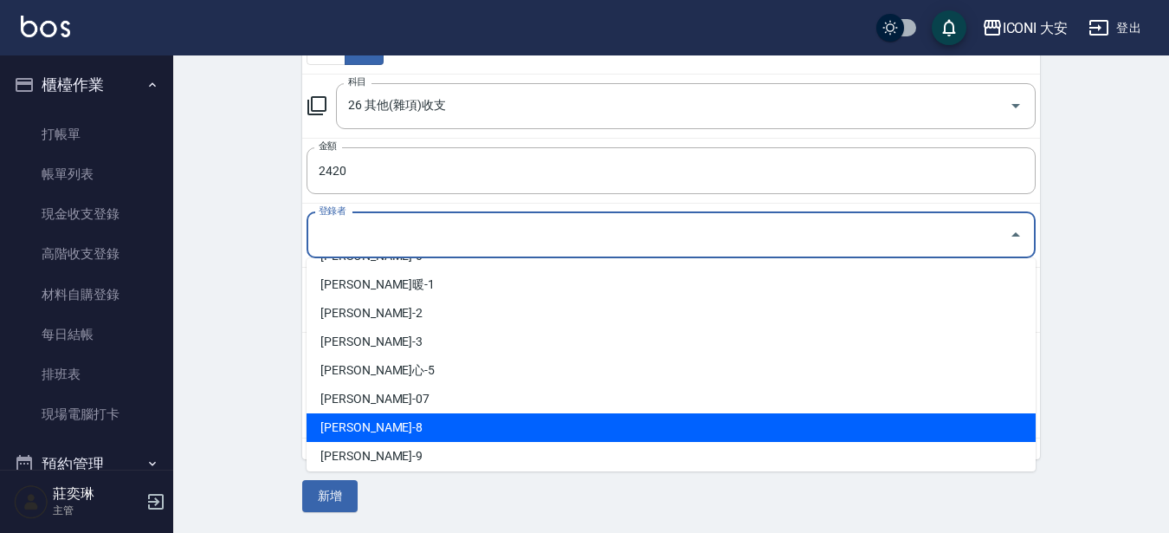
scroll to position [29, 0]
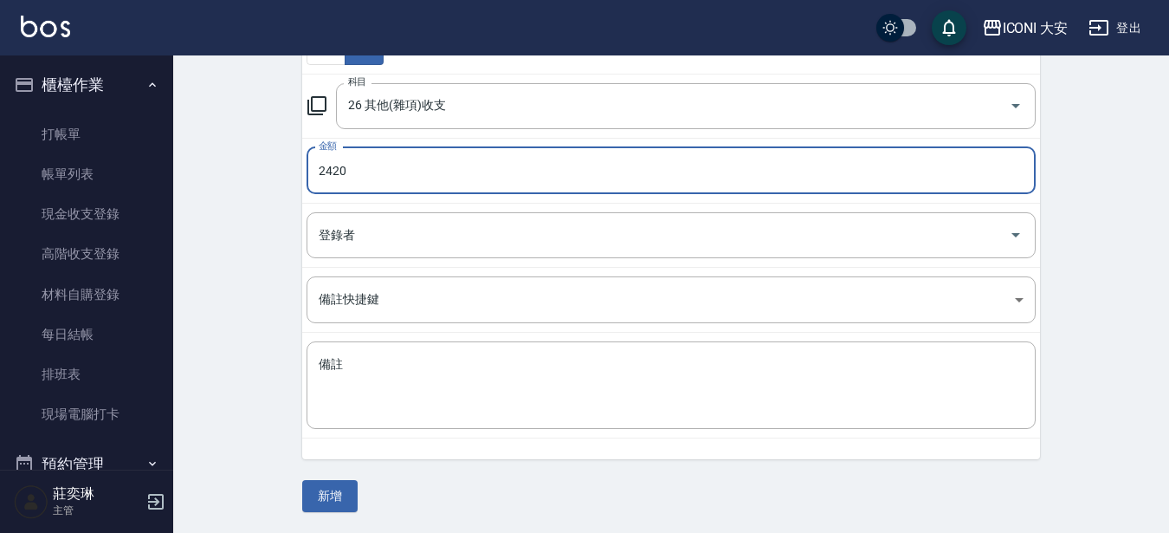
click at [386, 170] on input "2420" at bounding box center [671, 170] width 729 height 47
type input "2090"
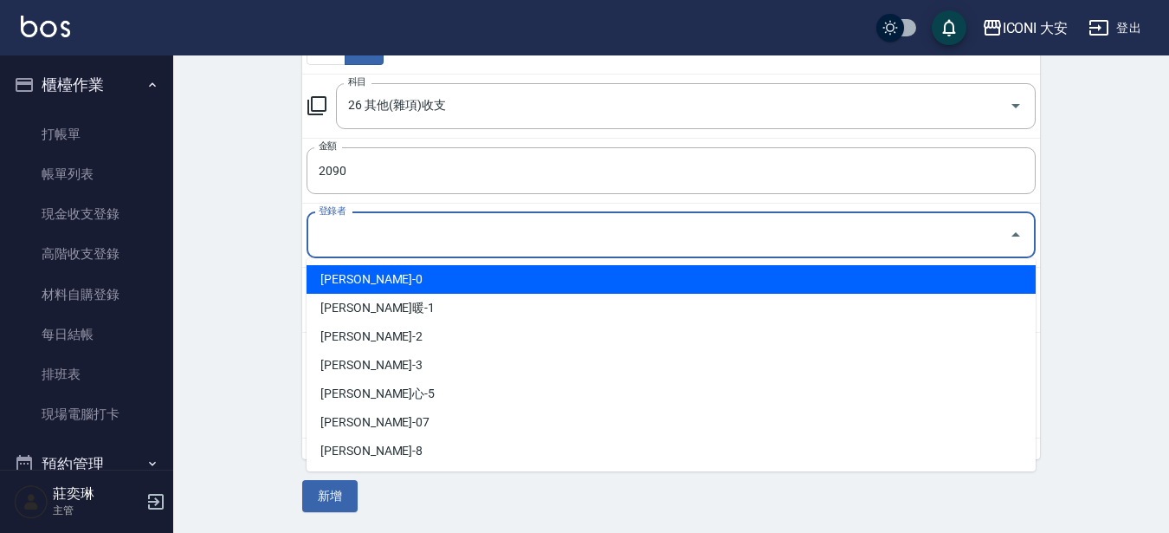
click at [362, 230] on input "登錄者" at bounding box center [658, 235] width 688 height 30
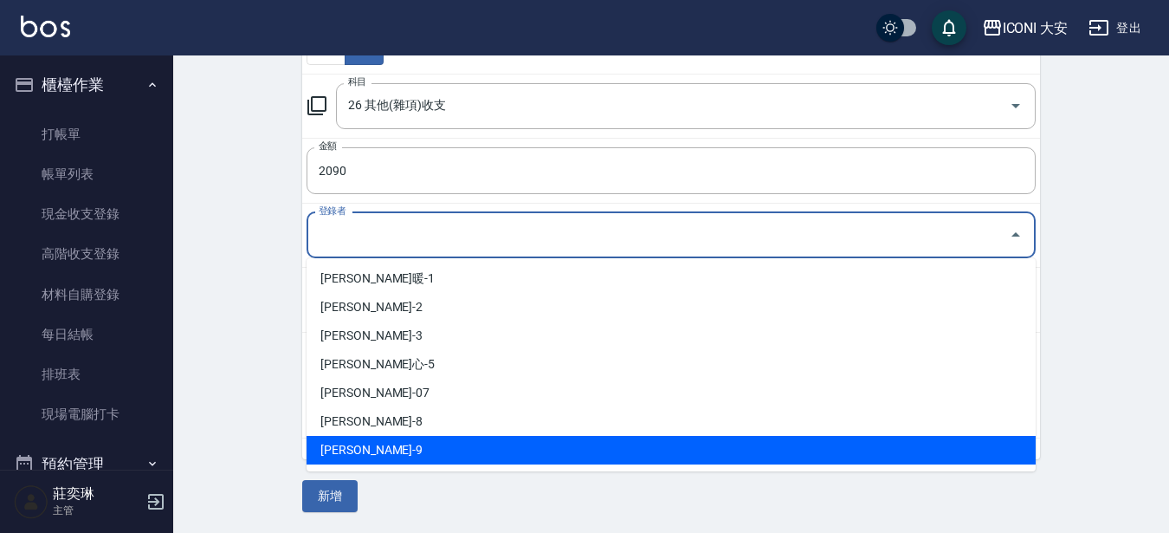
click at [378, 439] on li "[PERSON_NAME]-9" at bounding box center [671, 450] width 729 height 29
type input "[PERSON_NAME]-9"
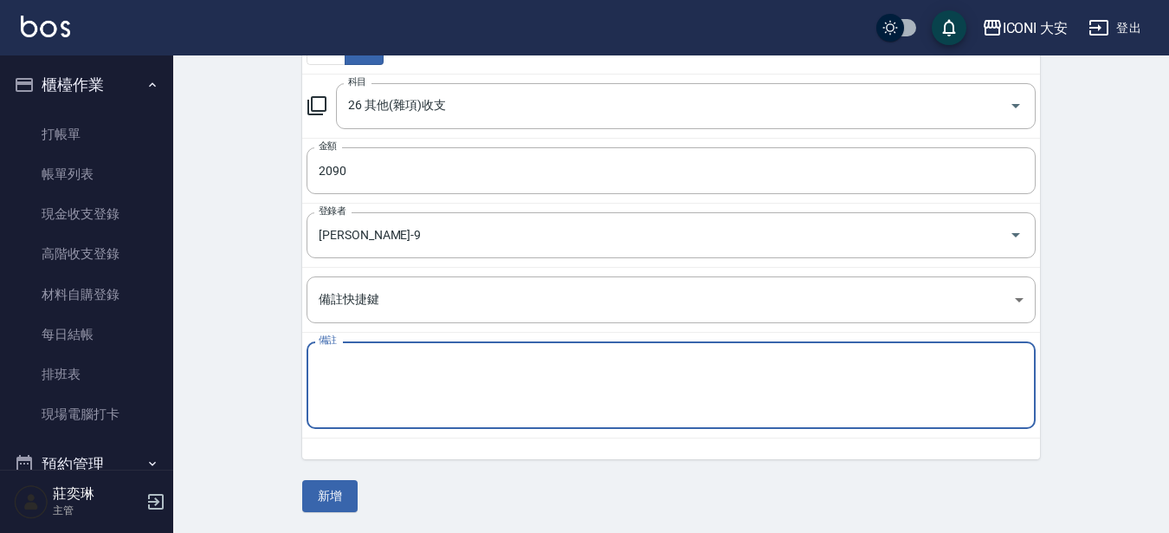
click at [394, 371] on textarea "備註" at bounding box center [671, 385] width 705 height 59
click at [462, 371] on textarea "倍巧施" at bounding box center [671, 385] width 705 height 59
click at [375, 402] on textarea "倍巧施 紙杯2000個950 捲筒紙660 2代棉條*3480" at bounding box center [671, 385] width 705 height 59
click at [354, 394] on textarea "倍巧施 紙杯2000個950 捲筒紙660 2代棉條*3--480" at bounding box center [671, 385] width 705 height 59
click at [382, 371] on textarea "倍巧施 紙杯2000個950 捲筒紙--660 2代棉條*3--480" at bounding box center [671, 385] width 705 height 59
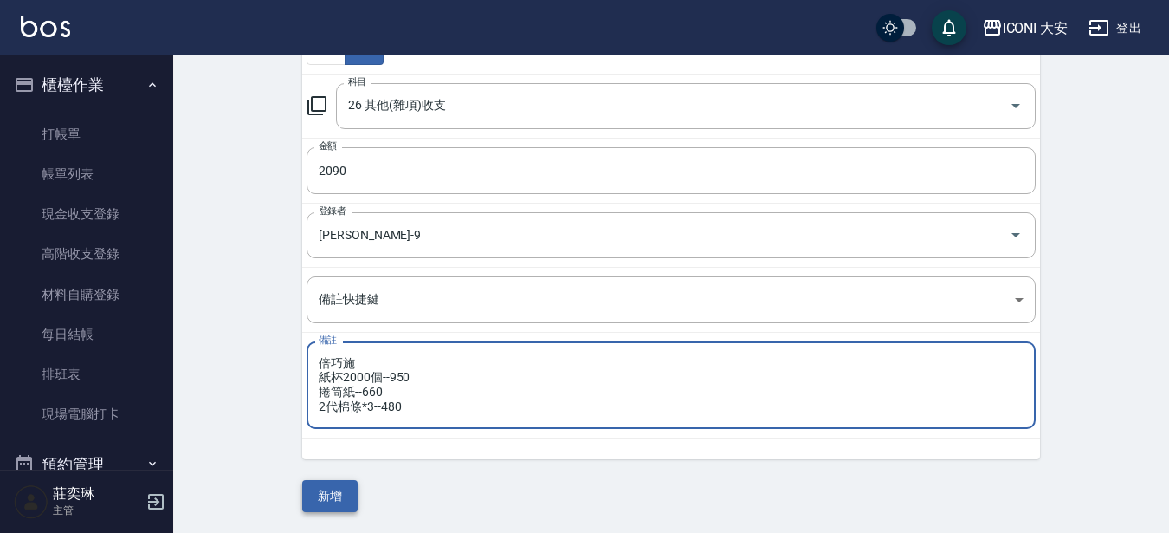
type textarea "倍巧施 紙杯2000個--950 捲筒紙--660 2代棉條*3--480"
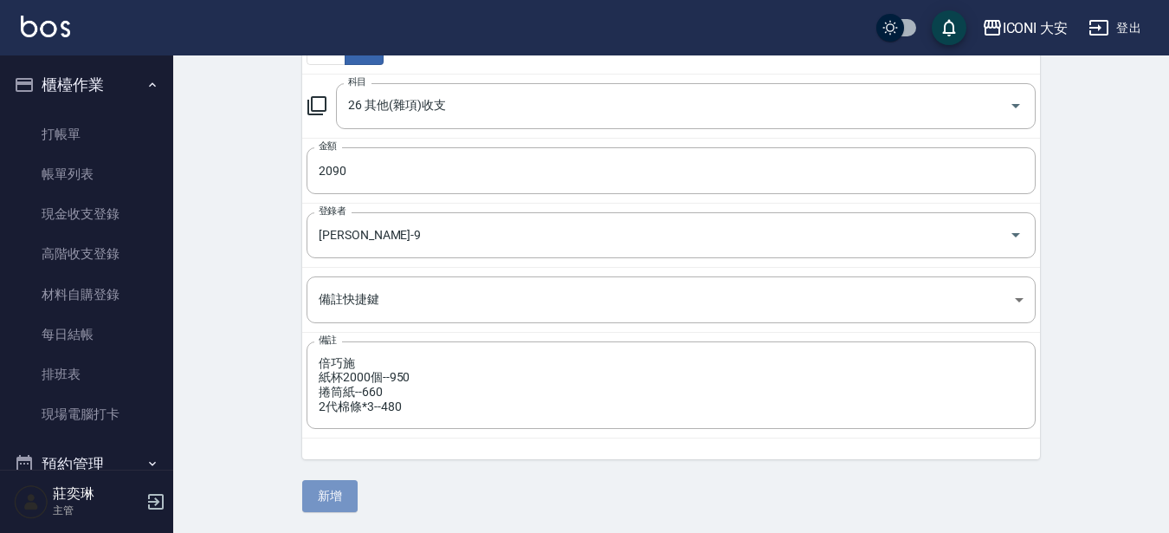
drag, startPoint x: 333, startPoint y: 503, endPoint x: 323, endPoint y: 502, distance: 9.6
click at [333, 503] on button "新增" at bounding box center [329, 496] width 55 height 32
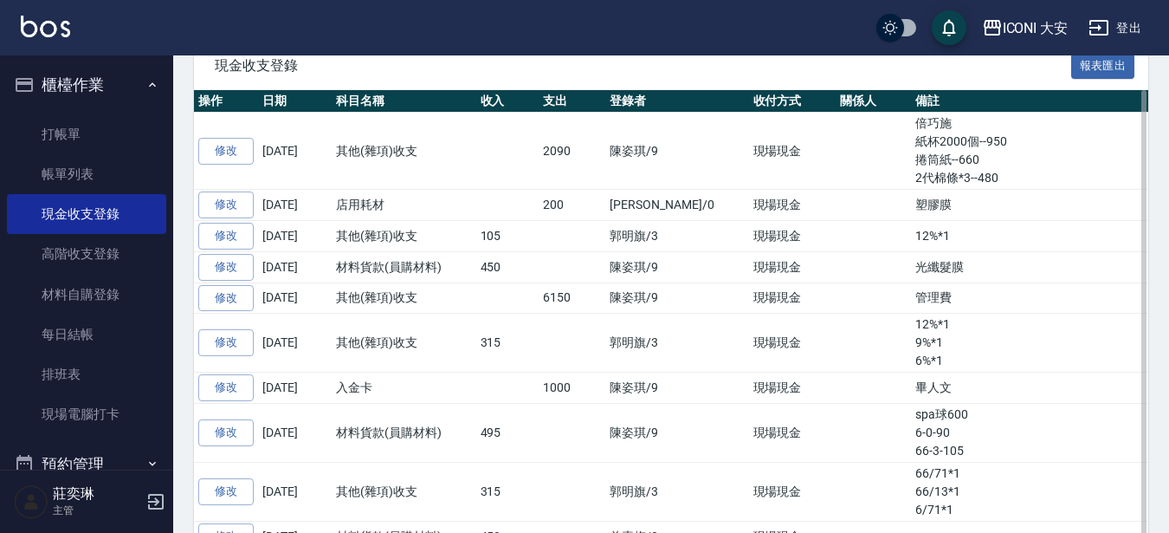
scroll to position [346, 0]
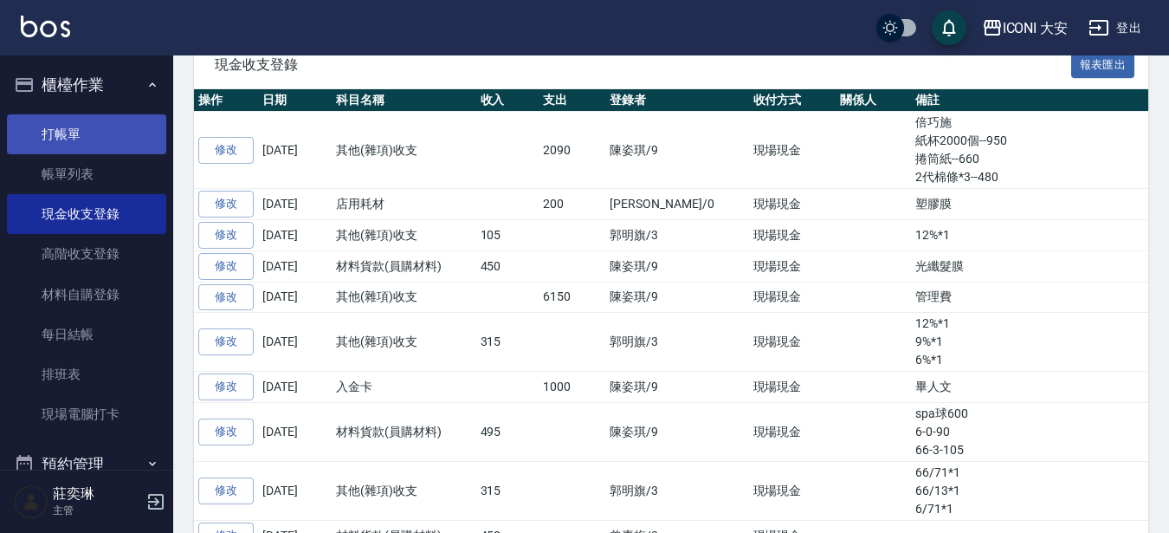
click at [67, 139] on link "打帳單" at bounding box center [86, 134] width 159 height 40
